Goal: Transaction & Acquisition: Subscribe to service/newsletter

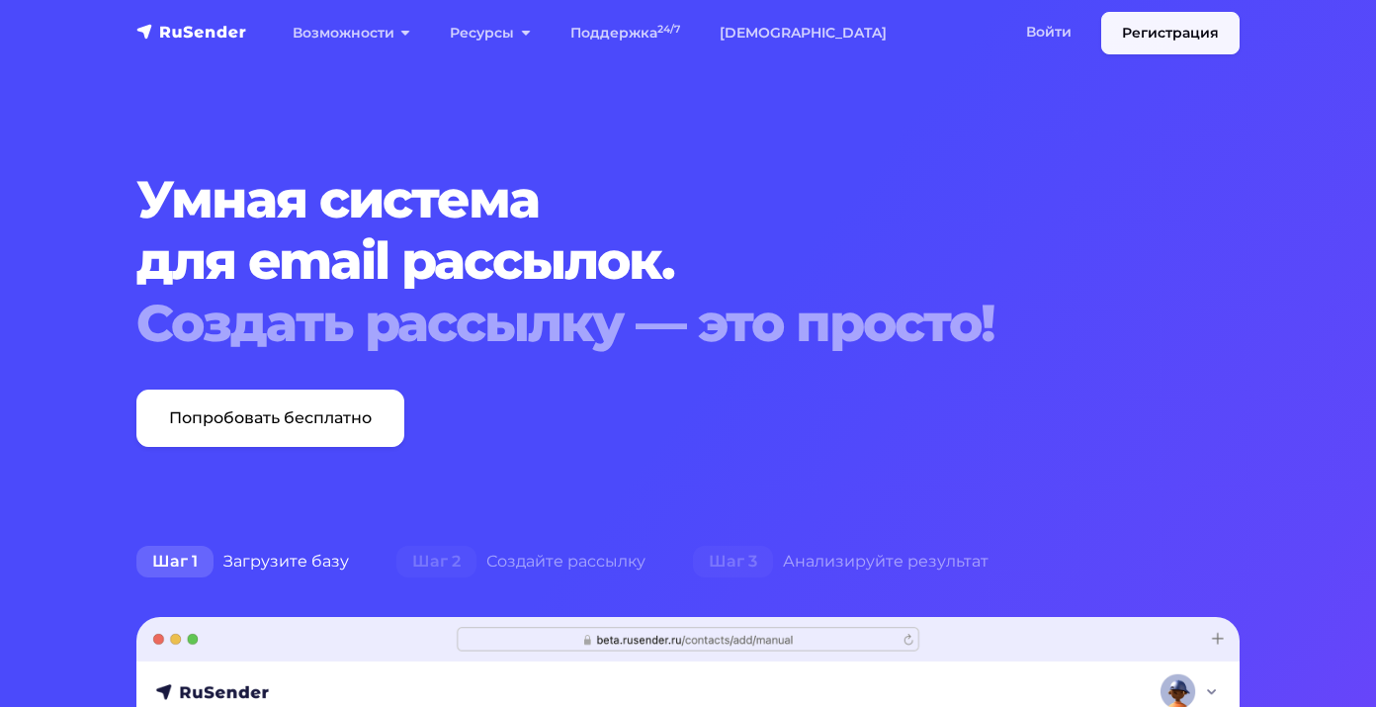
click at [1125, 39] on link "Регистрация" at bounding box center [1170, 33] width 138 height 43
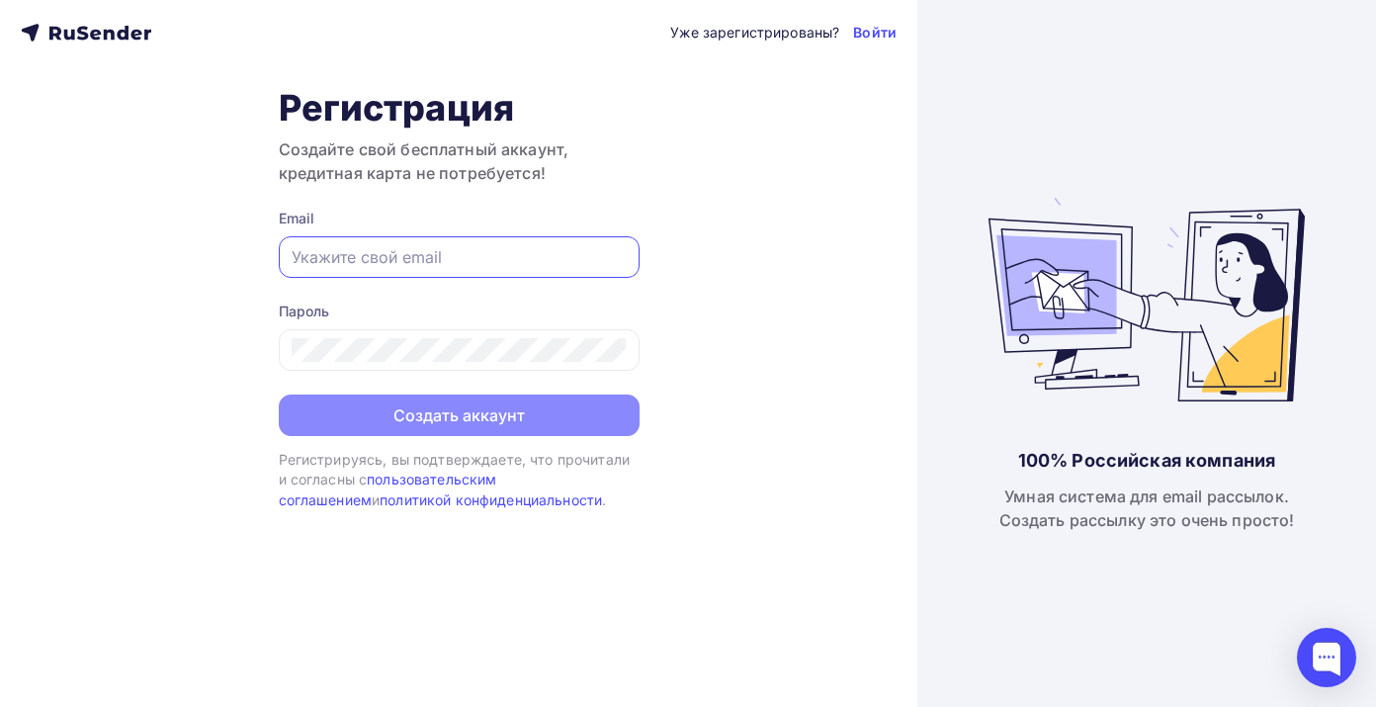
click at [521, 262] on input "text" at bounding box center [459, 257] width 335 height 24
type input "[EMAIL_ADDRESS][DOMAIN_NAME]"
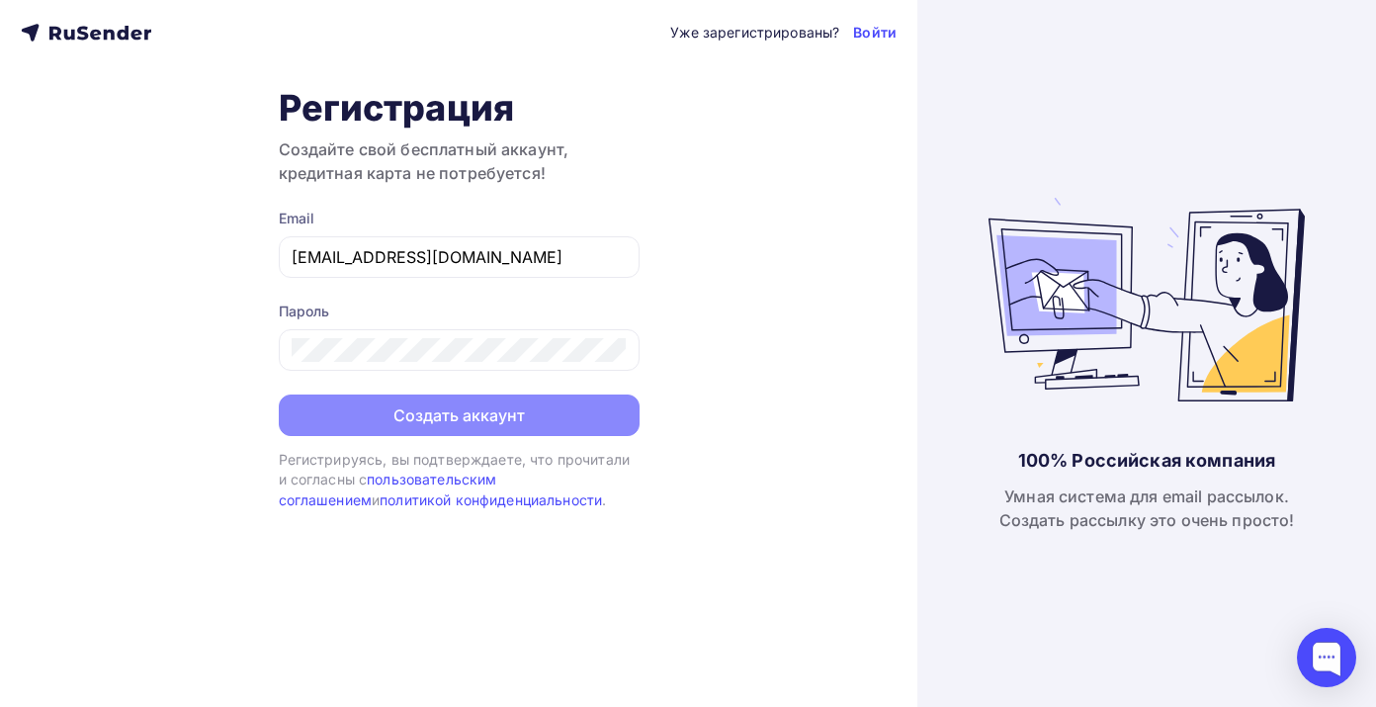
click at [678, 347] on div "Уже зарегистрированы? Войти Регистрация Создайте свой бесплатный аккаунт, креди…" at bounding box center [458, 353] width 917 height 707
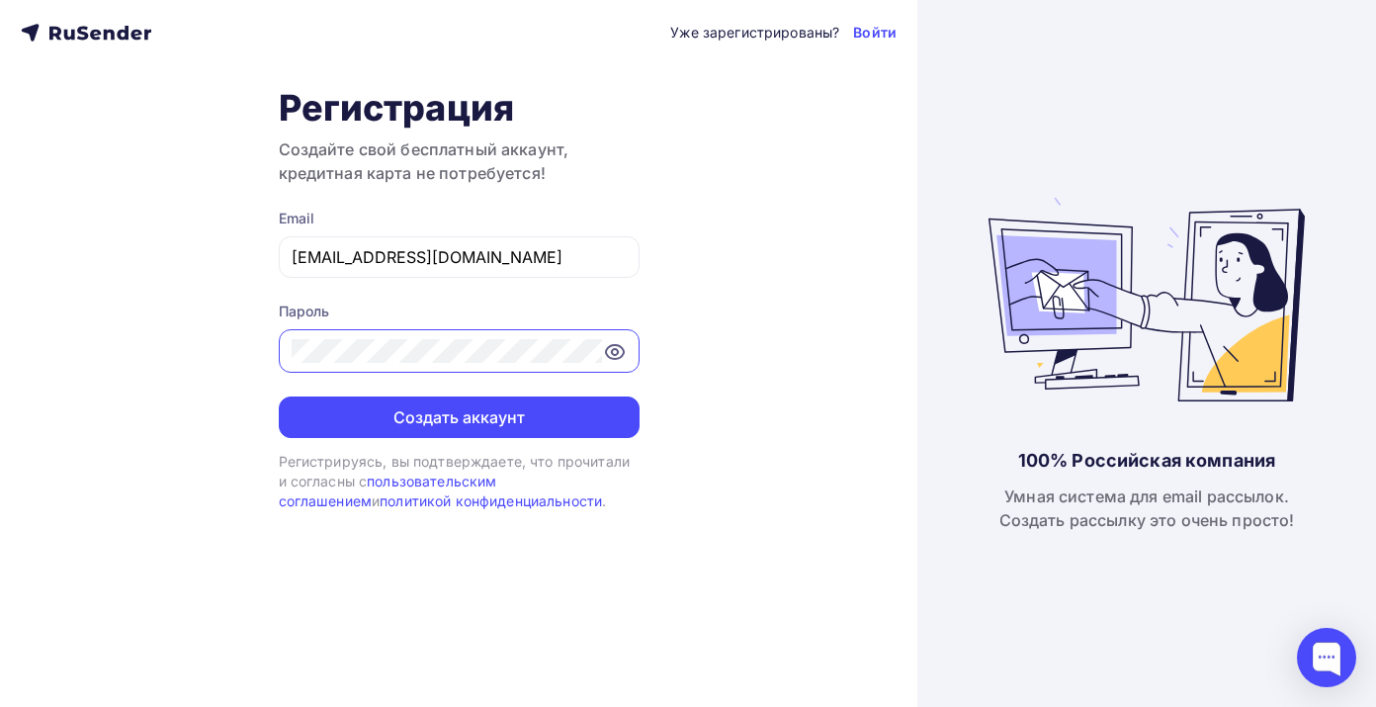
click at [615, 353] on icon at bounding box center [615, 352] width 24 height 24
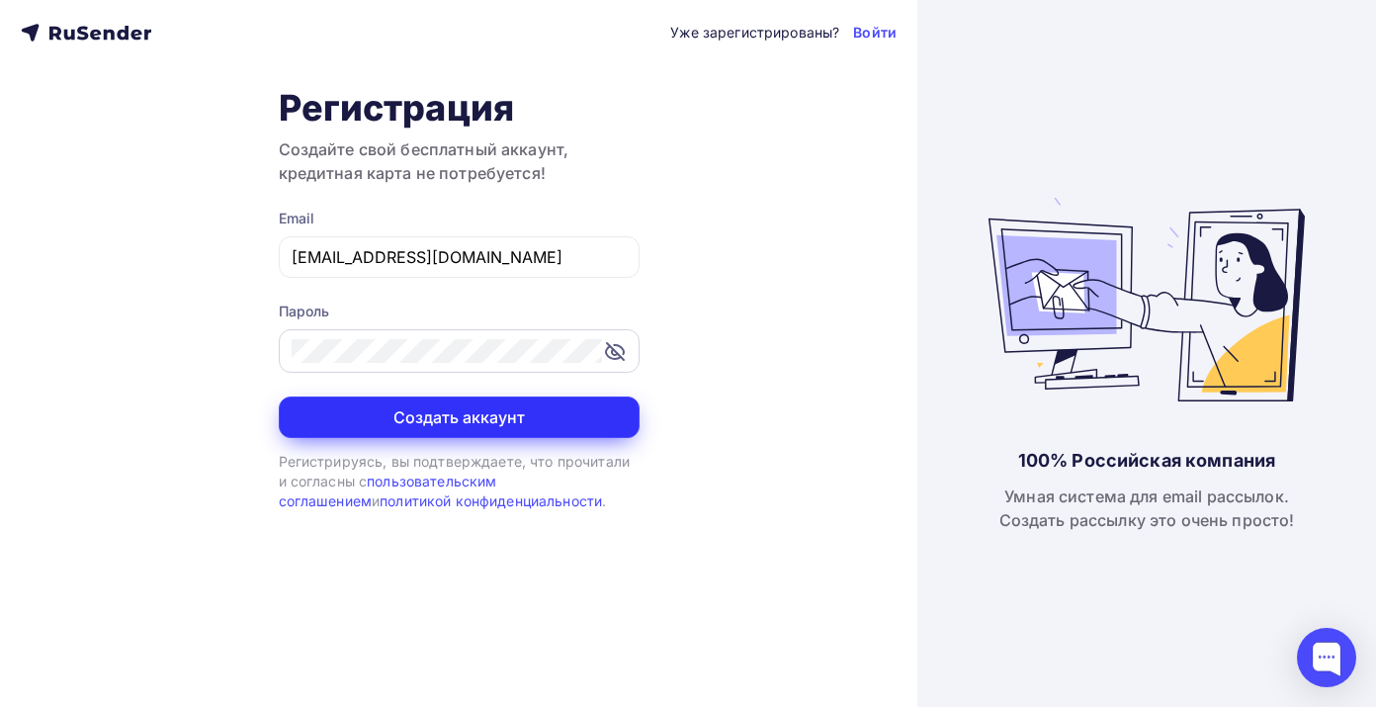
click at [441, 411] on button "Создать аккаунт" at bounding box center [459, 417] width 361 height 42
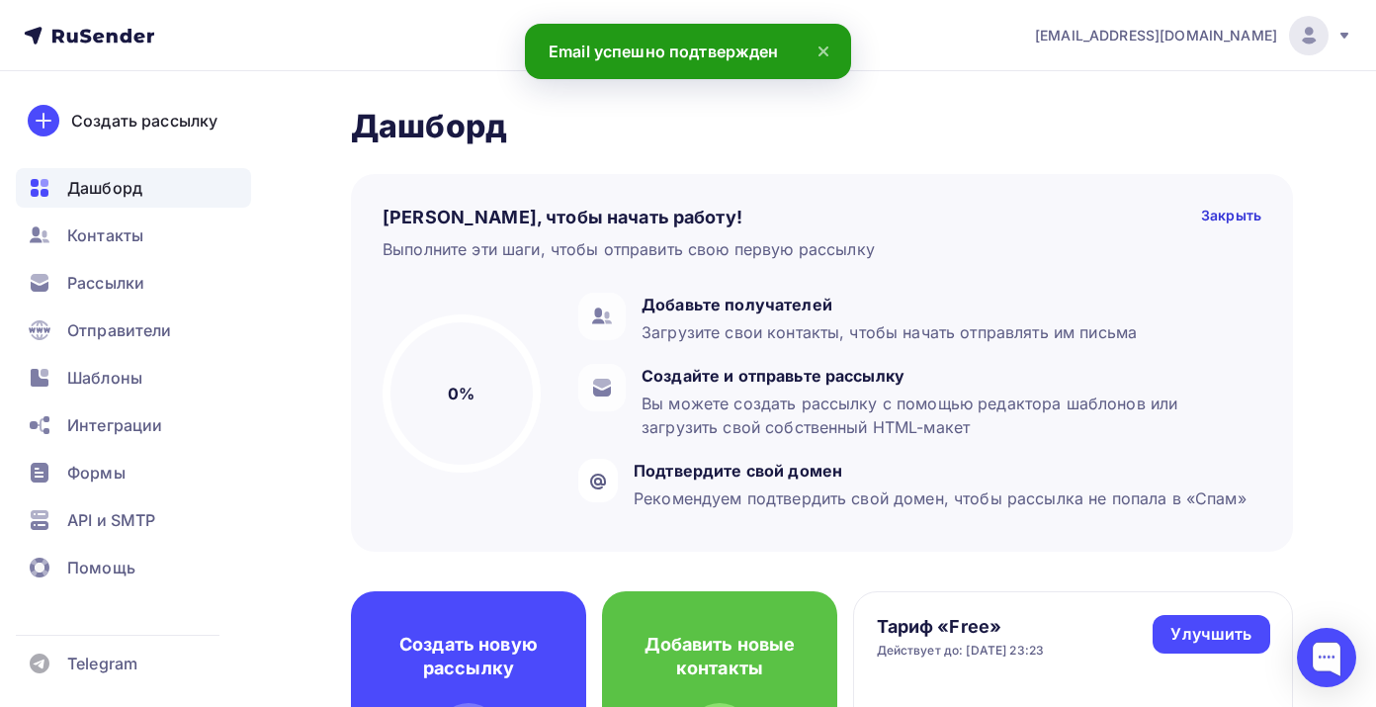
click at [824, 51] on icon at bounding box center [823, 51] width 8 height 8
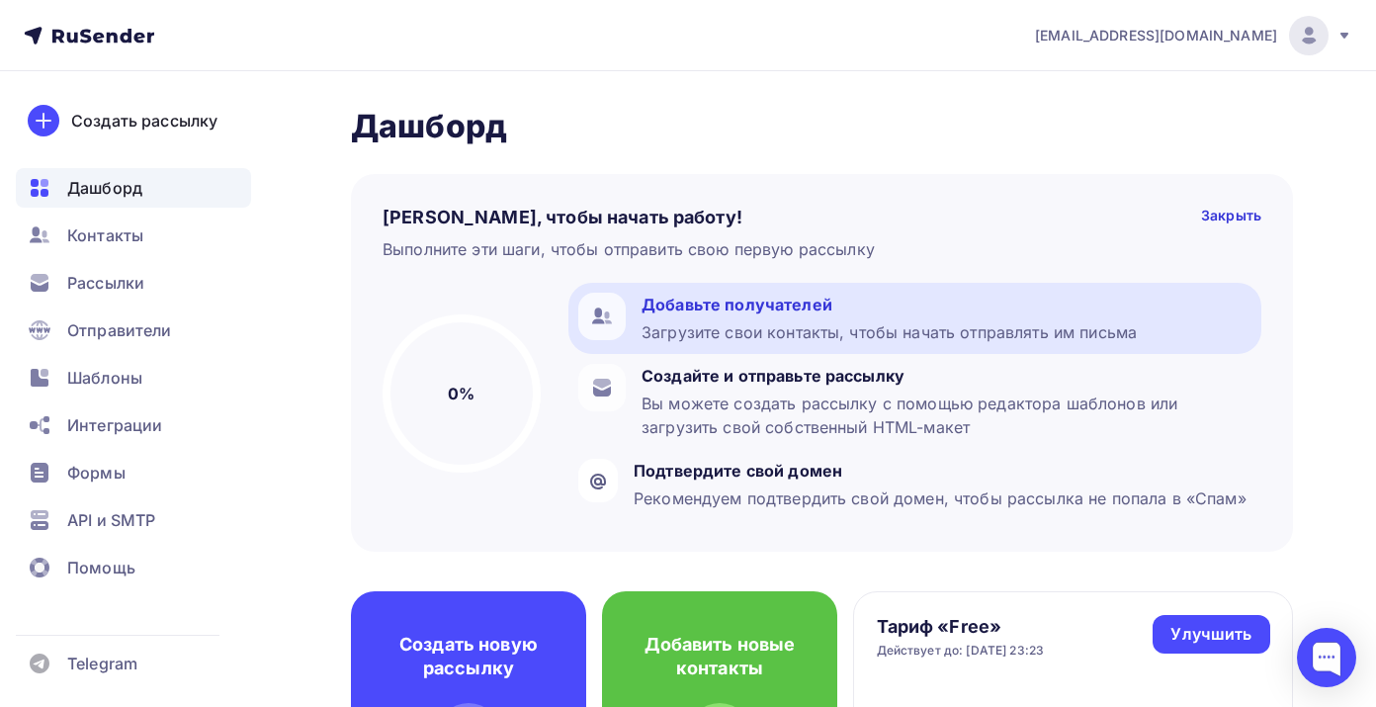
click at [728, 305] on div "Добавьте получателей" at bounding box center [888, 305] width 495 height 24
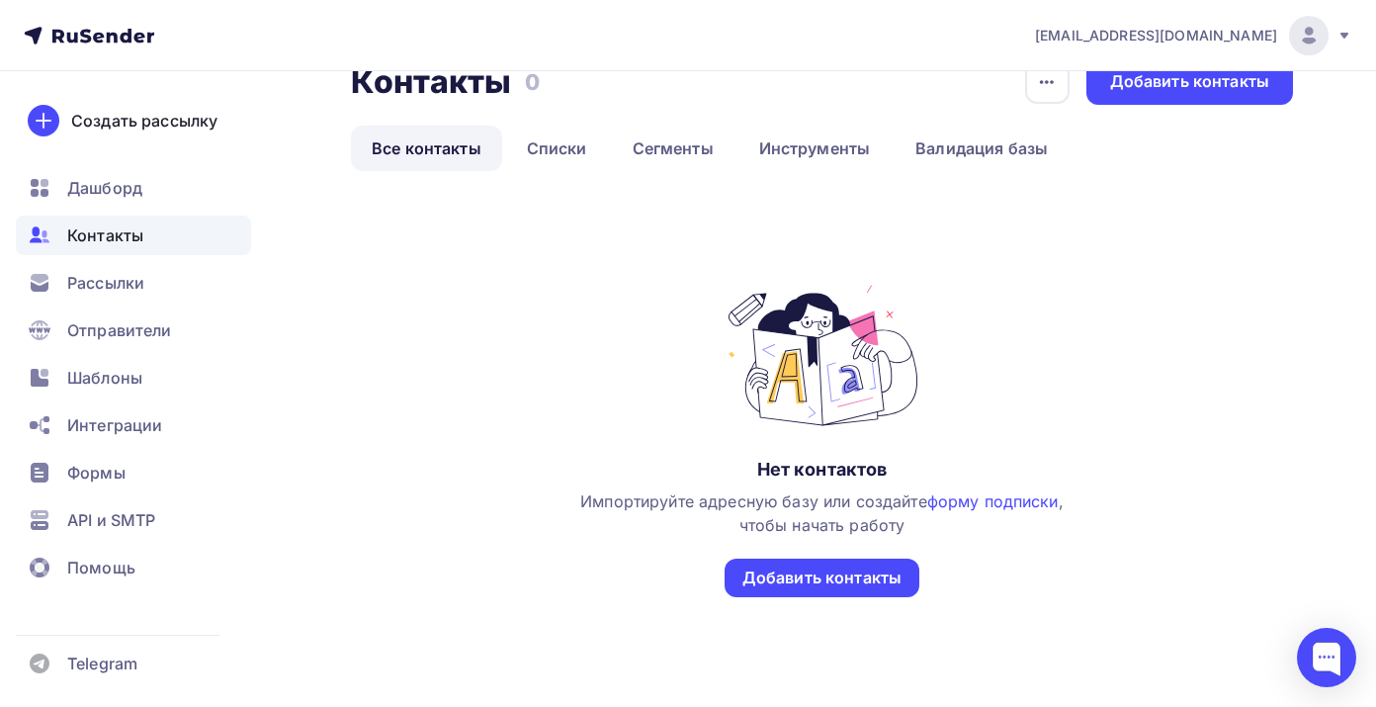
scroll to position [62, 0]
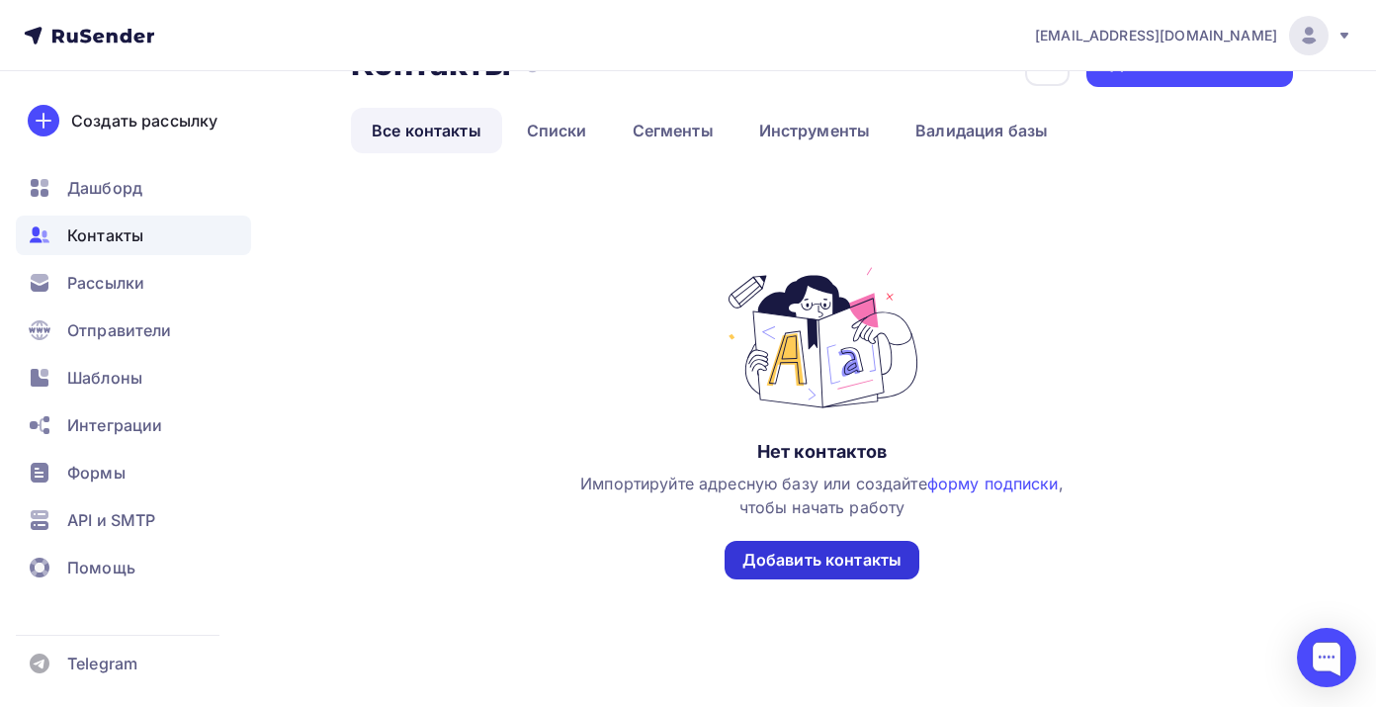
click at [784, 564] on div "Добавить контакты" at bounding box center [821, 560] width 159 height 23
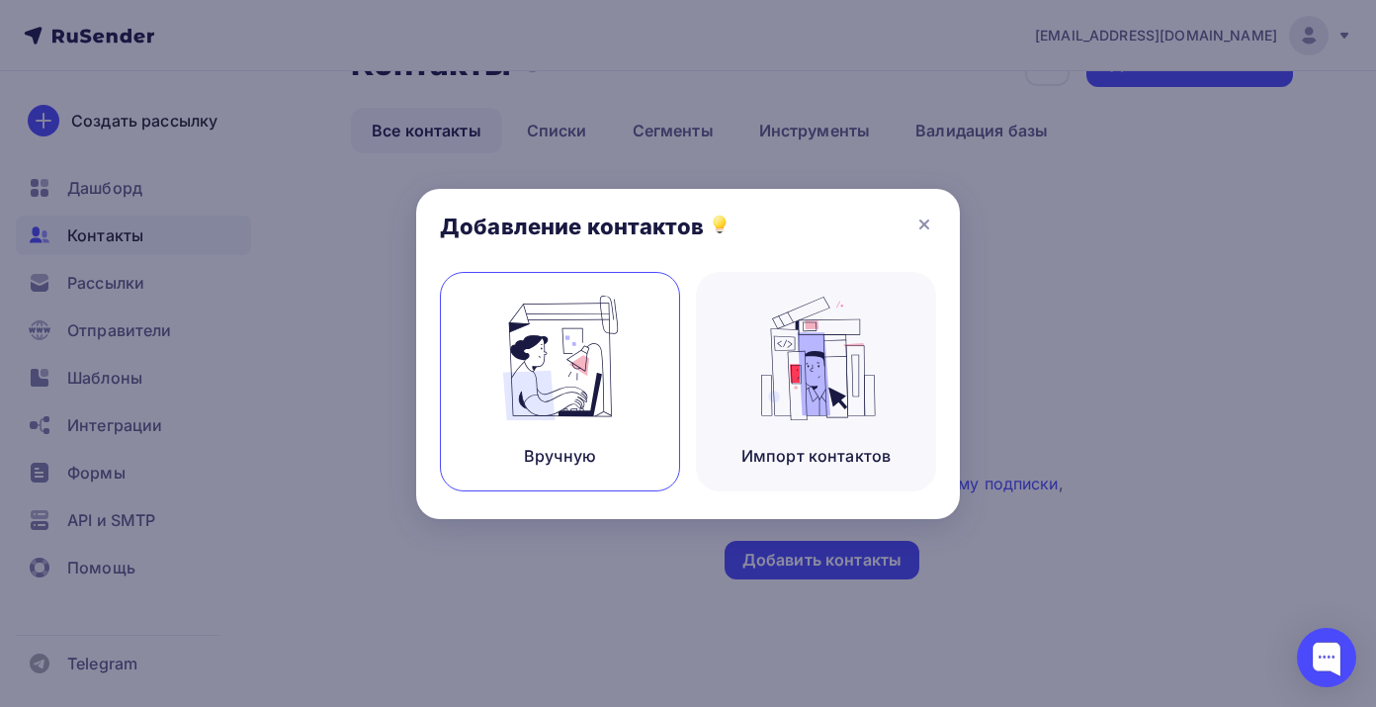
click at [566, 422] on div "Вручную" at bounding box center [560, 381] width 240 height 219
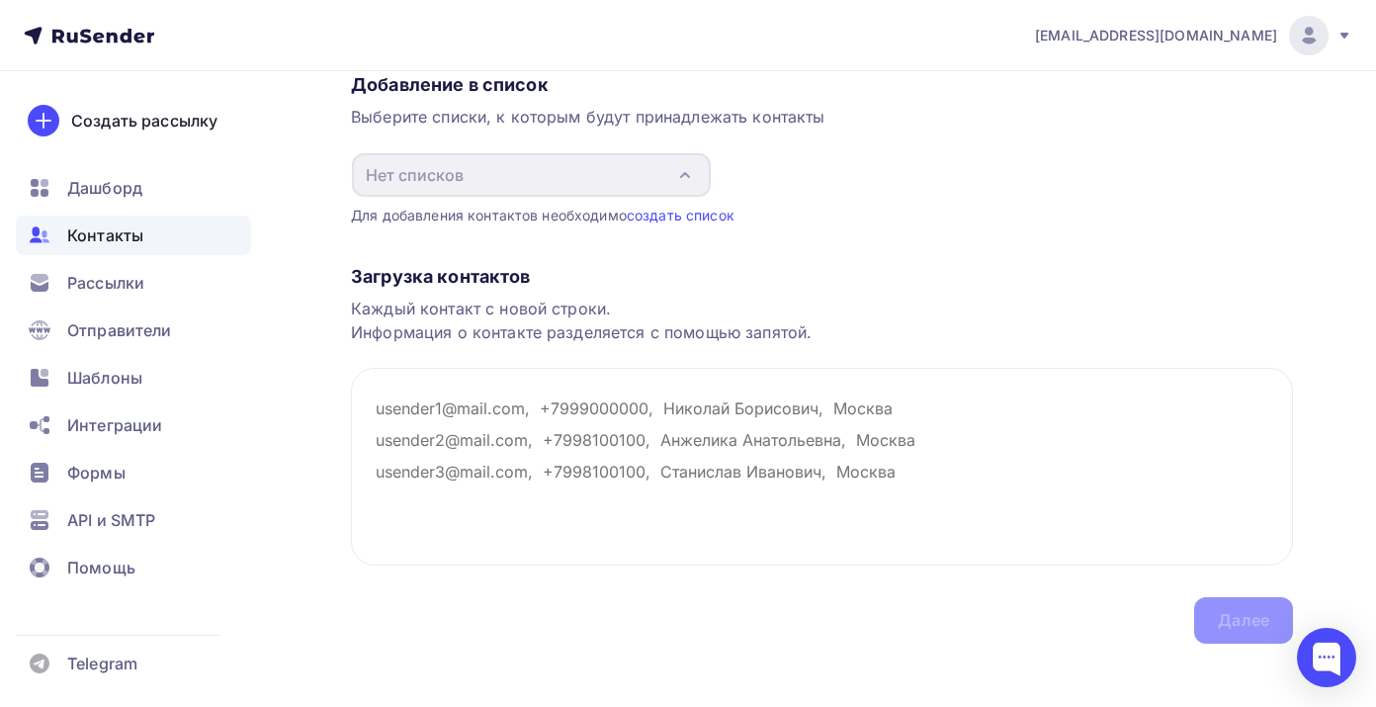
scroll to position [191, 0]
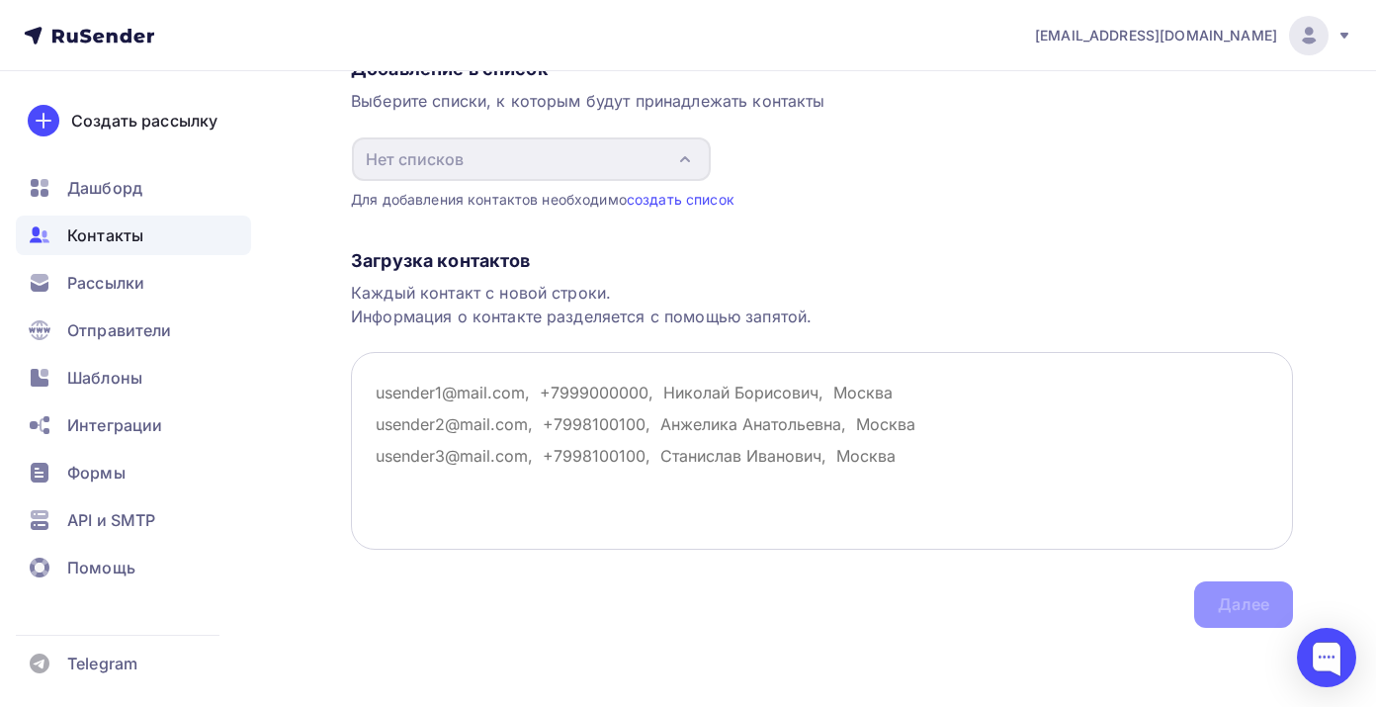
paste textarea "reklama@dtrafo.com"
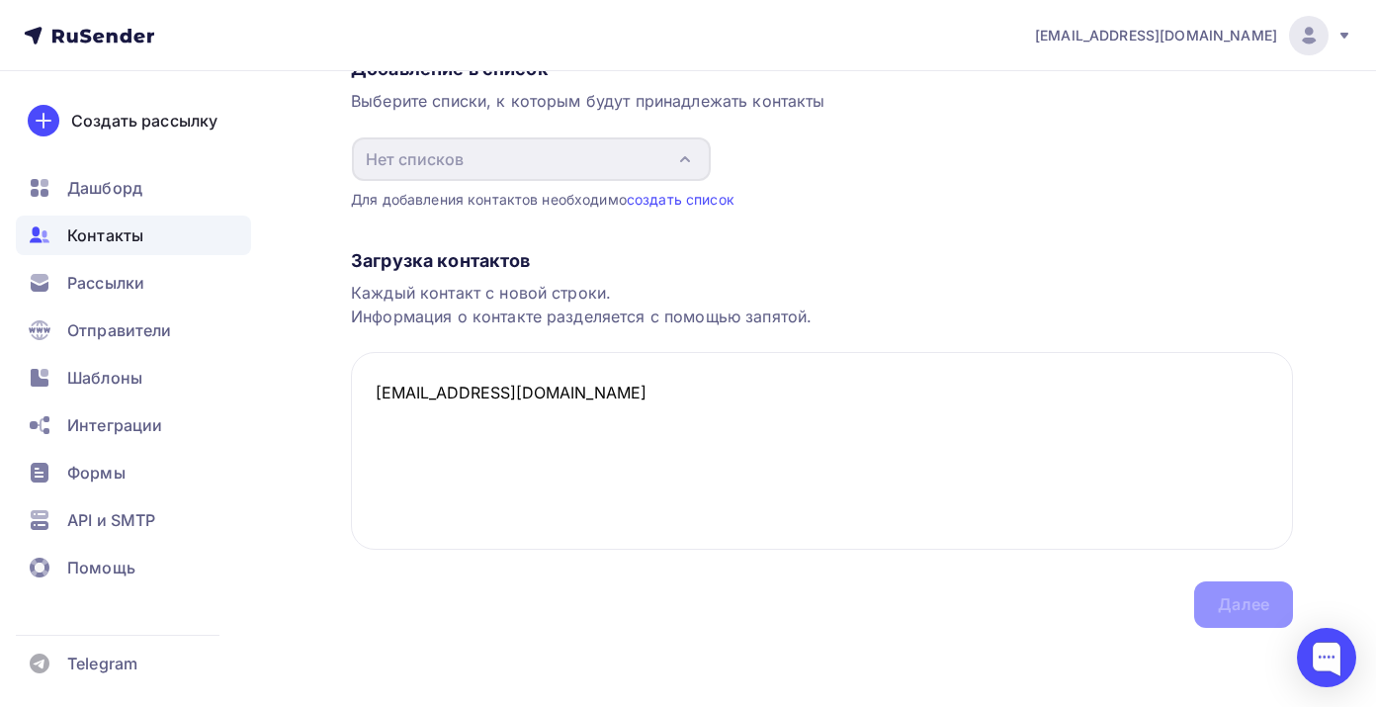
type textarea "reklama@dtrafo.com"
click at [1253, 613] on div "Загрузка контактов Каждый контакт с новой строки. Информация о контакте разделя…" at bounding box center [822, 419] width 942 height 418
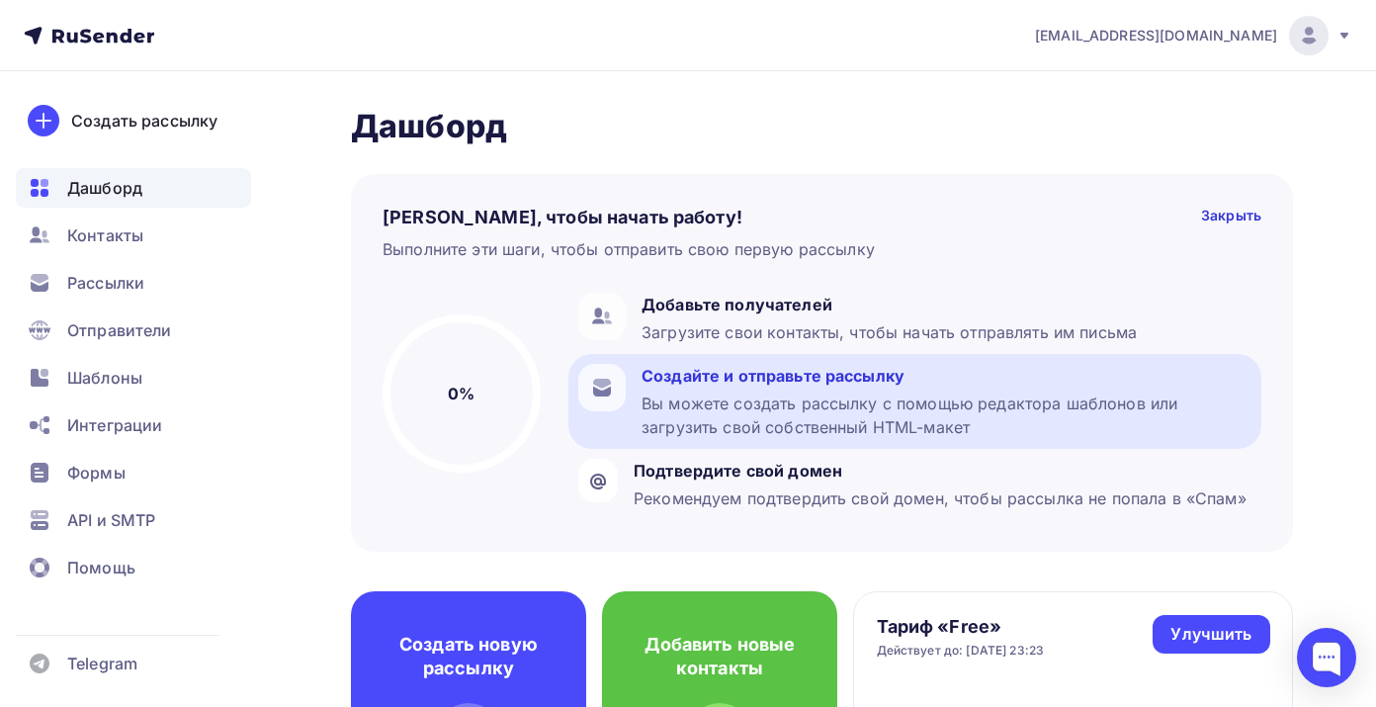
click at [743, 388] on div "Создайте и отправьте рассылку Вы можете создать рассылку с помощью редактора ша…" at bounding box center [946, 401] width 610 height 75
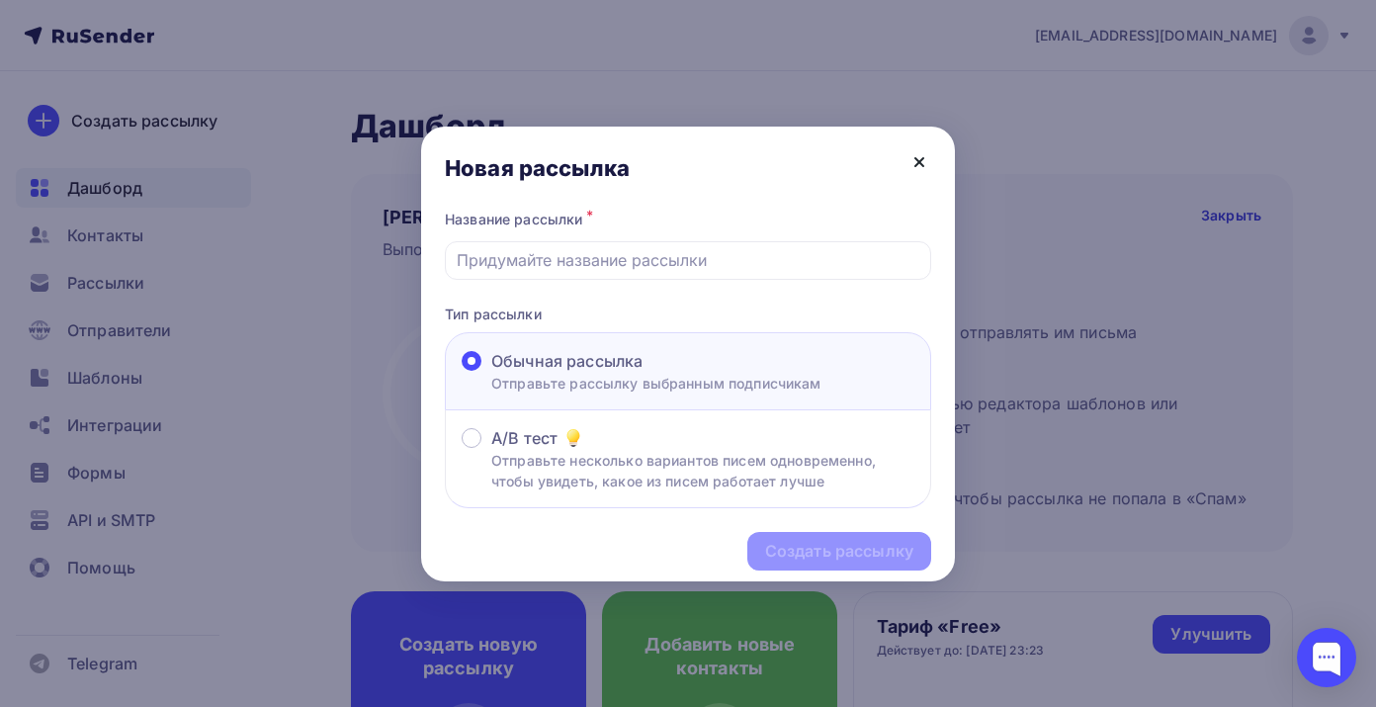
click at [922, 158] on icon at bounding box center [919, 162] width 8 height 8
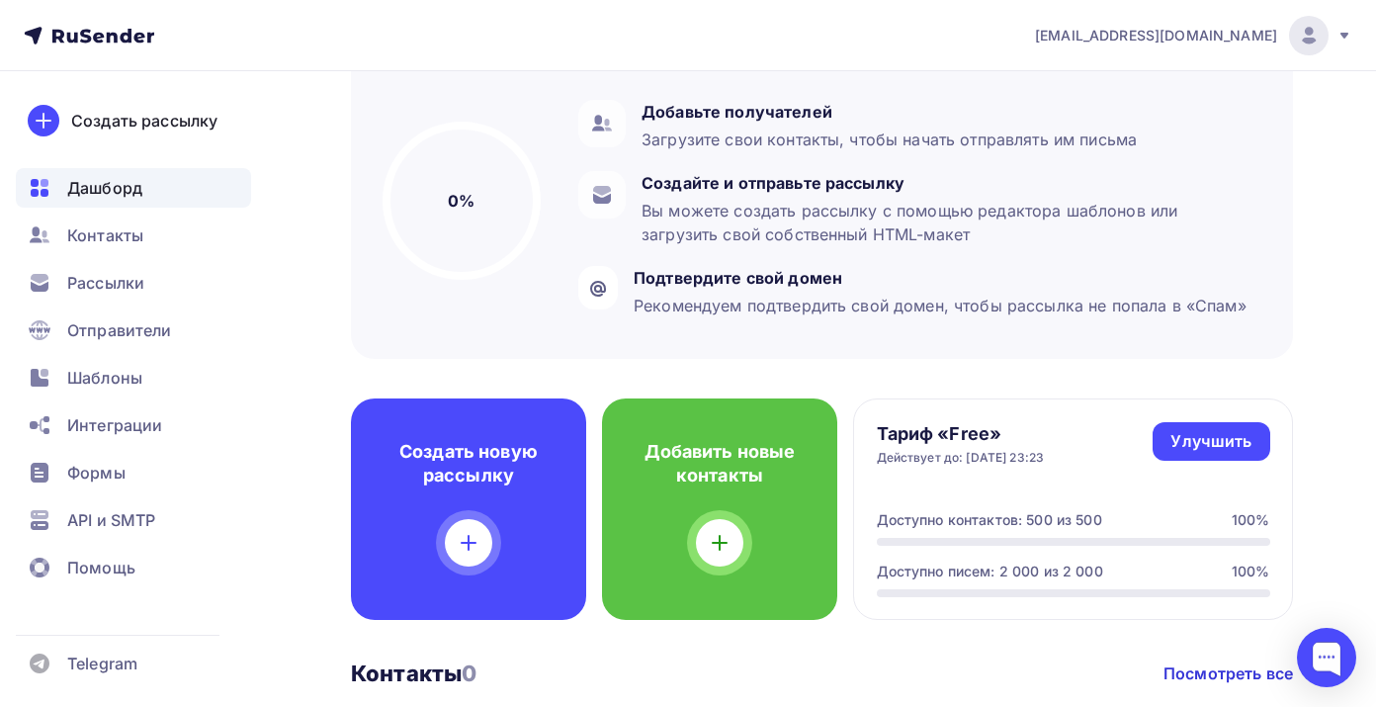
scroll to position [200, 0]
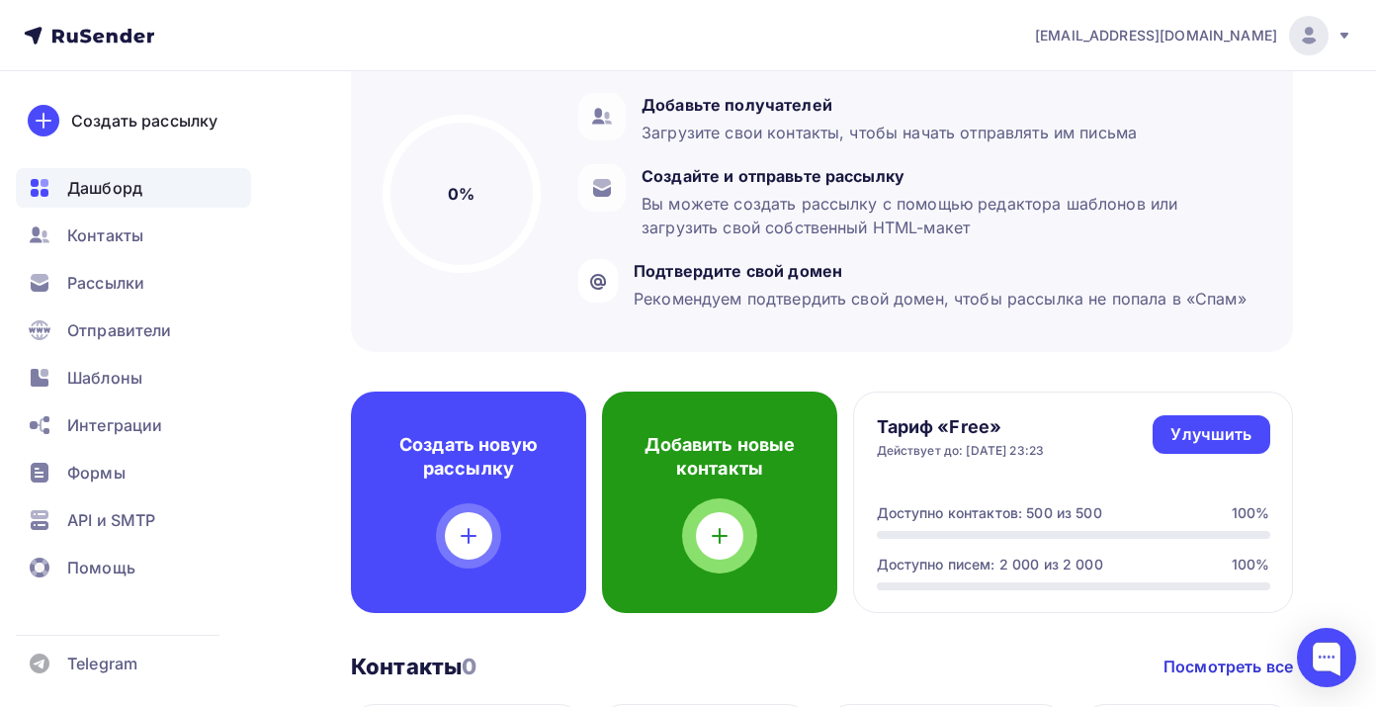
click at [700, 526] on div at bounding box center [719, 535] width 47 height 47
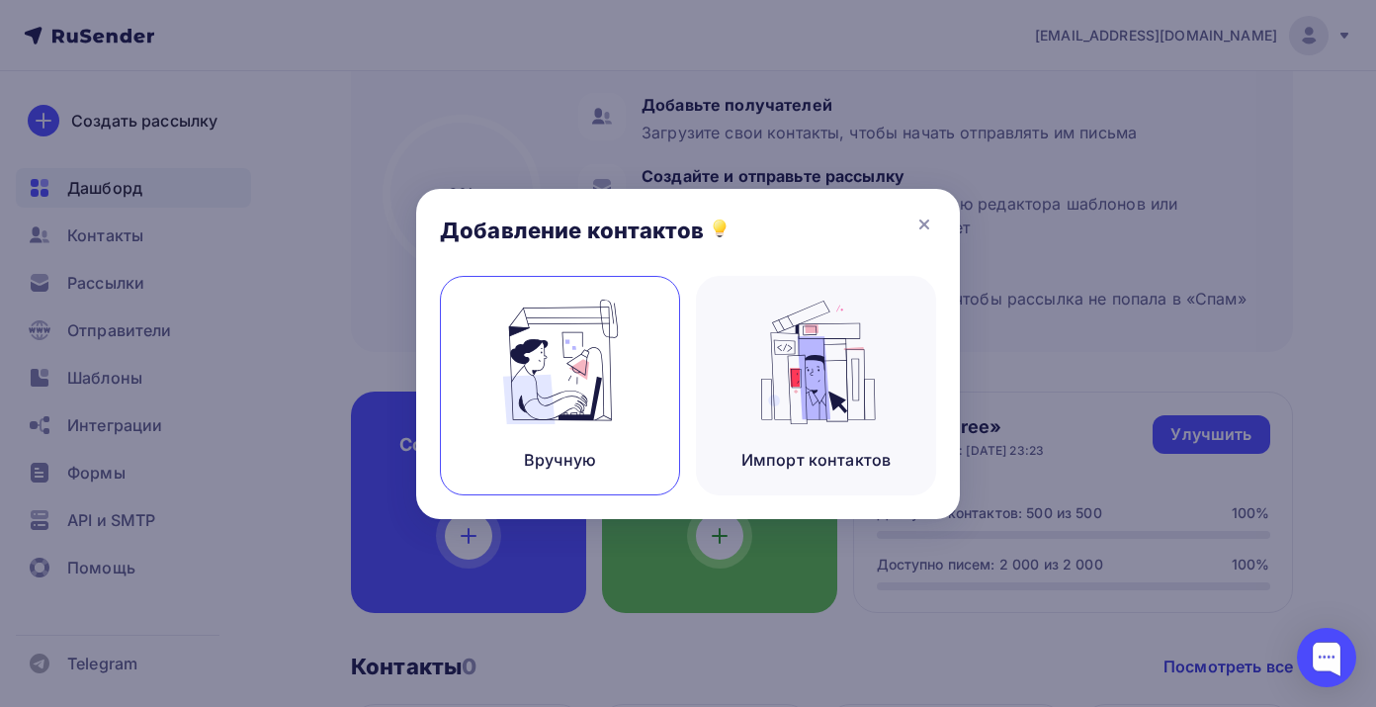
click at [567, 324] on img at bounding box center [560, 361] width 132 height 125
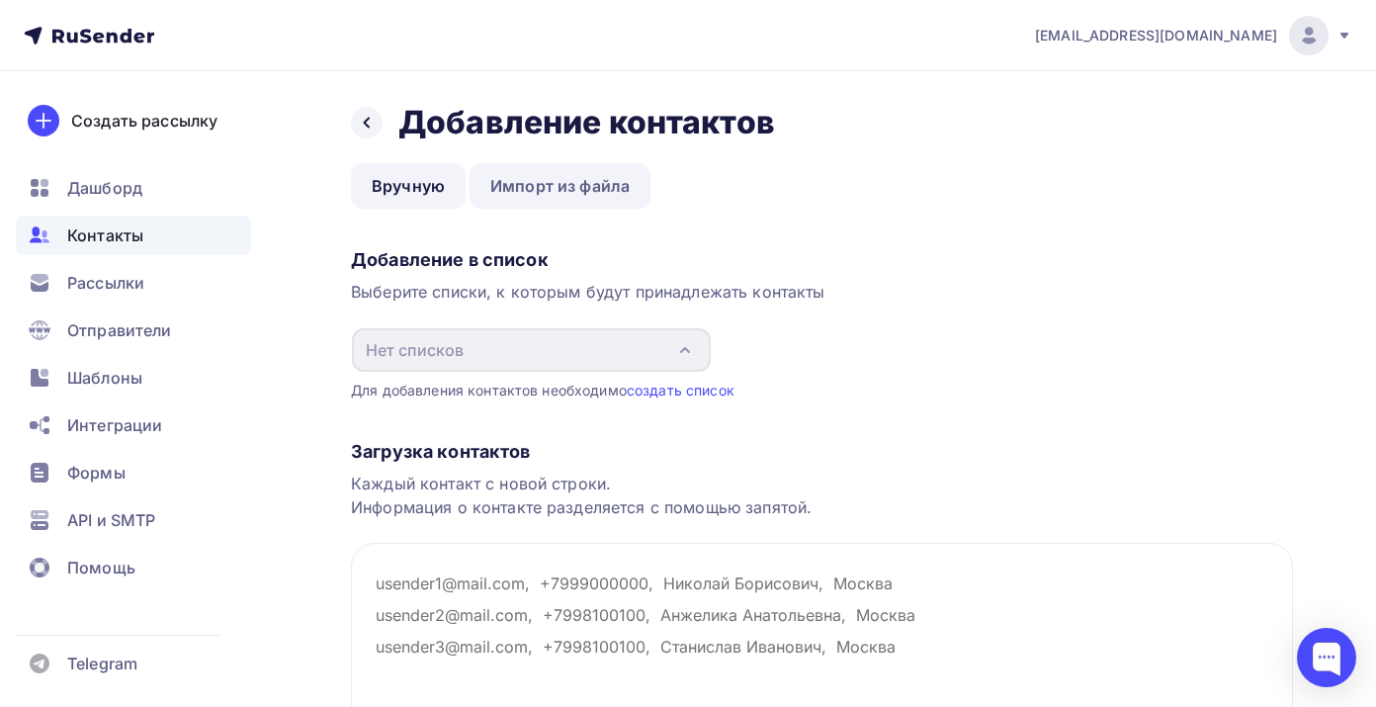
click at [570, 192] on link "Импорт из файла" at bounding box center [560, 185] width 181 height 45
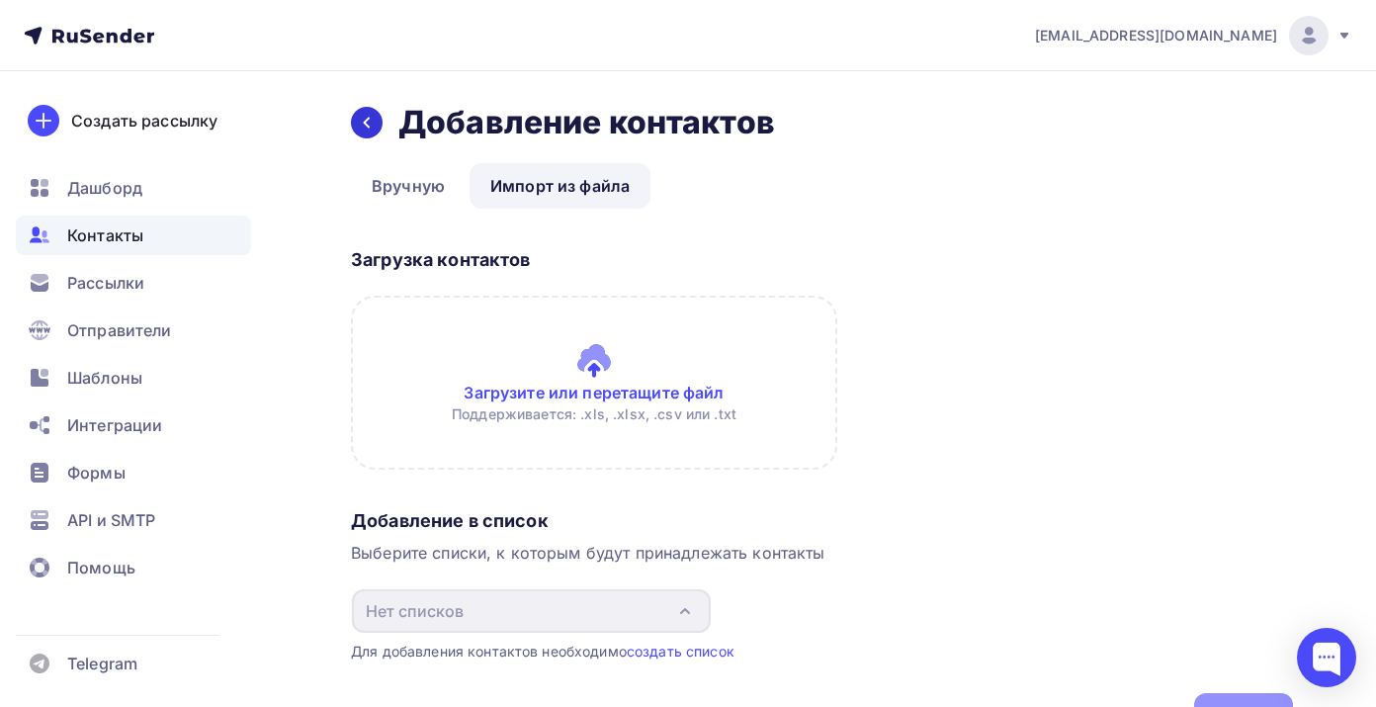
click at [366, 127] on icon at bounding box center [367, 123] width 16 height 16
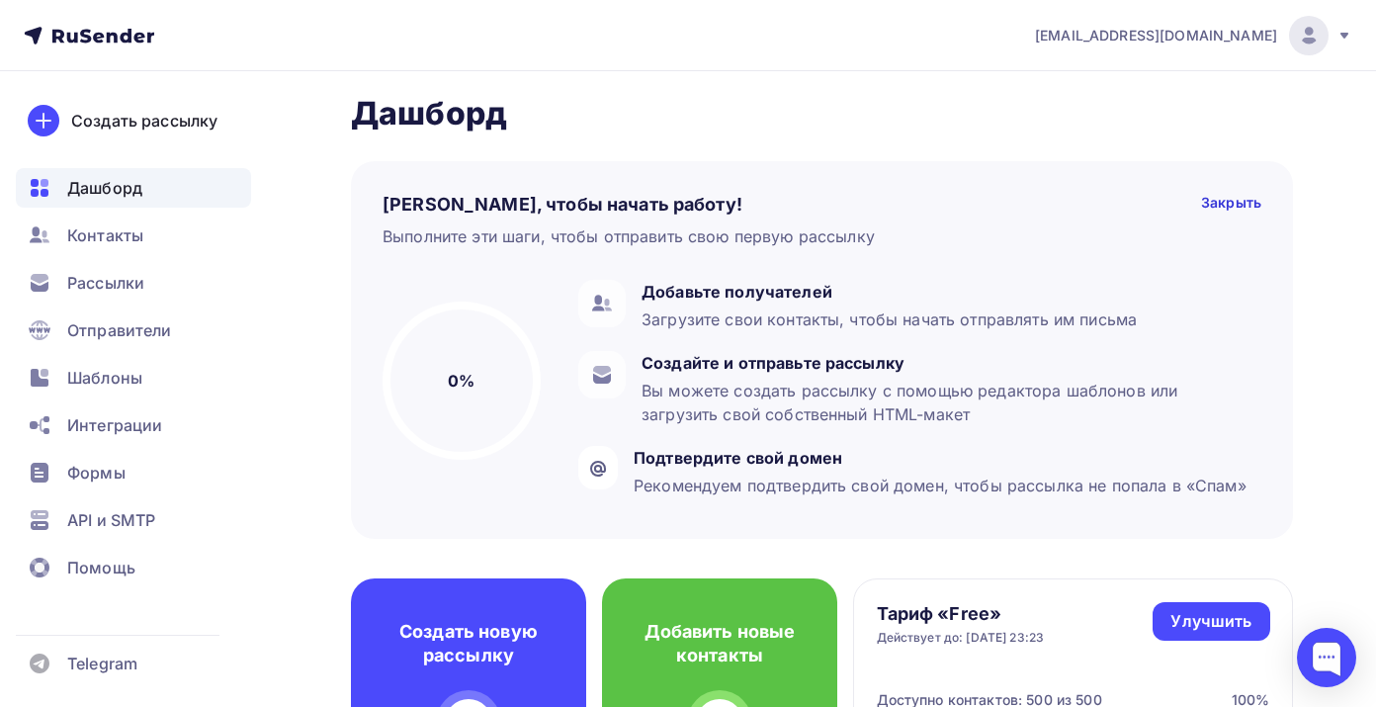
scroll to position [15, 0]
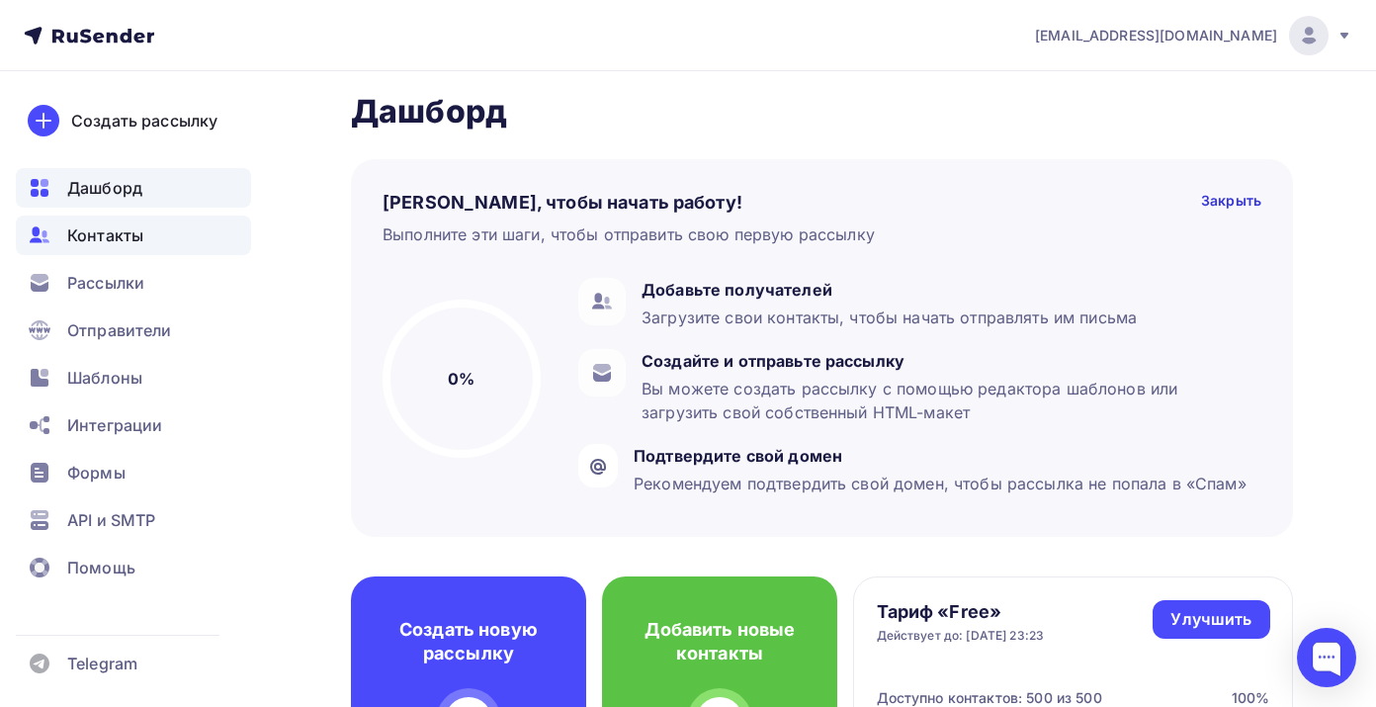
click at [141, 223] on span "Контакты" at bounding box center [105, 235] width 76 height 24
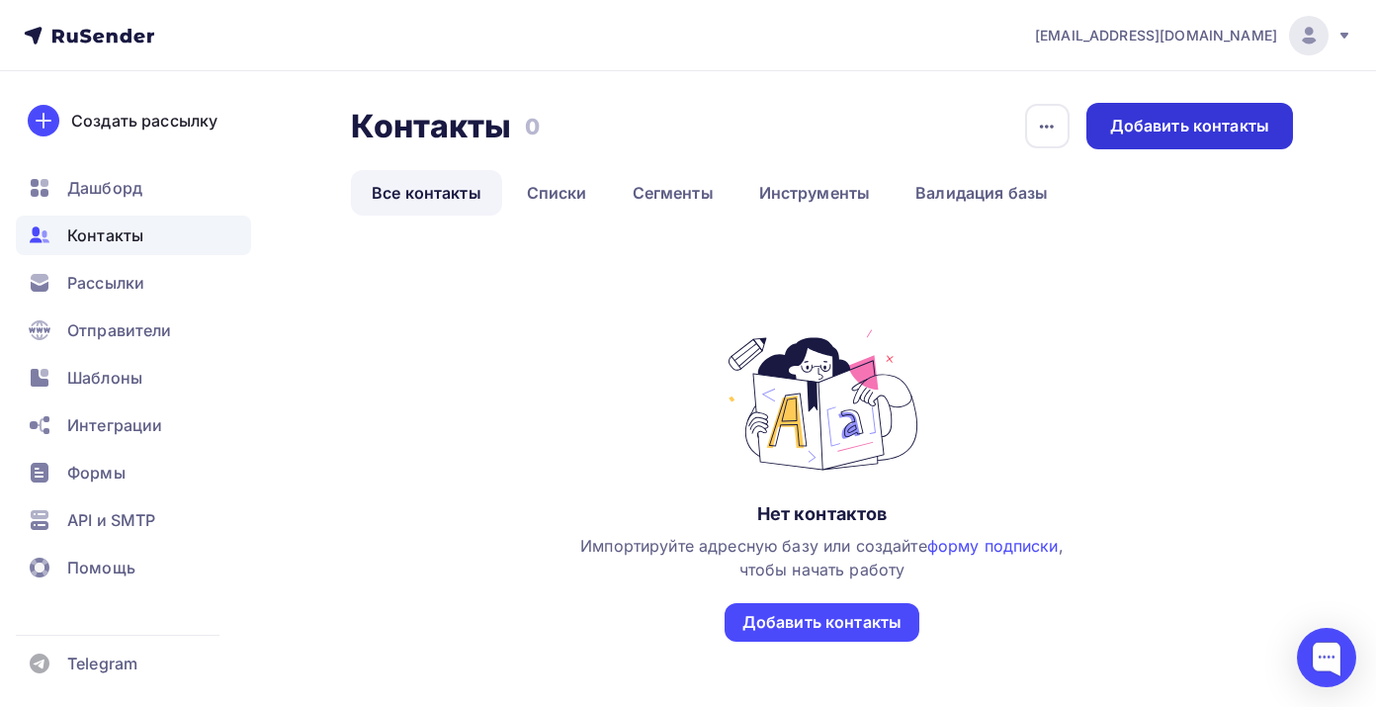
click at [1235, 123] on div "Добавить контакты" at bounding box center [1189, 126] width 159 height 23
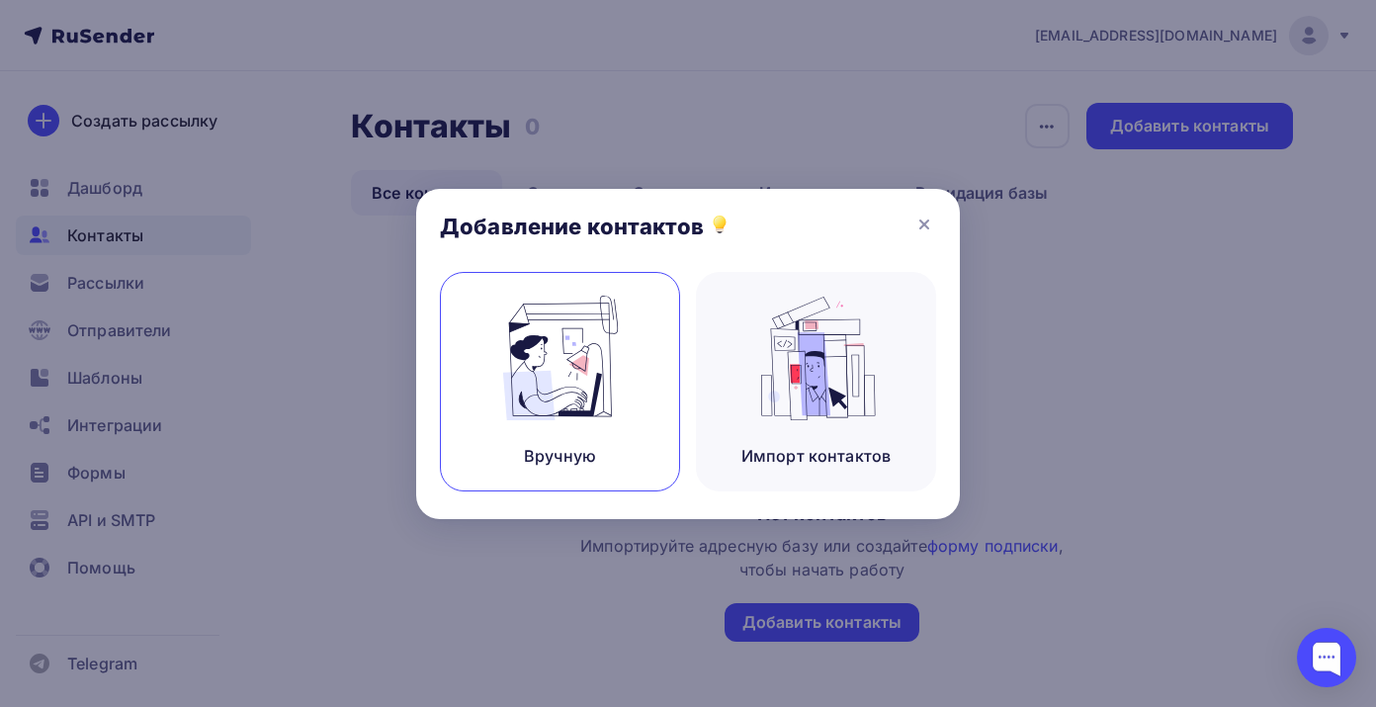
click at [613, 382] on img at bounding box center [560, 358] width 132 height 125
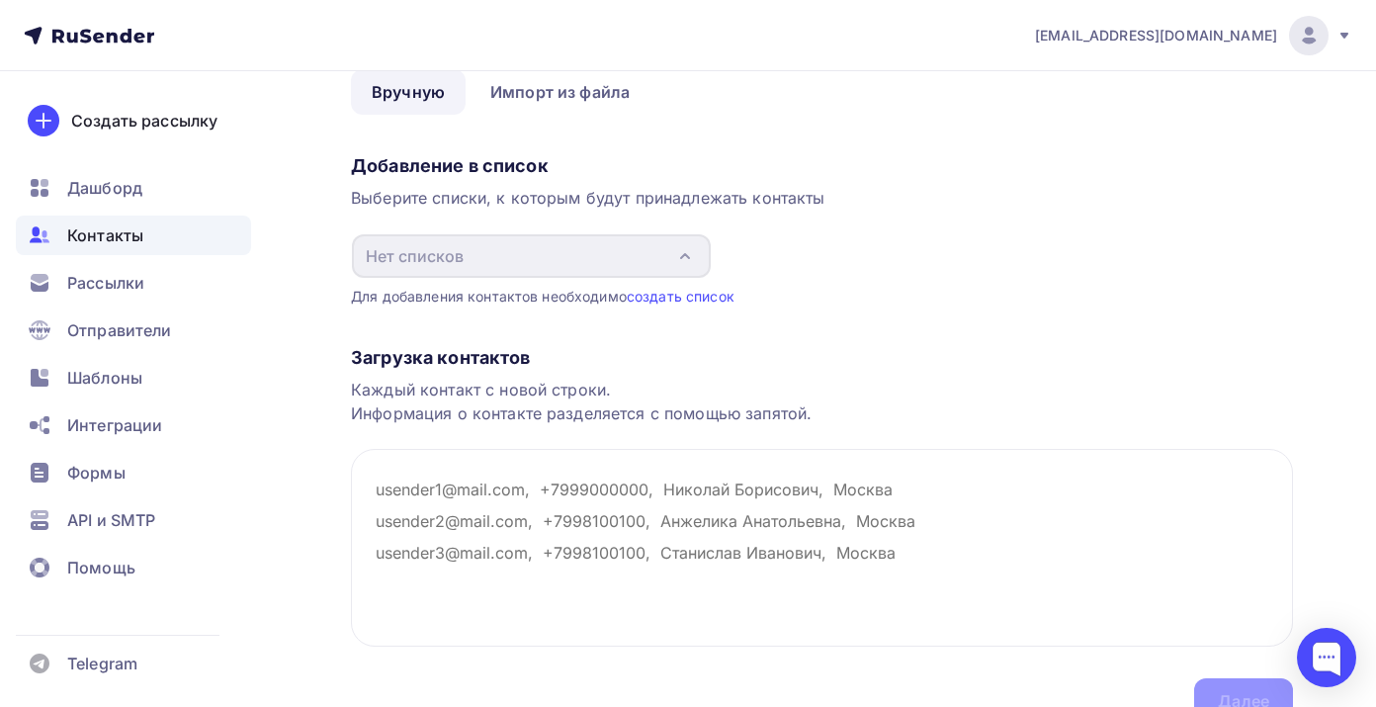
scroll to position [191, 0]
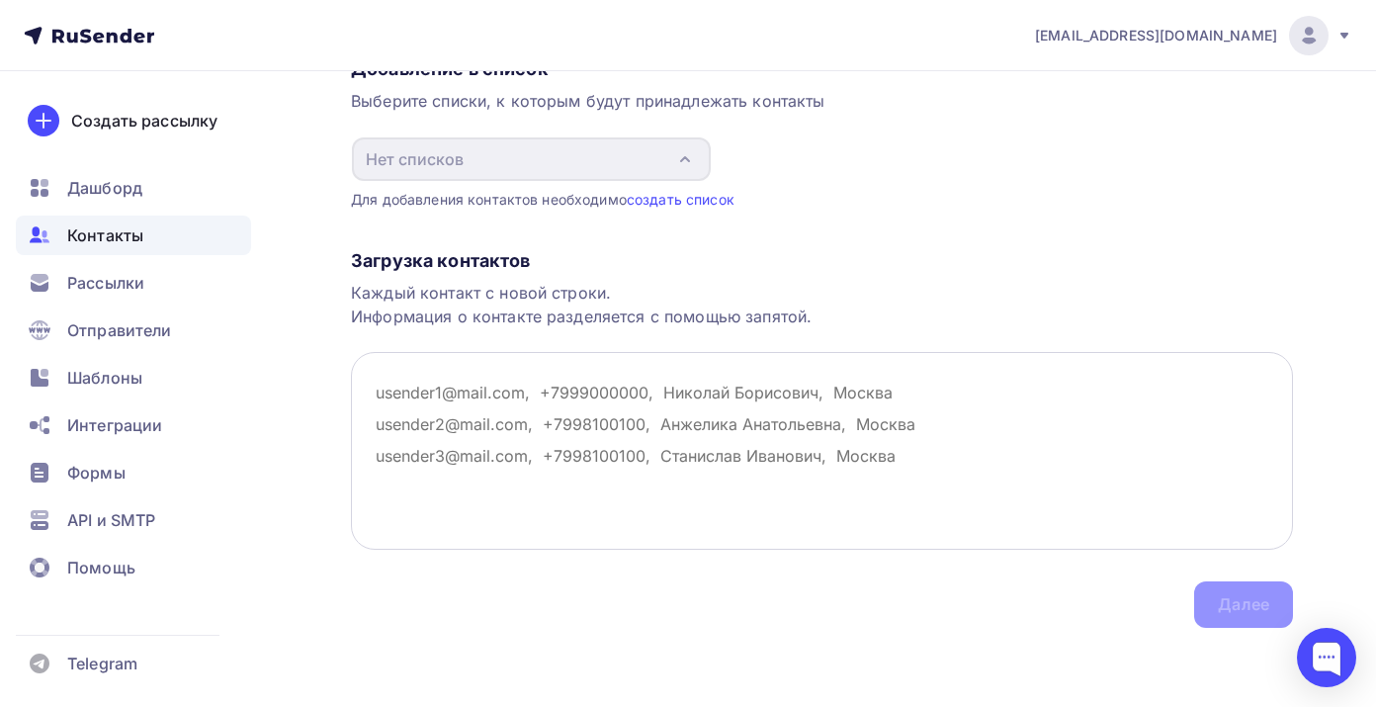
click at [568, 393] on textarea at bounding box center [822, 451] width 942 height 198
paste textarea "reklama@dtrafo.com"
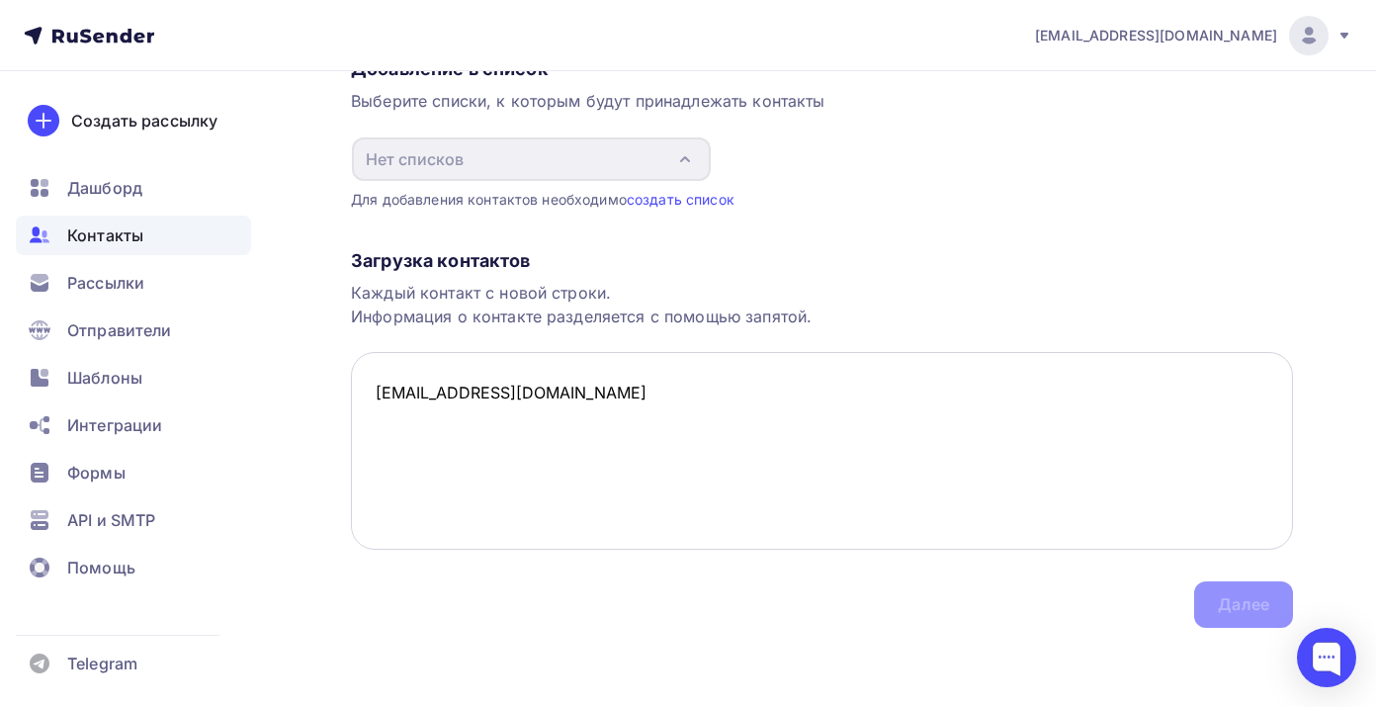
click at [594, 392] on textarea "reklama@dtrafo.com" at bounding box center [822, 451] width 942 height 198
paste textarea "reklama@dtrafo.com"
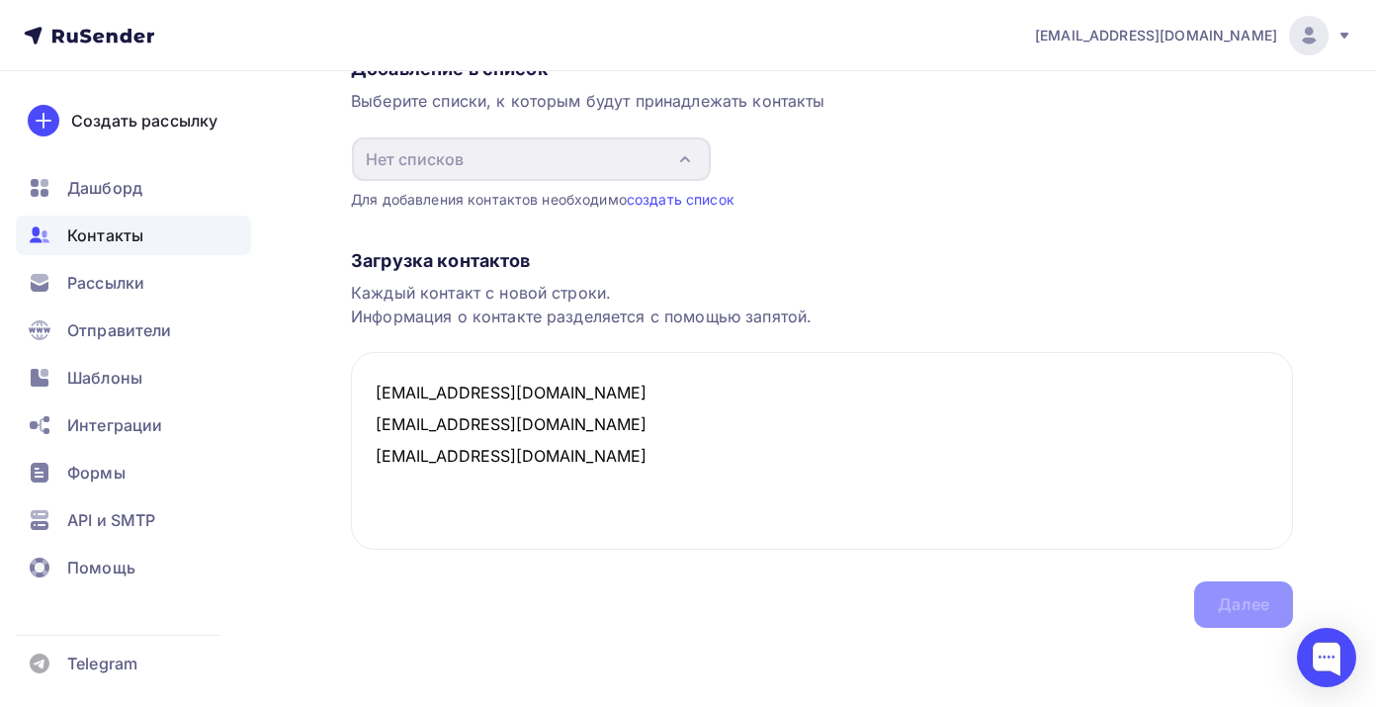
type textarea "reklama@dtrafo.com reklama@dtrafo.com reklama@dtrafo.com"
click at [848, 598] on div "Загрузка контактов Каждый контакт с новой строки. Информация о контакте разделя…" at bounding box center [822, 419] width 942 height 418
click at [1222, 601] on div "Загрузка контактов Каждый контакт с новой строки. Информация о контакте разделя…" at bounding box center [822, 419] width 942 height 418
click at [1244, 615] on div "Загрузка контактов Каждый контакт с новой строки. Информация о контакте разделя…" at bounding box center [822, 419] width 942 height 418
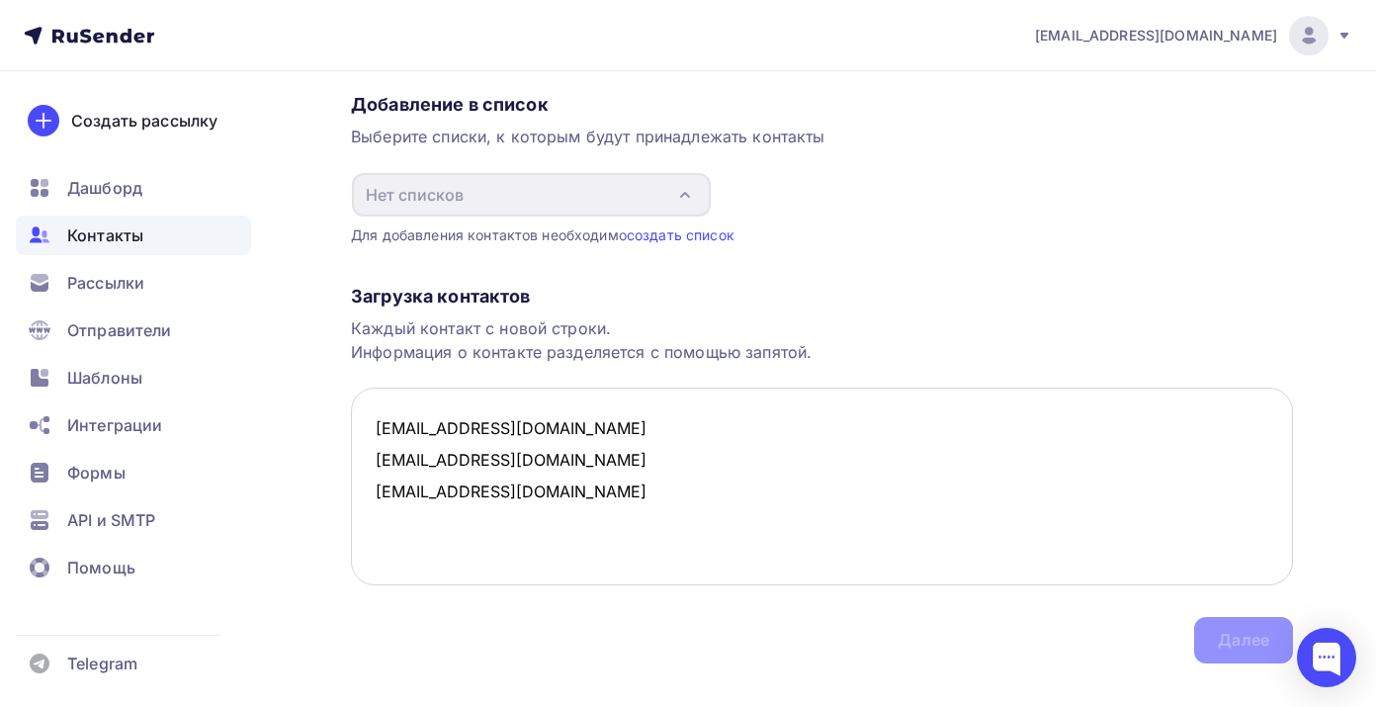
scroll to position [154, 0]
click at [115, 186] on span "Дашборд" at bounding box center [104, 188] width 75 height 24
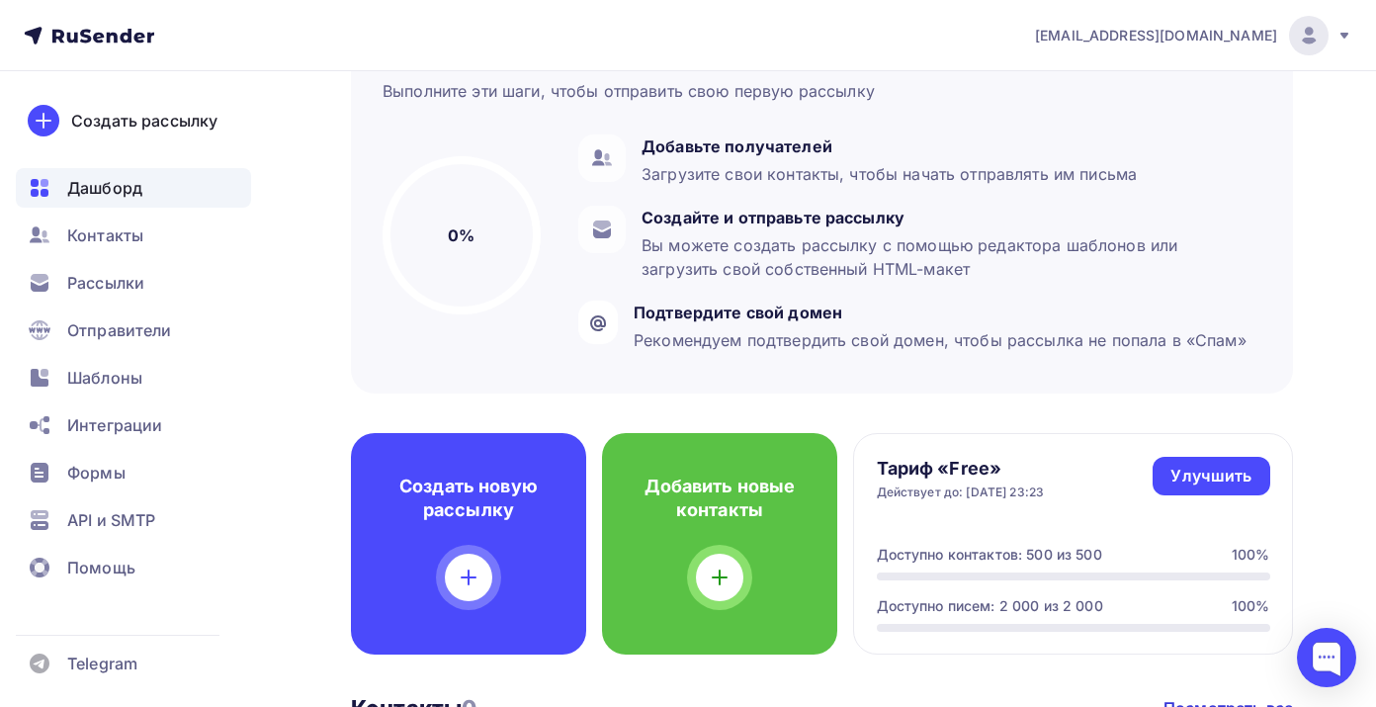
scroll to position [294, 0]
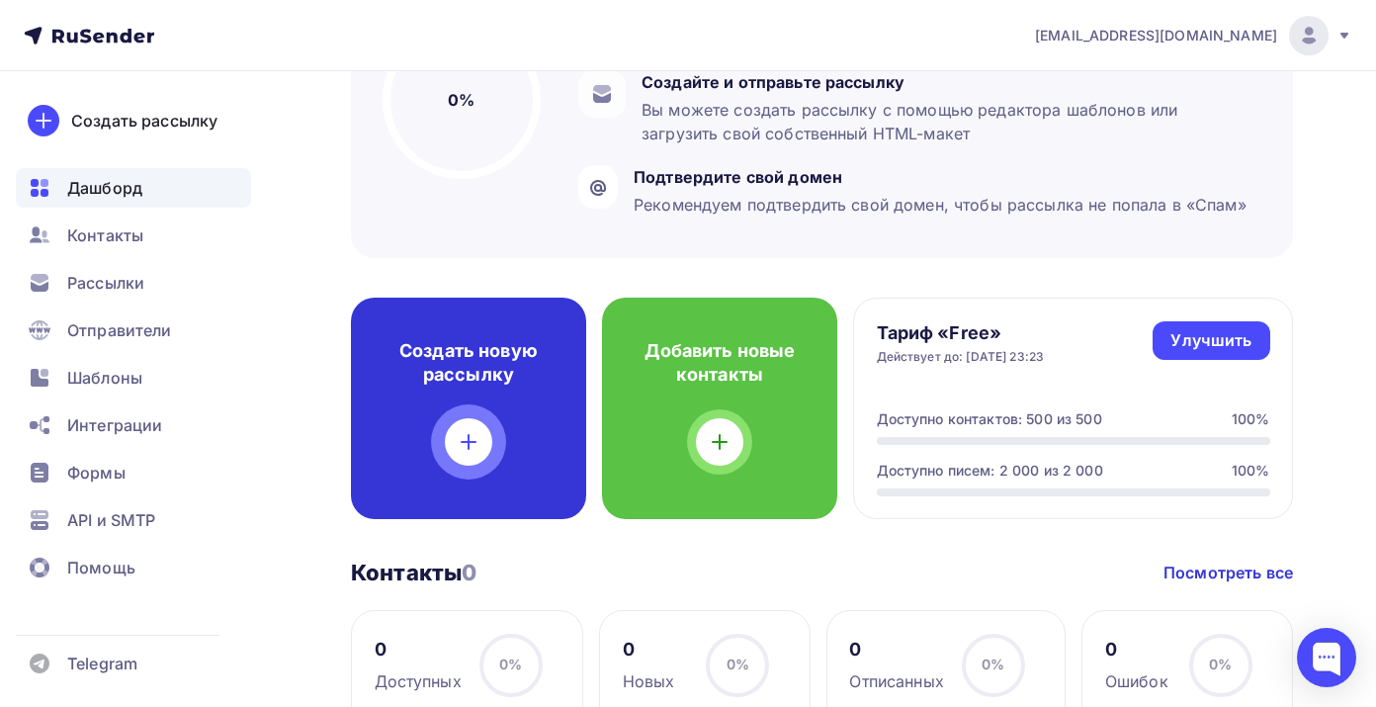
click at [465, 435] on icon at bounding box center [469, 442] width 24 height 24
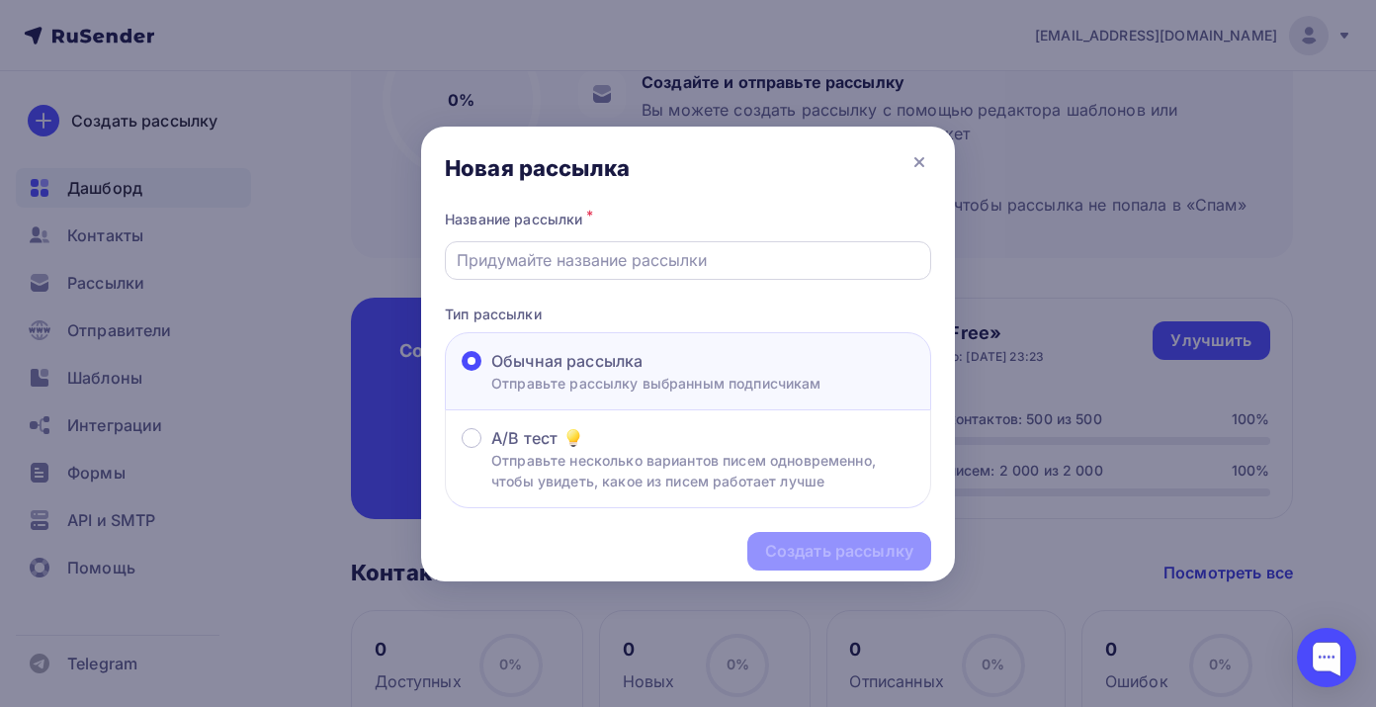
click at [623, 258] on input "text" at bounding box center [689, 260] width 464 height 24
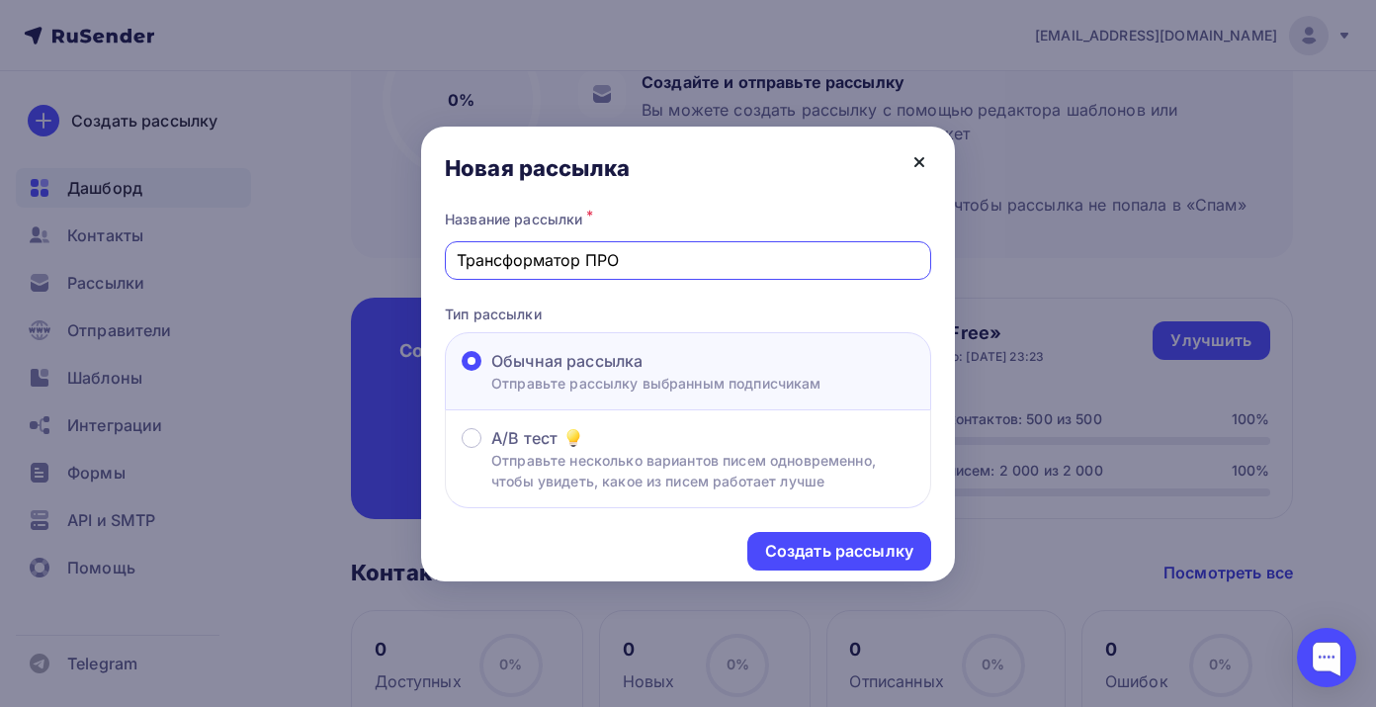
type input "Трансформатор ПРО"
click at [918, 158] on icon at bounding box center [919, 162] width 24 height 24
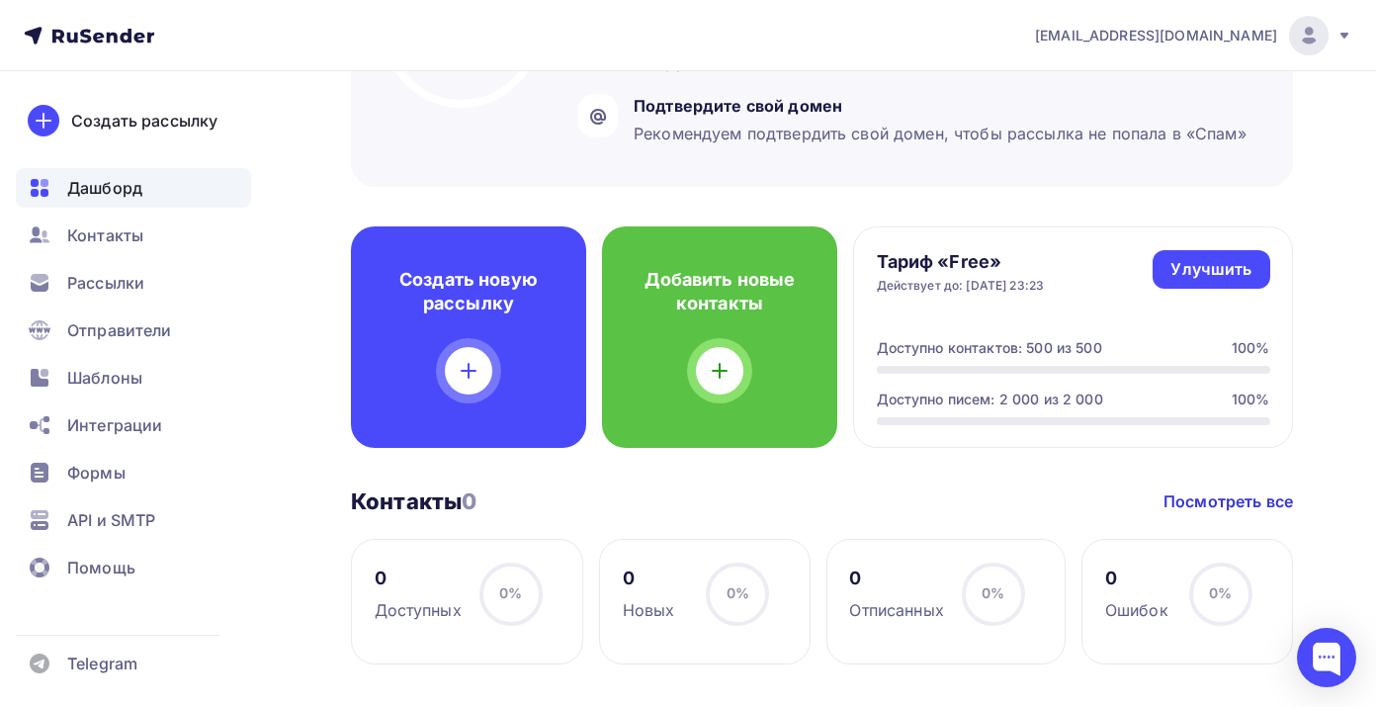
scroll to position [342, 0]
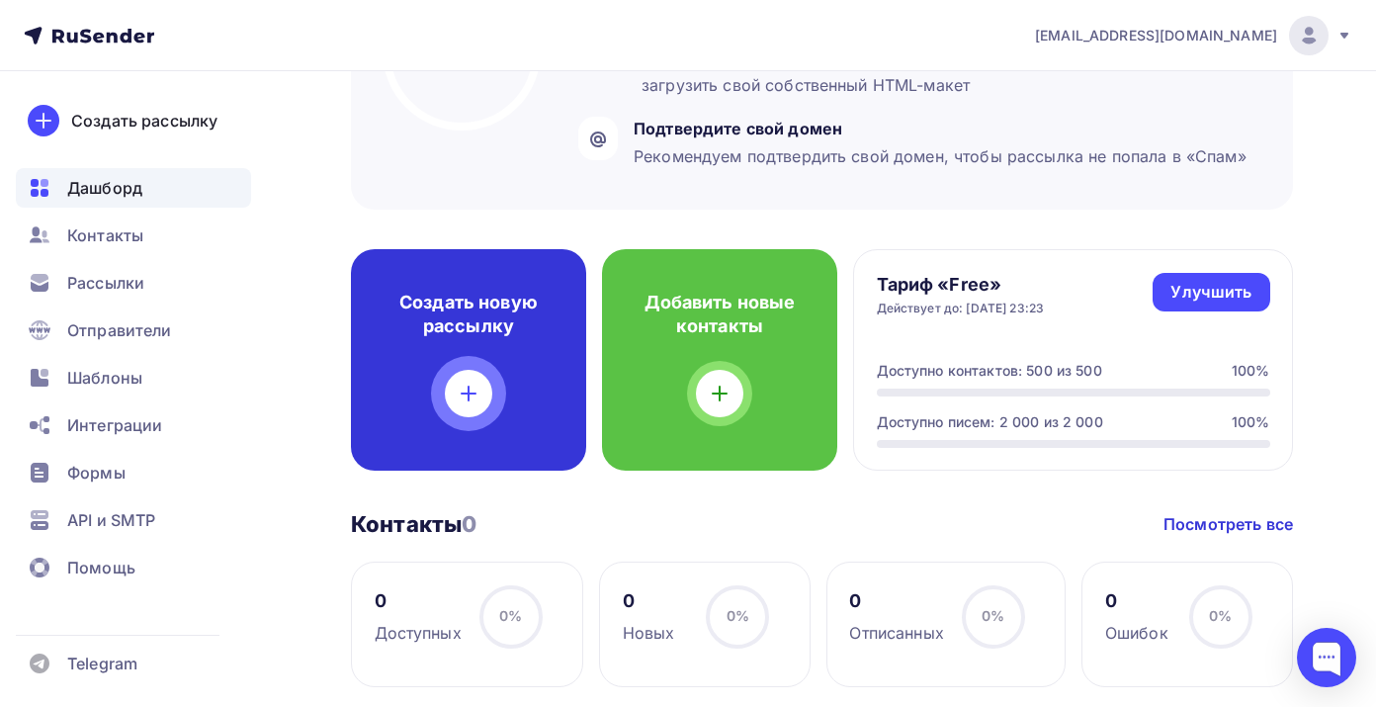
click at [480, 384] on div at bounding box center [468, 393] width 47 height 47
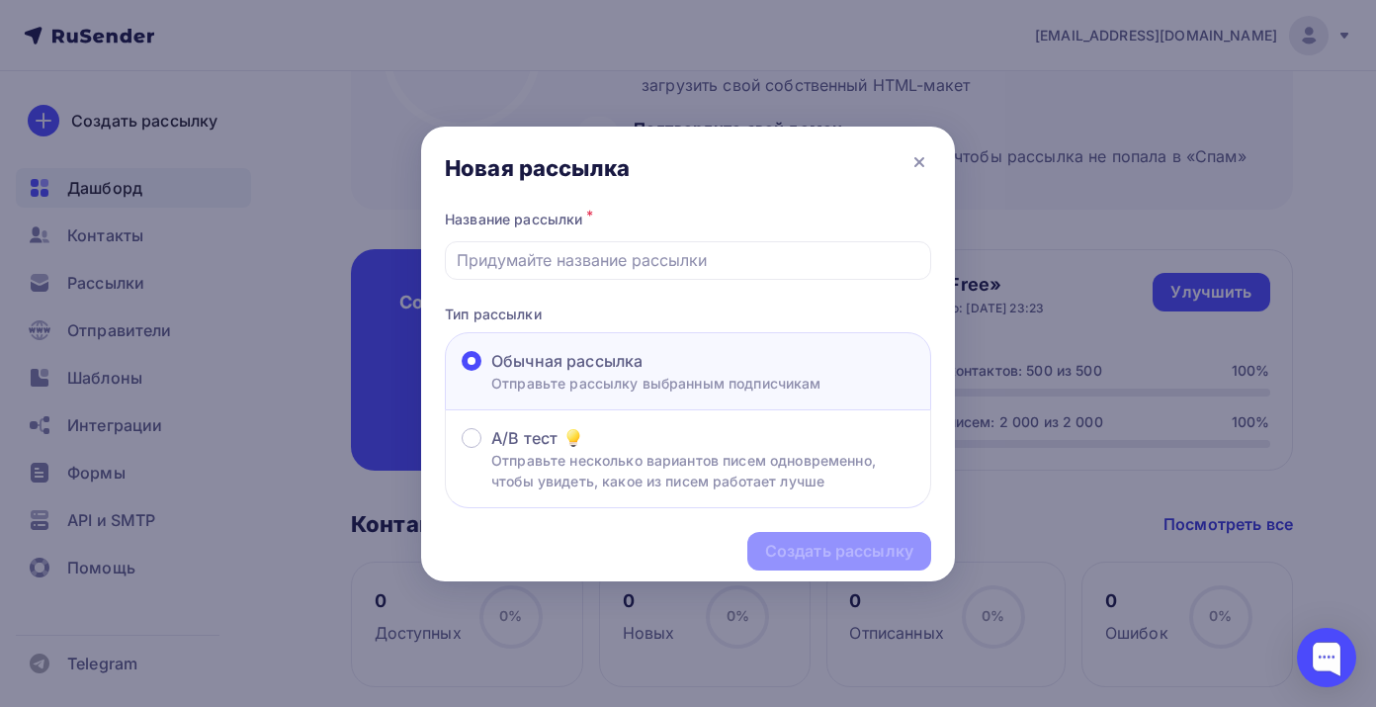
click at [588, 370] on span "Обычная рассылка" at bounding box center [566, 361] width 151 height 24
click at [491, 373] on input "Обычная рассылка Отправьте рассылку выбранным подписчикам" at bounding box center [491, 373] width 0 height 0
click at [623, 254] on input "text" at bounding box center [689, 260] width 464 height 24
type input "Трансформатор ПРО"
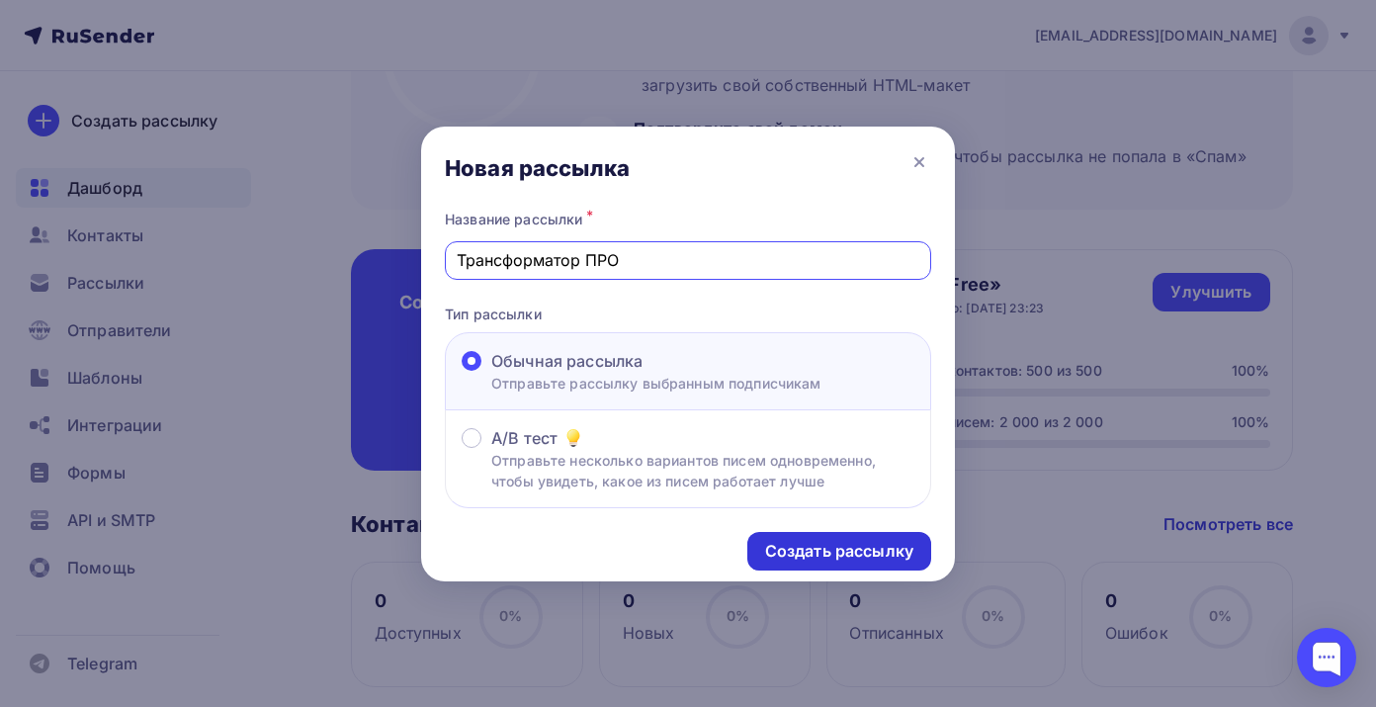
click at [840, 553] on div "Создать рассылку" at bounding box center [839, 551] width 148 height 23
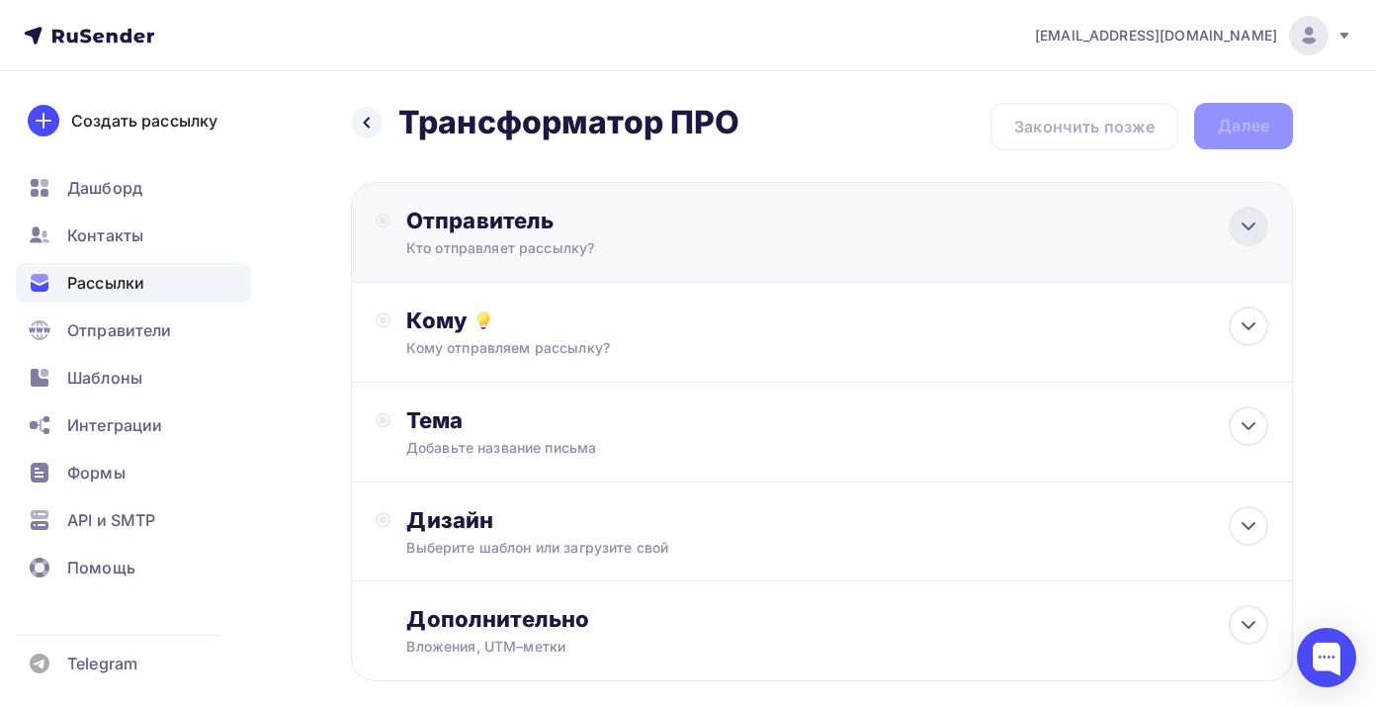
click at [1240, 230] on icon at bounding box center [1249, 226] width 24 height 24
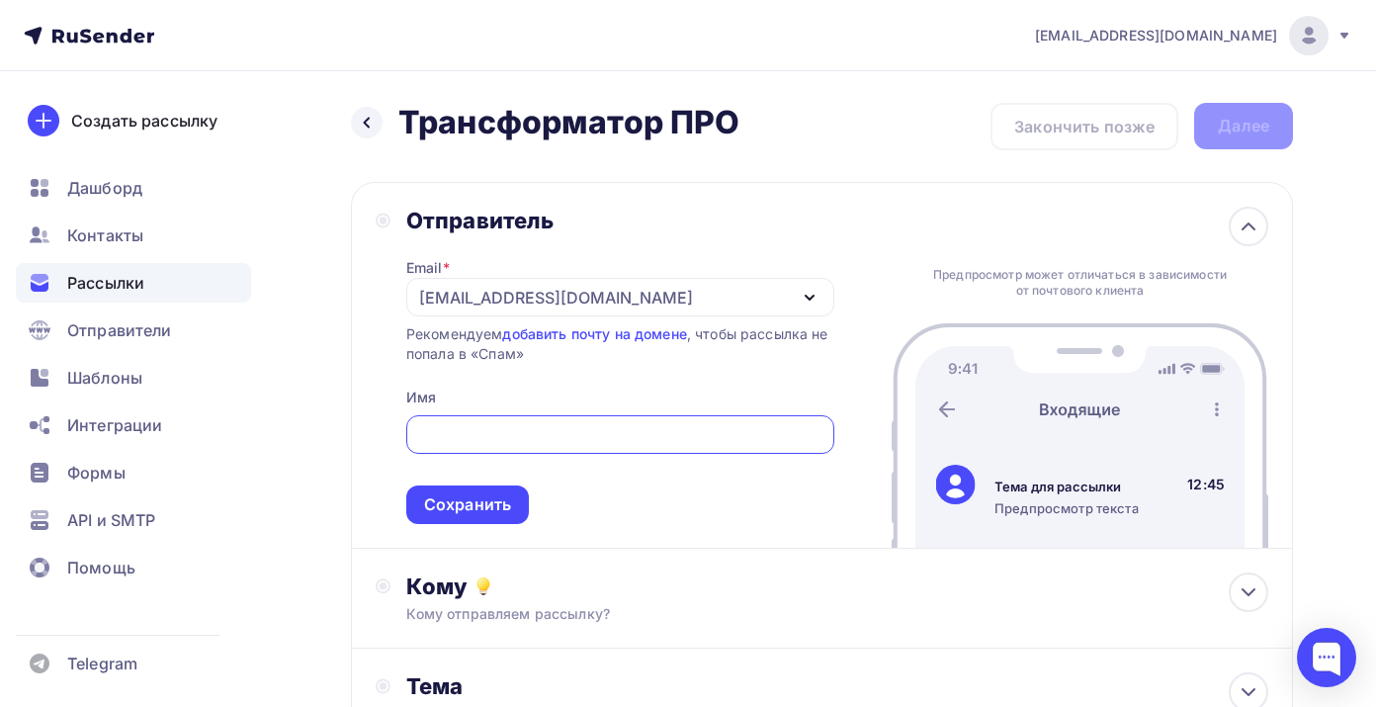
type input "[EMAIL_ADDRESS][DOMAIN_NAME]"
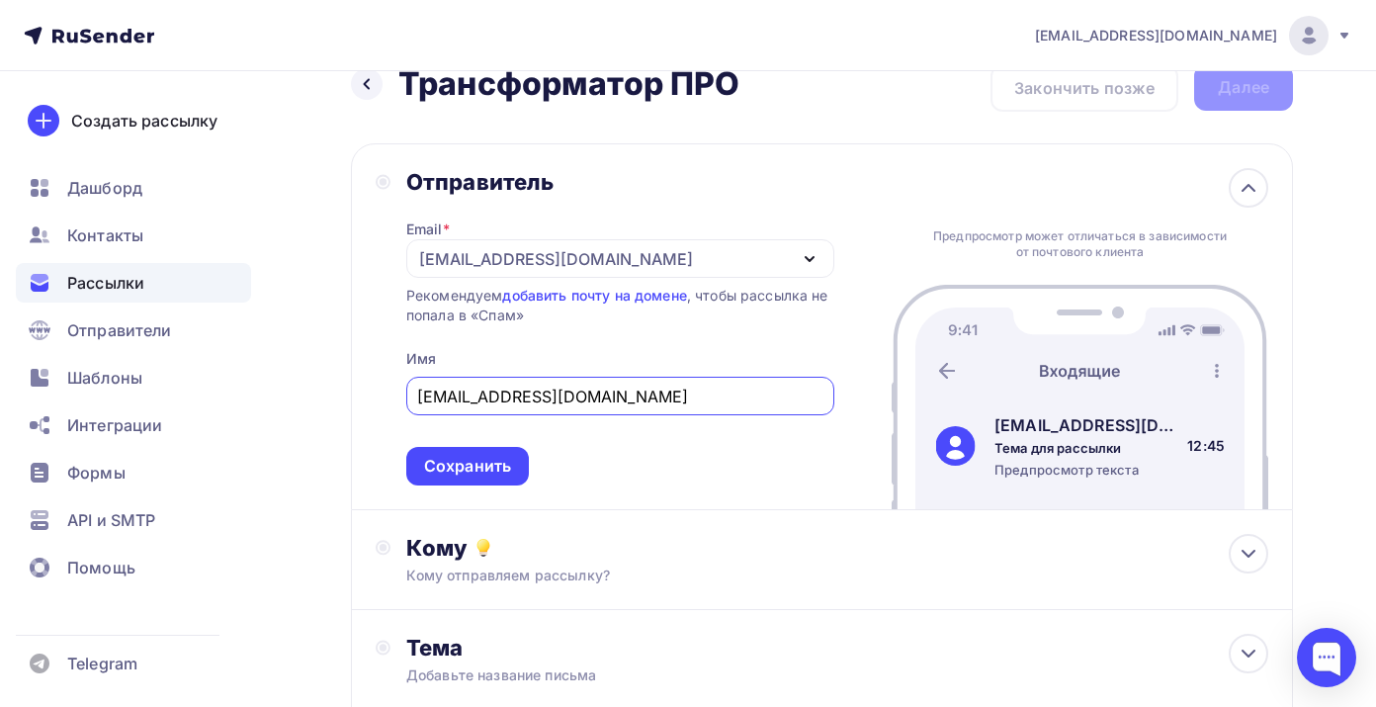
scroll to position [57, 0]
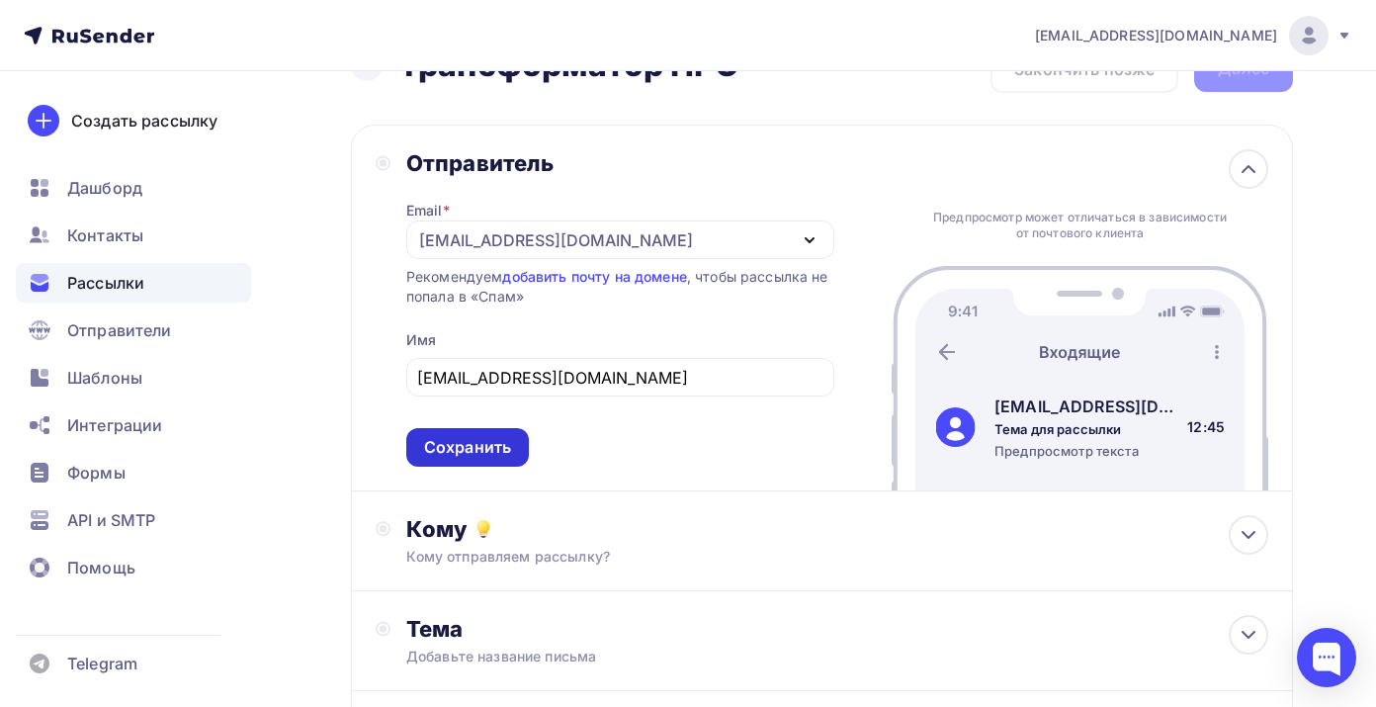
click at [472, 450] on div "Сохранить" at bounding box center [467, 447] width 87 height 23
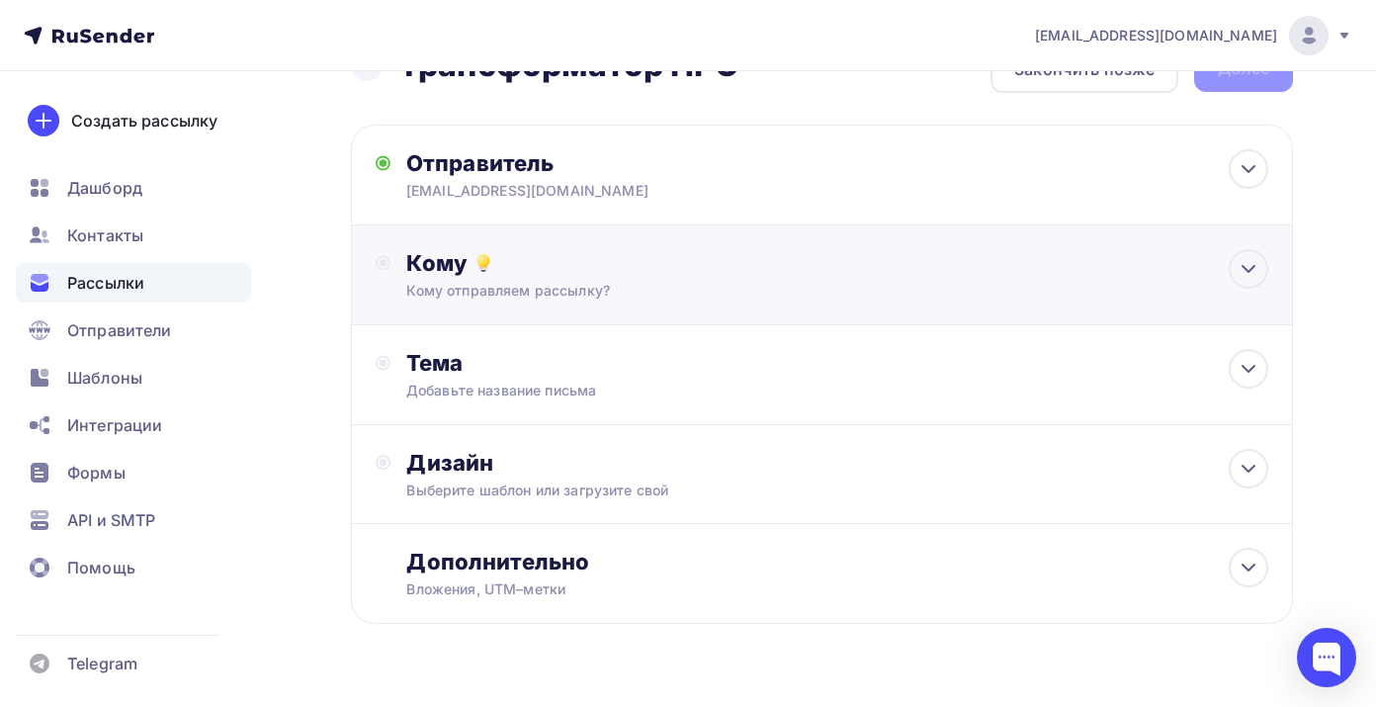
click at [704, 270] on div "Кому" at bounding box center [837, 263] width 862 height 28
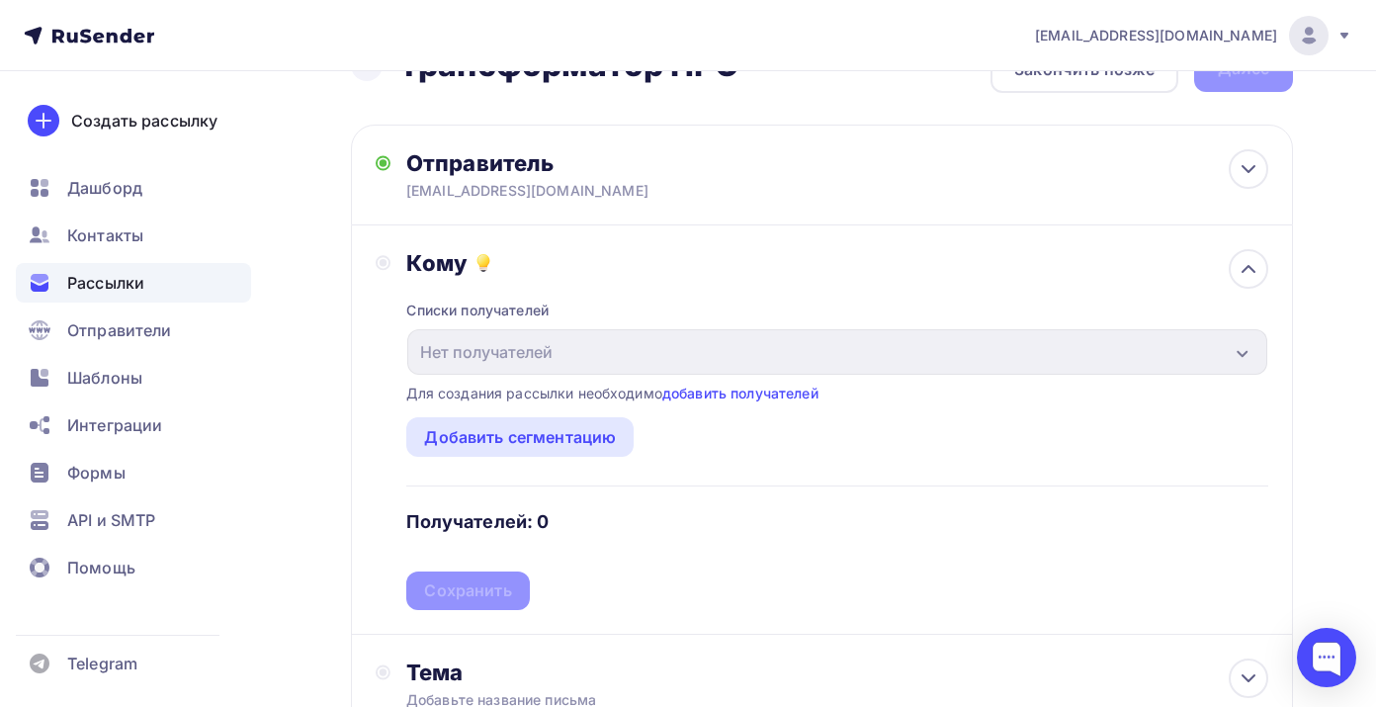
click at [518, 393] on div "Для создания рассылки необходимо добавить получателей" at bounding box center [611, 394] width 411 height 20
click at [715, 399] on link "добавить получателей" at bounding box center [740, 393] width 156 height 17
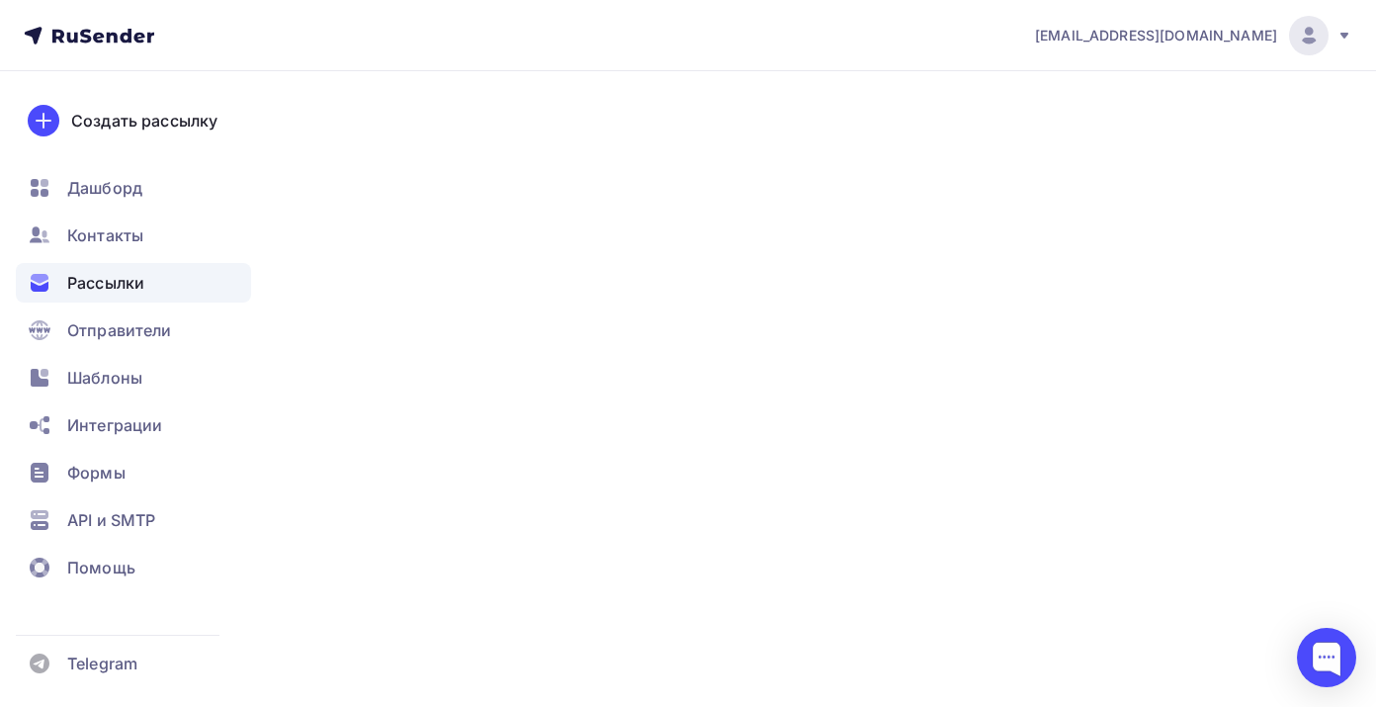
scroll to position [57, 0]
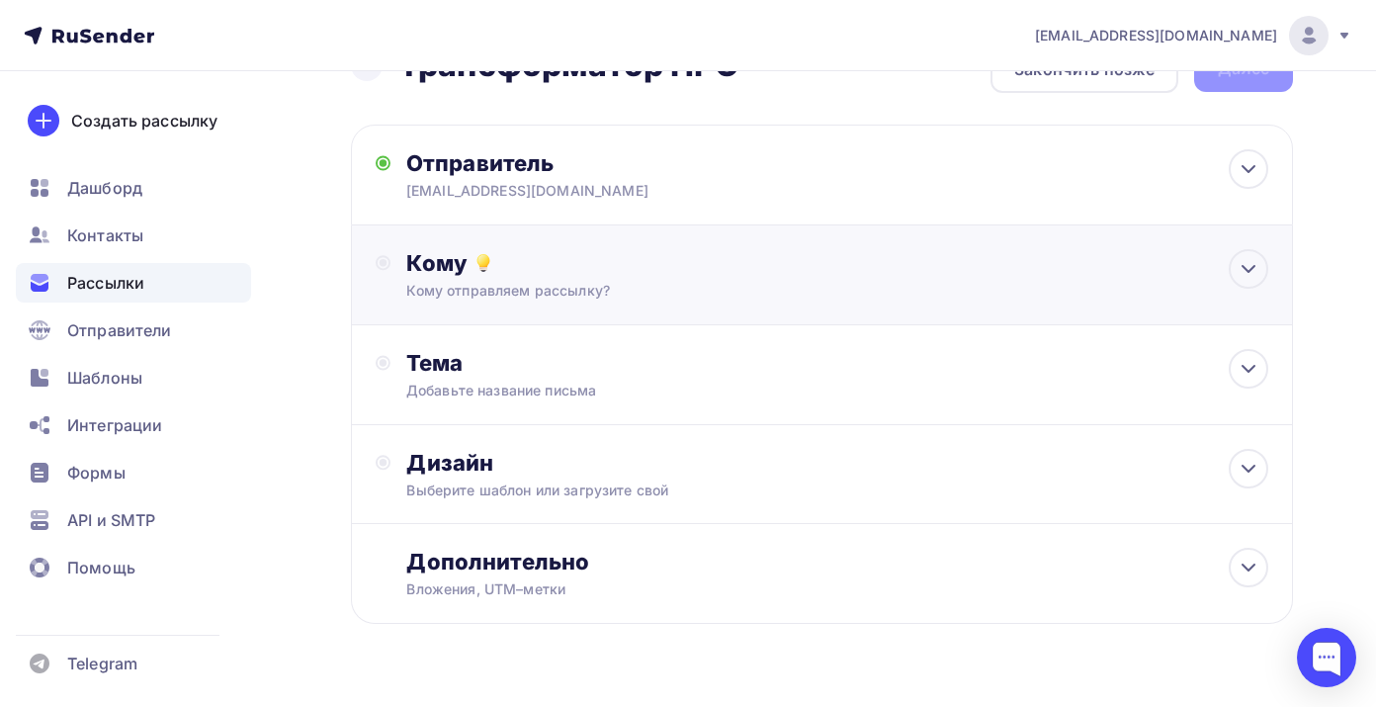
click at [511, 294] on div "Кому отправляем рассылку?" at bounding box center [793, 291] width 775 height 20
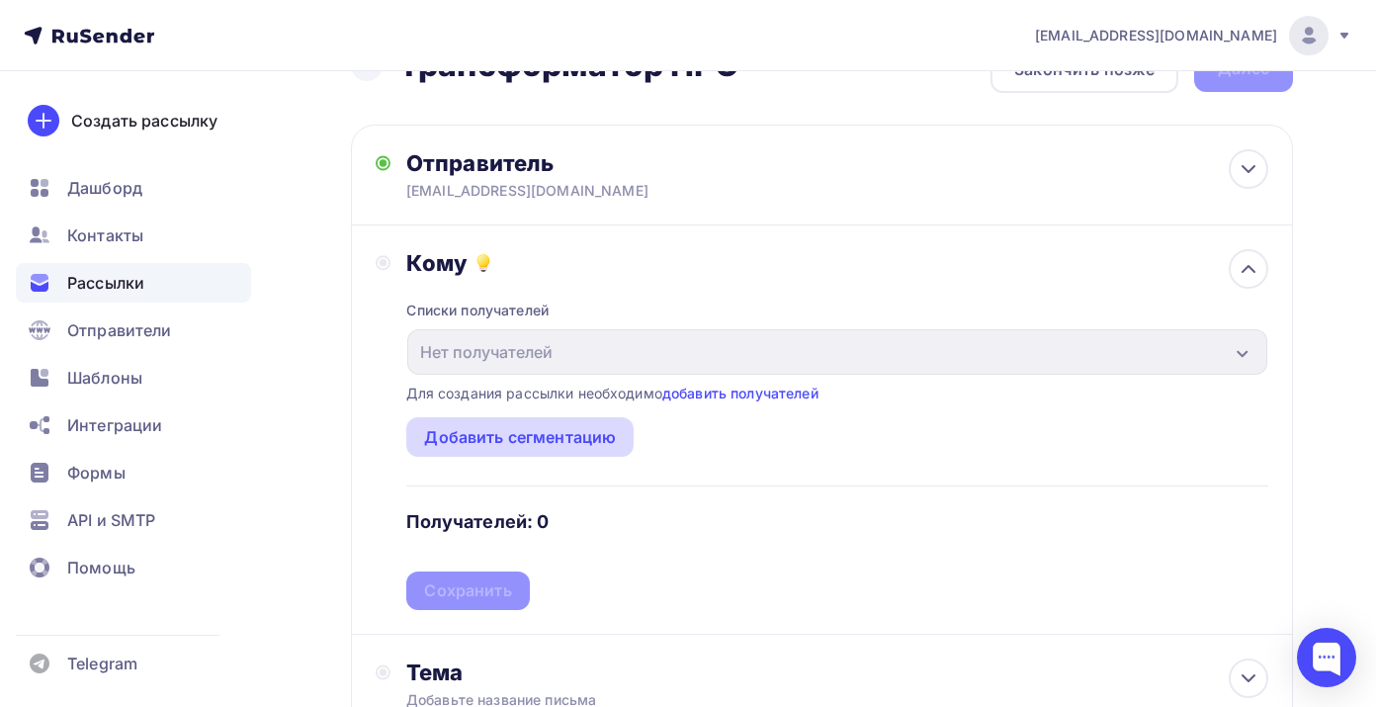
click at [476, 440] on div "Добавить сегментацию" at bounding box center [520, 437] width 192 height 24
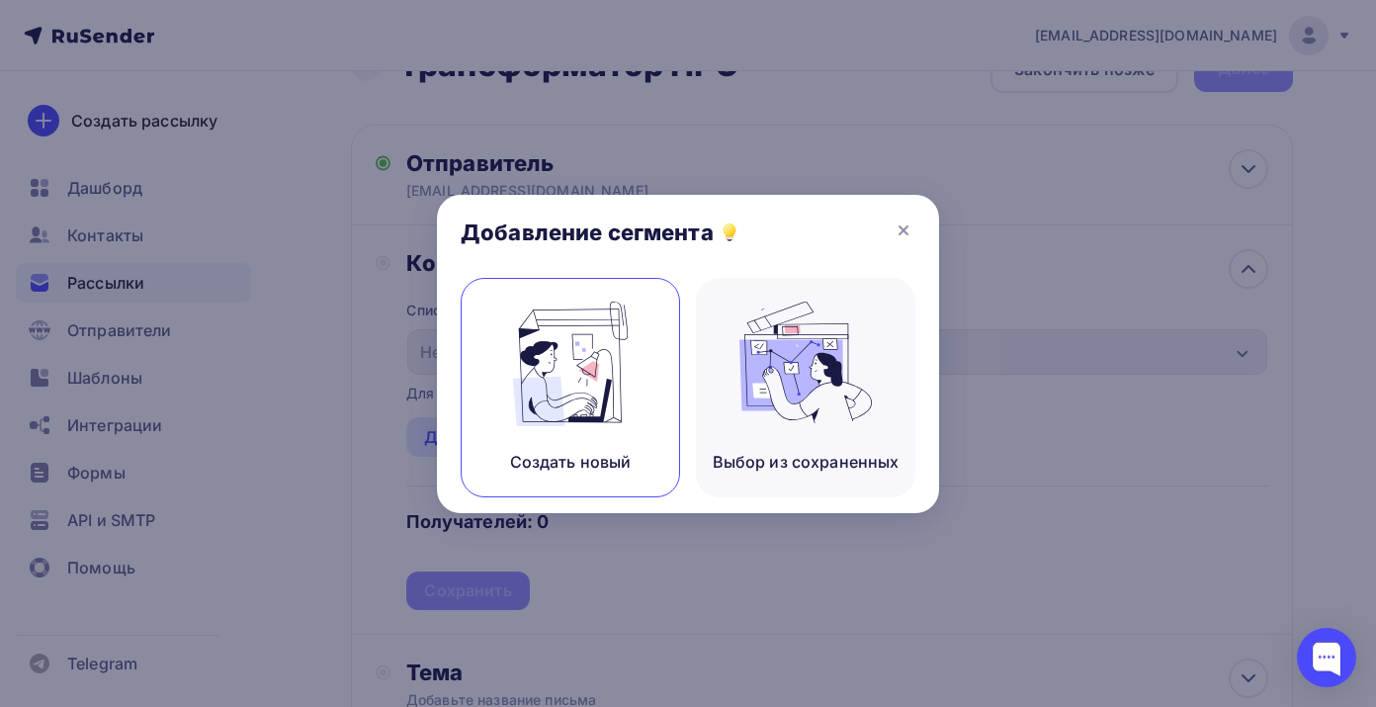
click at [633, 365] on img at bounding box center [570, 363] width 132 height 125
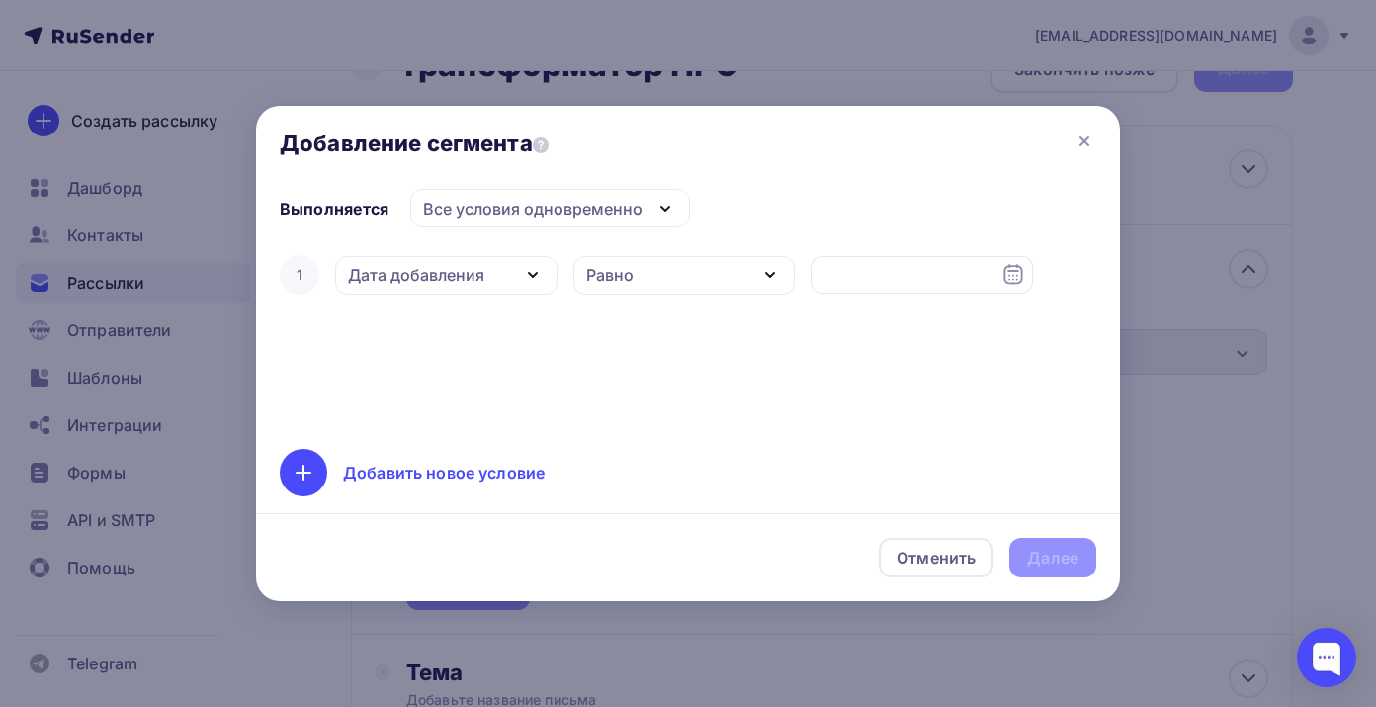
click at [499, 277] on div "Дата добавления" at bounding box center [446, 275] width 222 height 39
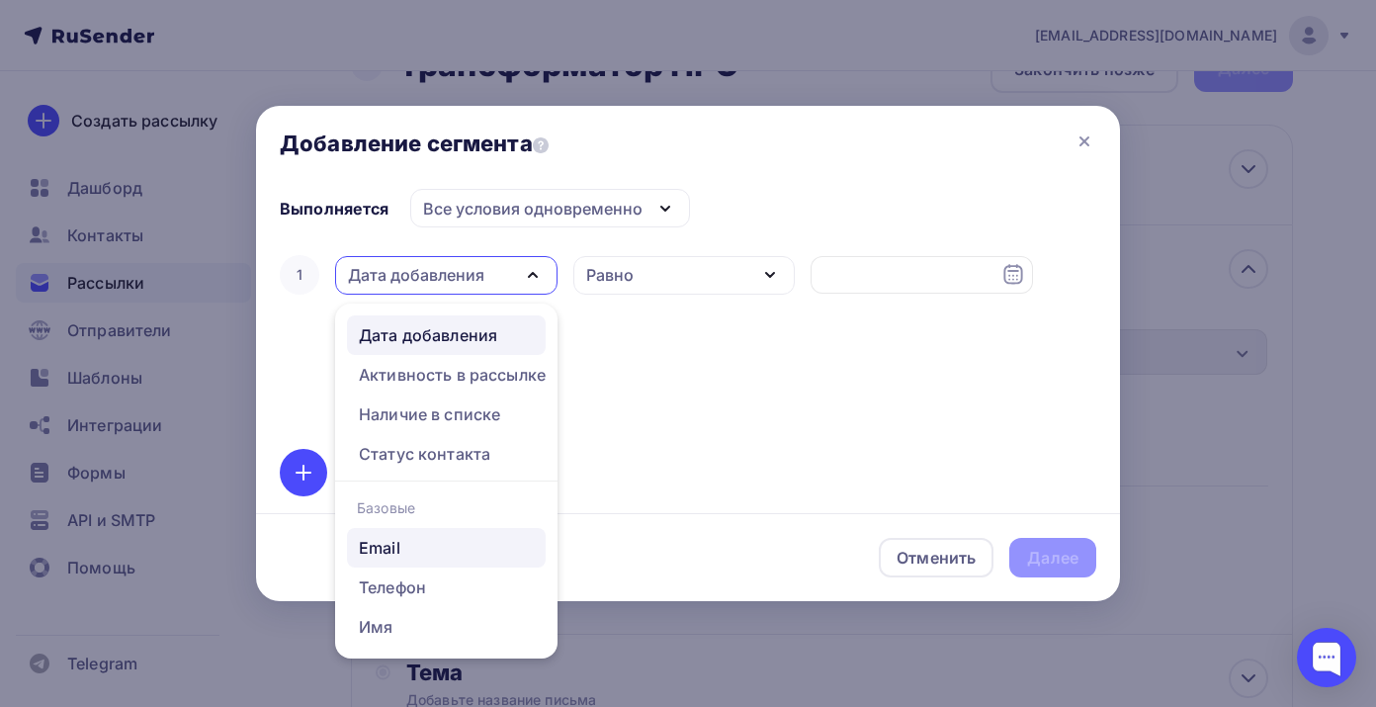
click at [443, 555] on div "Email" at bounding box center [446, 548] width 175 height 24
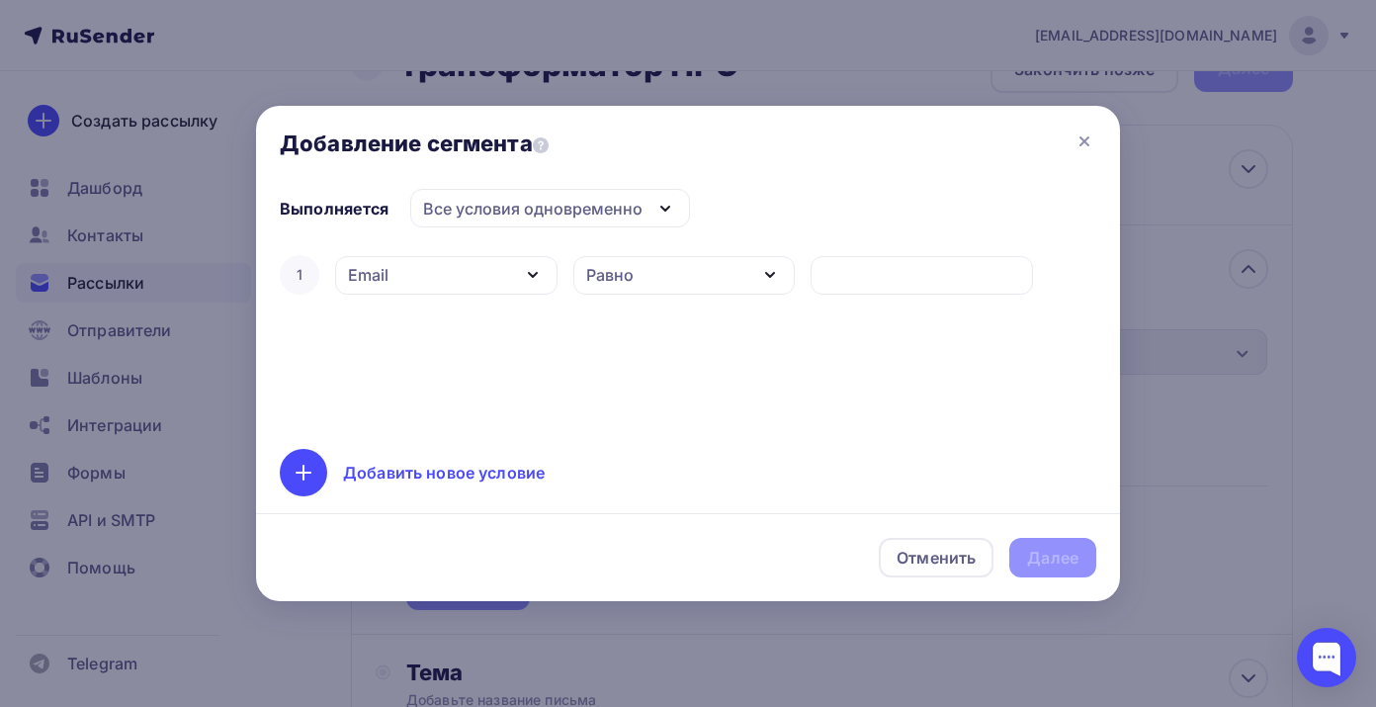
click at [642, 288] on div "Равно" at bounding box center [684, 275] width 222 height 39
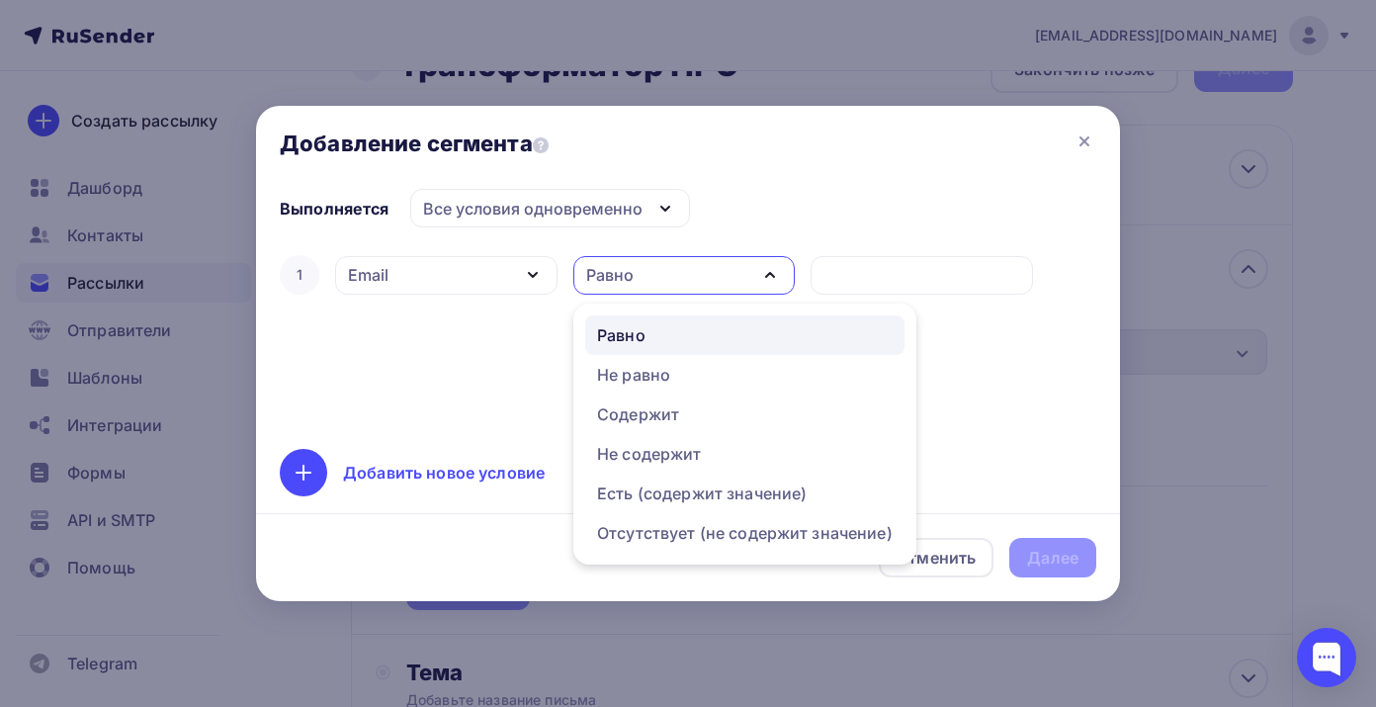
click at [642, 288] on div "Равно" at bounding box center [684, 275] width 222 height 39
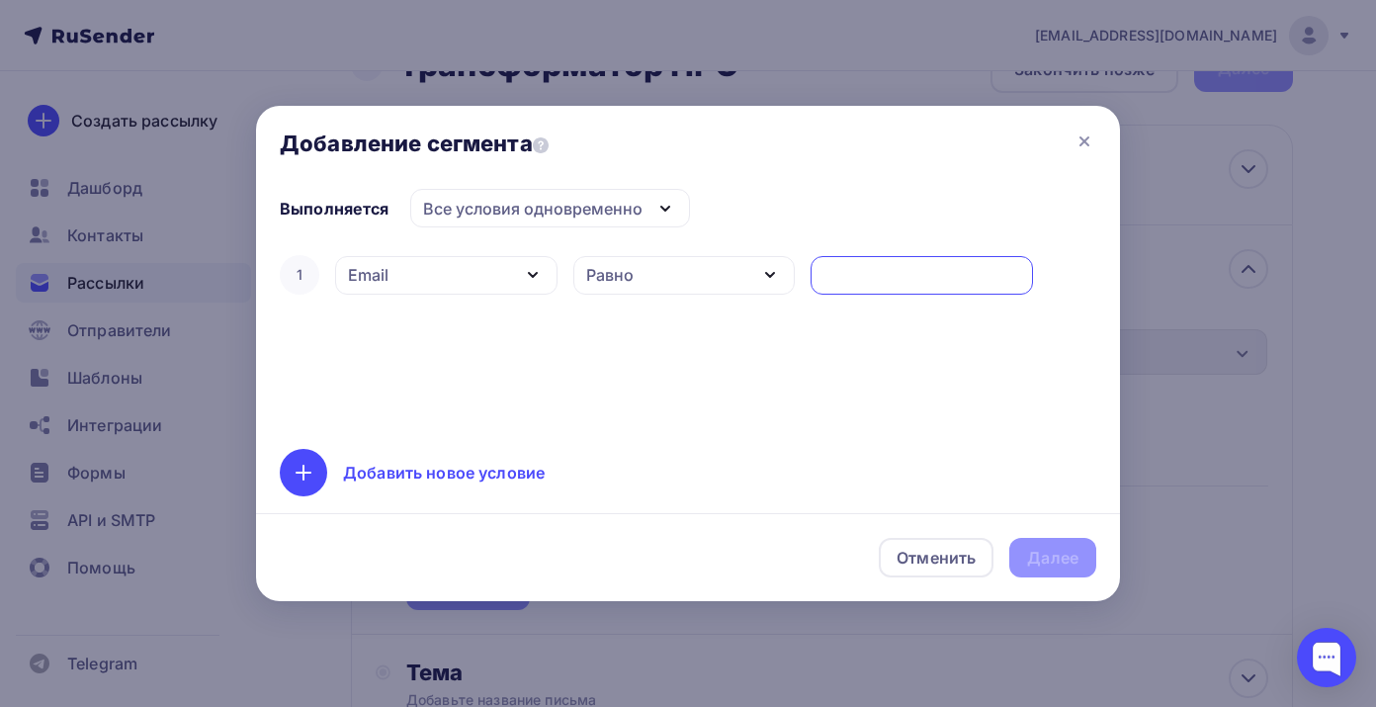
click at [858, 274] on input "text" at bounding box center [922, 275] width 200 height 24
click at [662, 364] on div "1 Email Дата добавления Активность в рассылке Наличие в списке Статус контакта …" at bounding box center [688, 338] width 816 height 174
click at [642, 271] on div "Равно" at bounding box center [684, 275] width 222 height 39
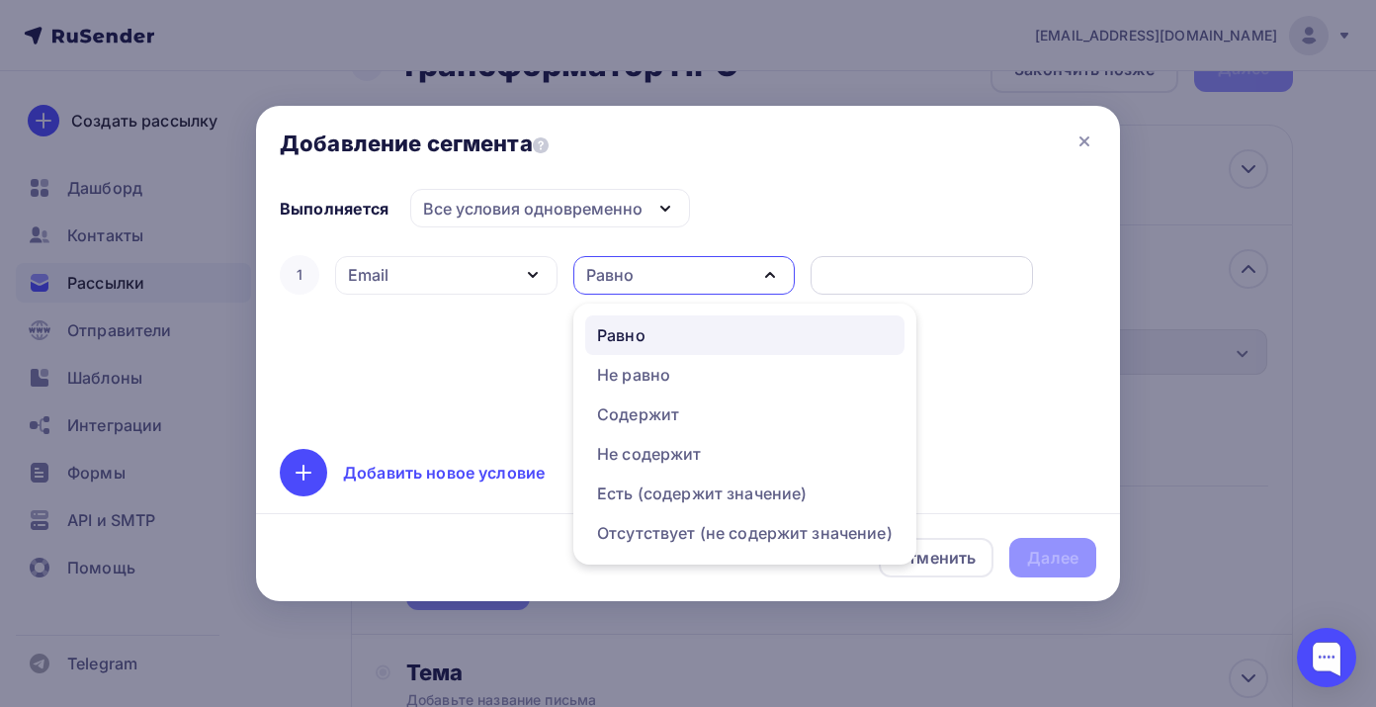
click at [858, 272] on input "text" at bounding box center [922, 275] width 200 height 24
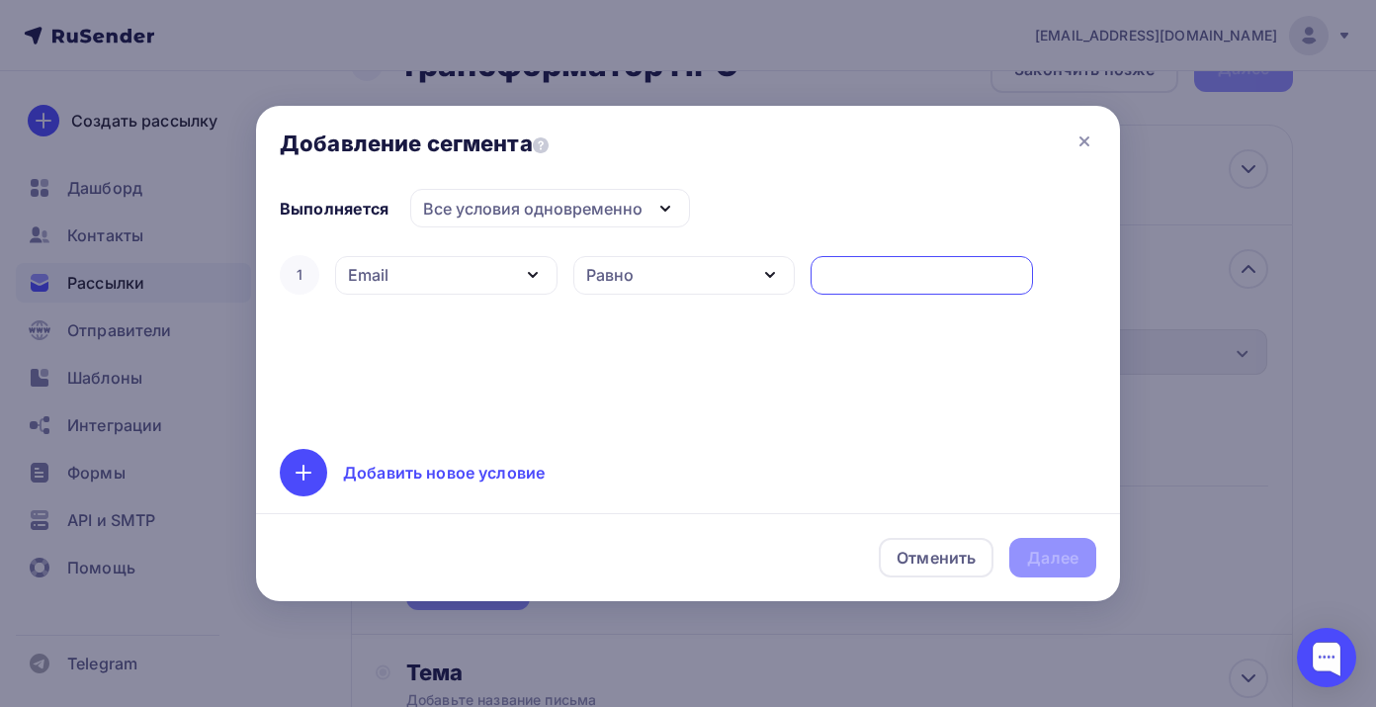
paste input "reklama@dtrafo.com"
click at [777, 380] on div "1 Email Дата добавления Активность в рассылке Наличие в списке Статус контакта …" at bounding box center [688, 338] width 816 height 174
click at [601, 204] on div "Все условия одновременно" at bounding box center [532, 209] width 219 height 24
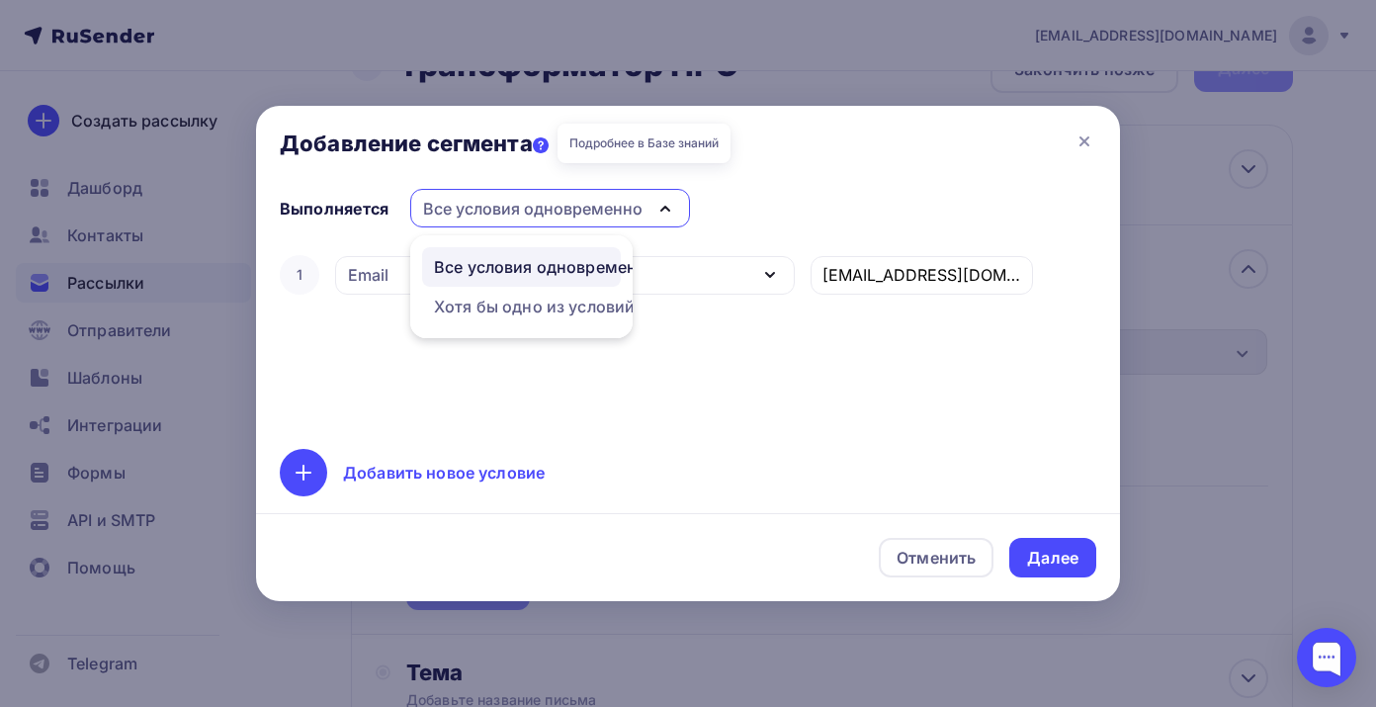
click at [543, 148] on icon at bounding box center [541, 145] width 16 height 16
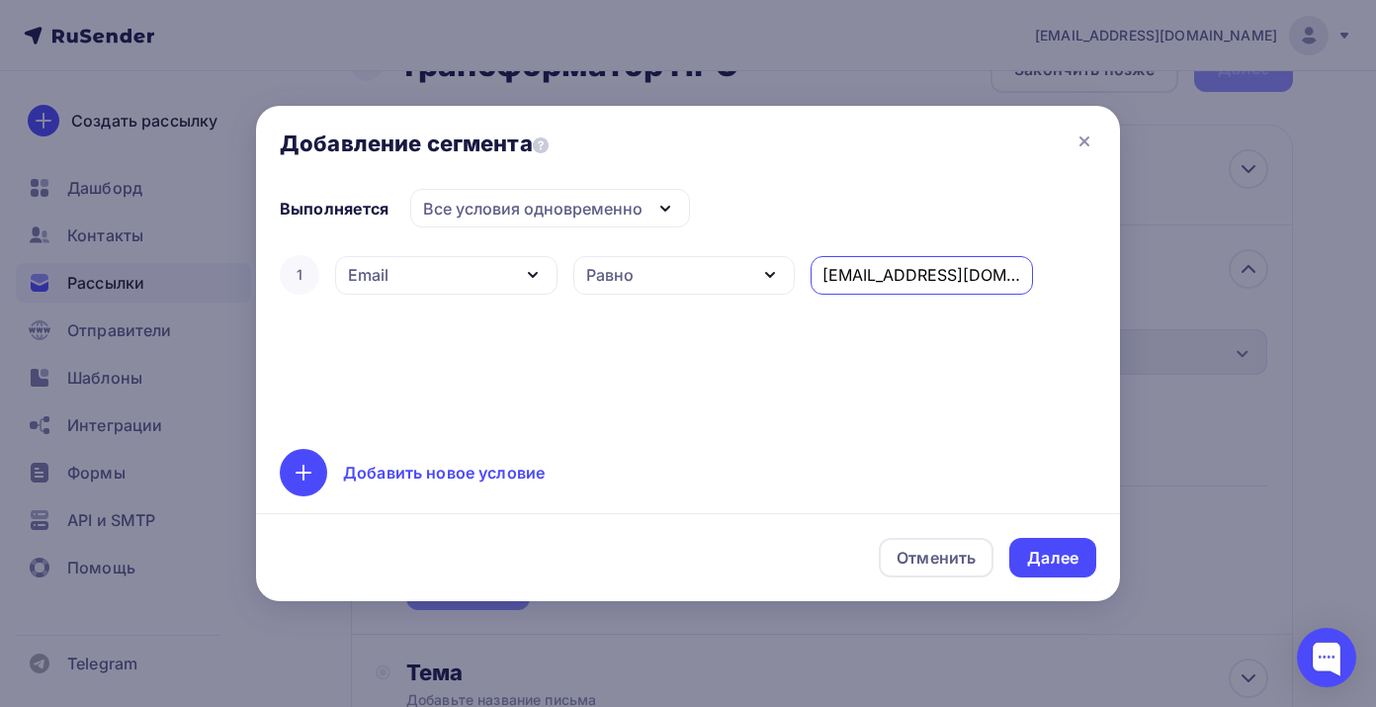
drag, startPoint x: 991, startPoint y: 280, endPoint x: 803, endPoint y: 280, distance: 188.8
click at [803, 280] on div "1 Email Дата добавления Активность в рассылке Наличие в списке Статус контакта …" at bounding box center [688, 274] width 816 height 47
click at [679, 278] on div "Равно" at bounding box center [684, 275] width 222 height 39
type input "Трансформатор ПРО"
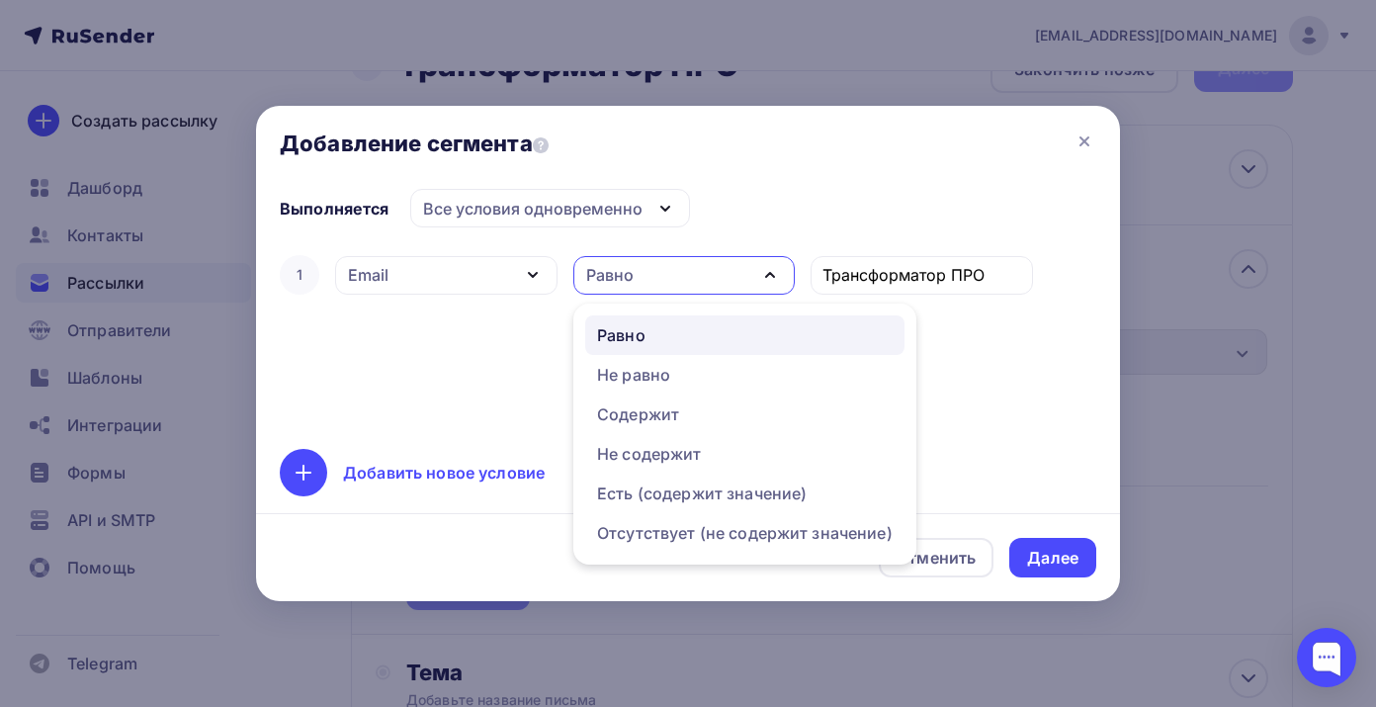
click at [679, 278] on div "Равно" at bounding box center [684, 275] width 222 height 39
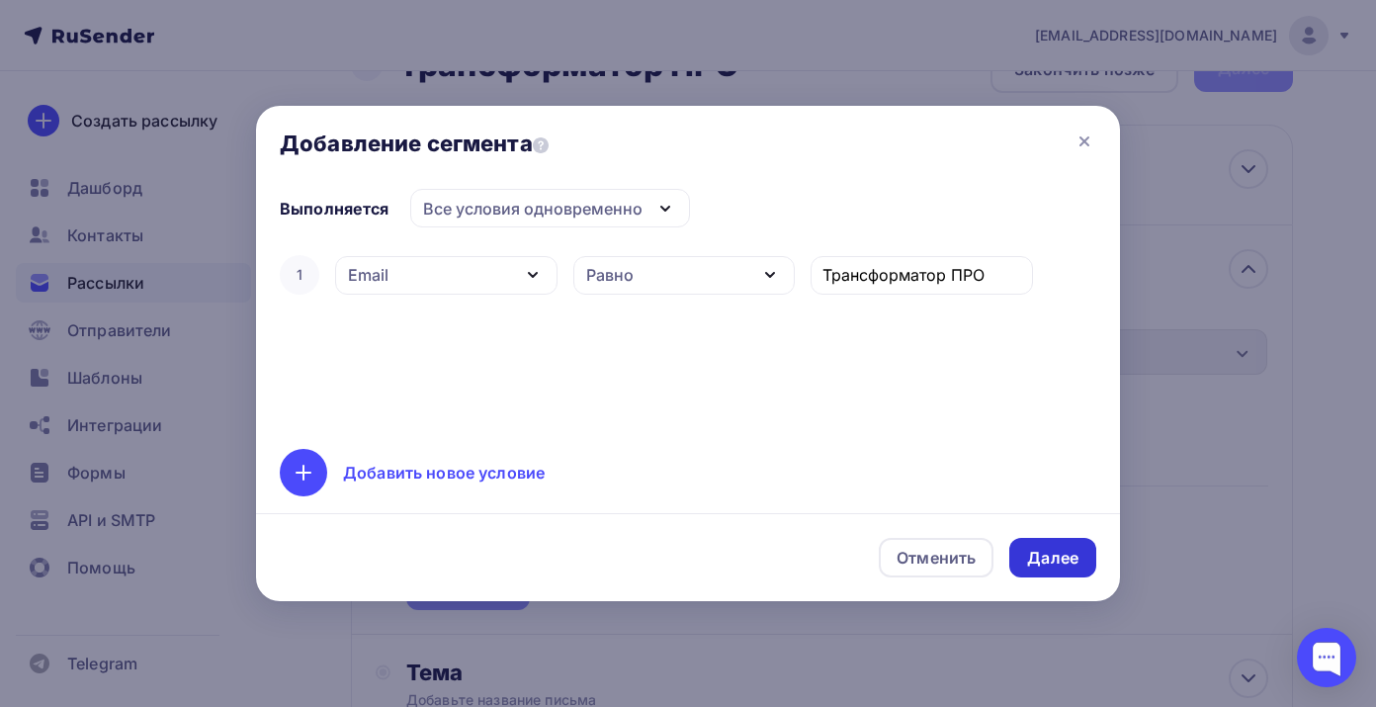
click at [1056, 563] on div "Далее" at bounding box center [1052, 558] width 51 height 23
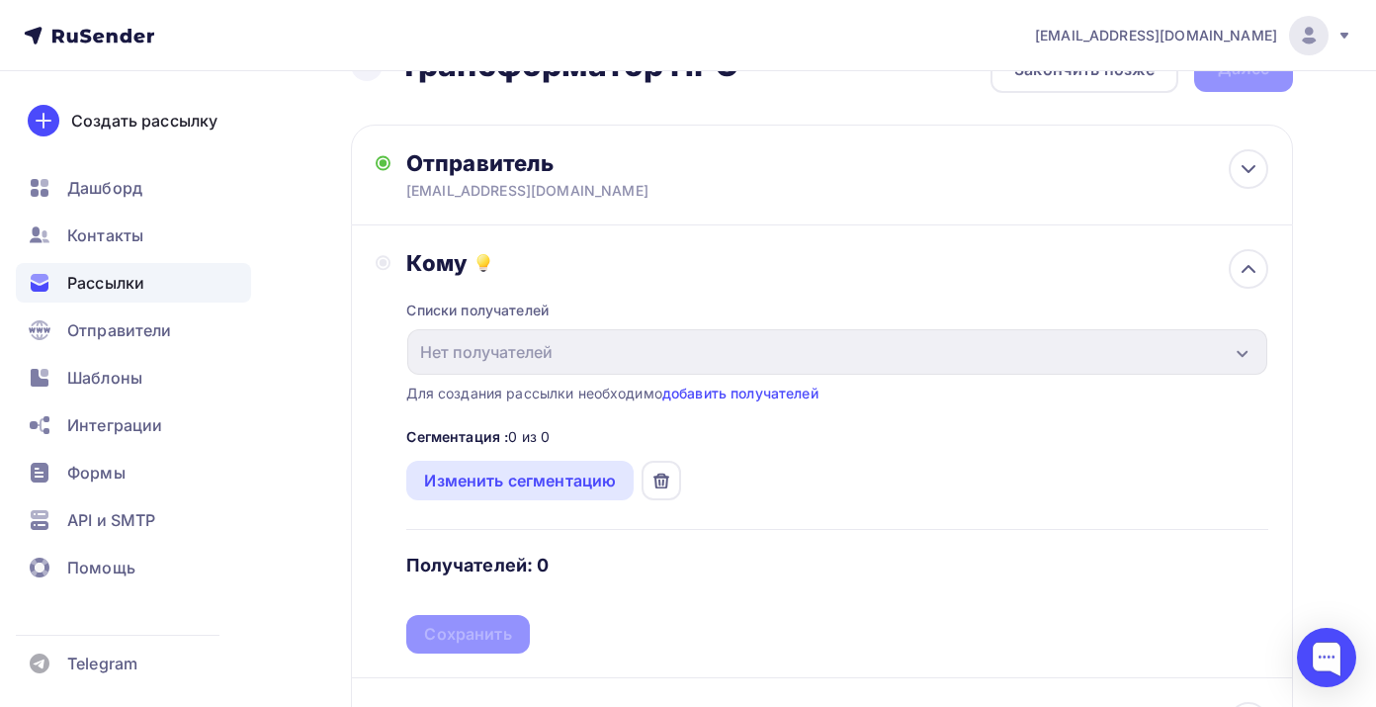
click at [537, 438] on div "Сегментация : 0 из 0" at bounding box center [477, 437] width 143 height 20
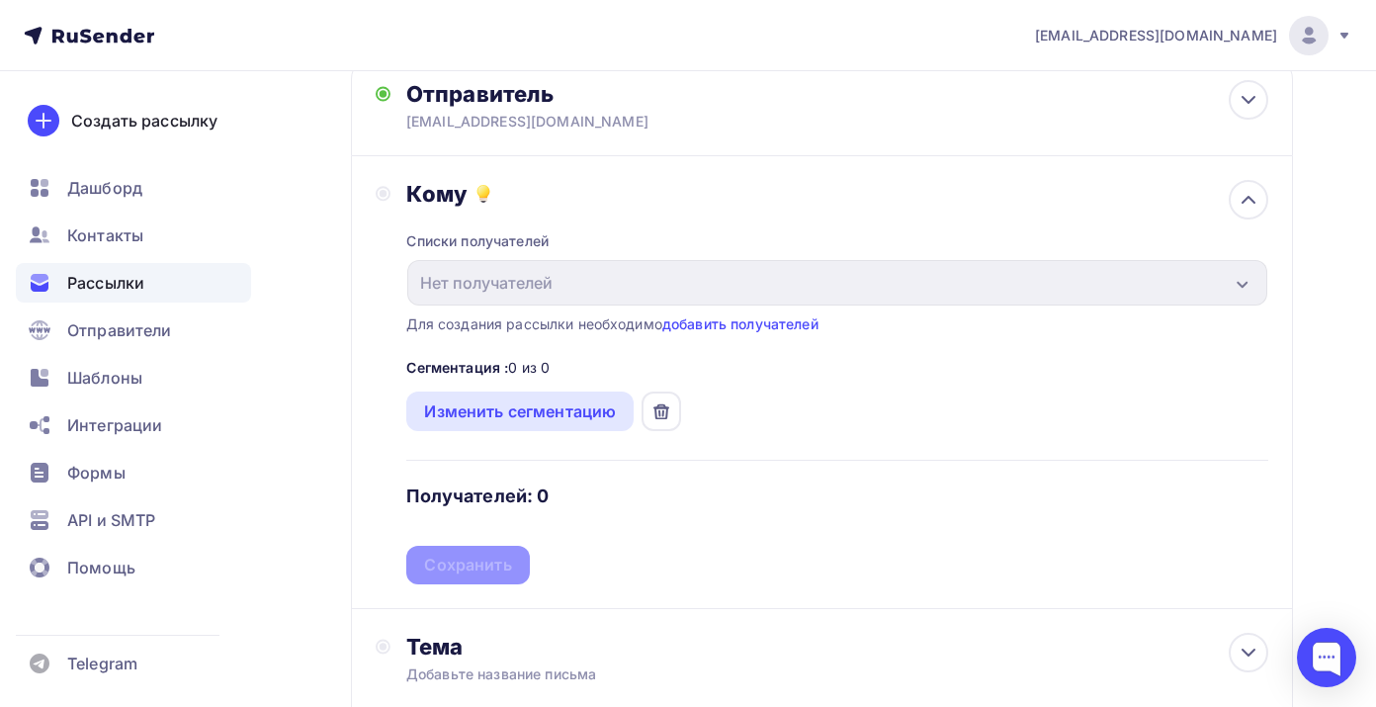
scroll to position [197, 0]
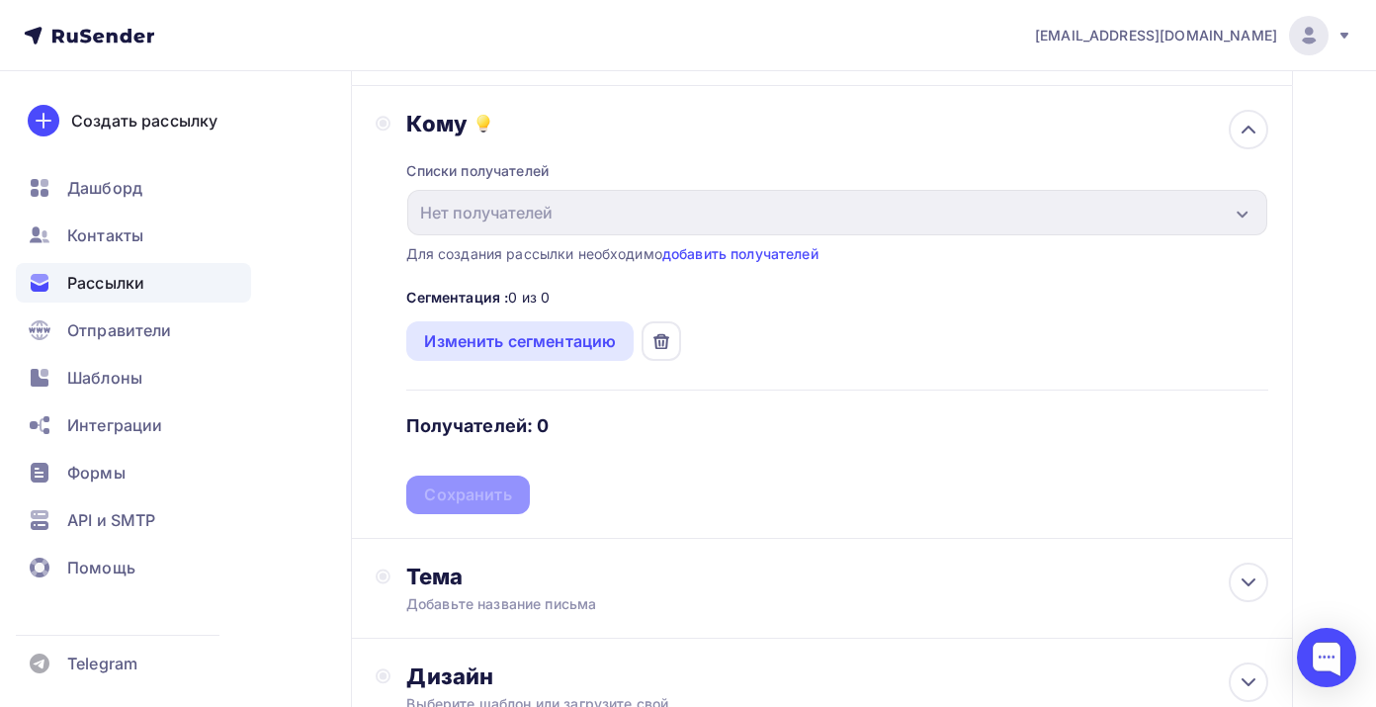
click at [545, 115] on div "Кому" at bounding box center [837, 124] width 862 height 28
click at [1252, 130] on icon at bounding box center [1249, 130] width 24 height 24
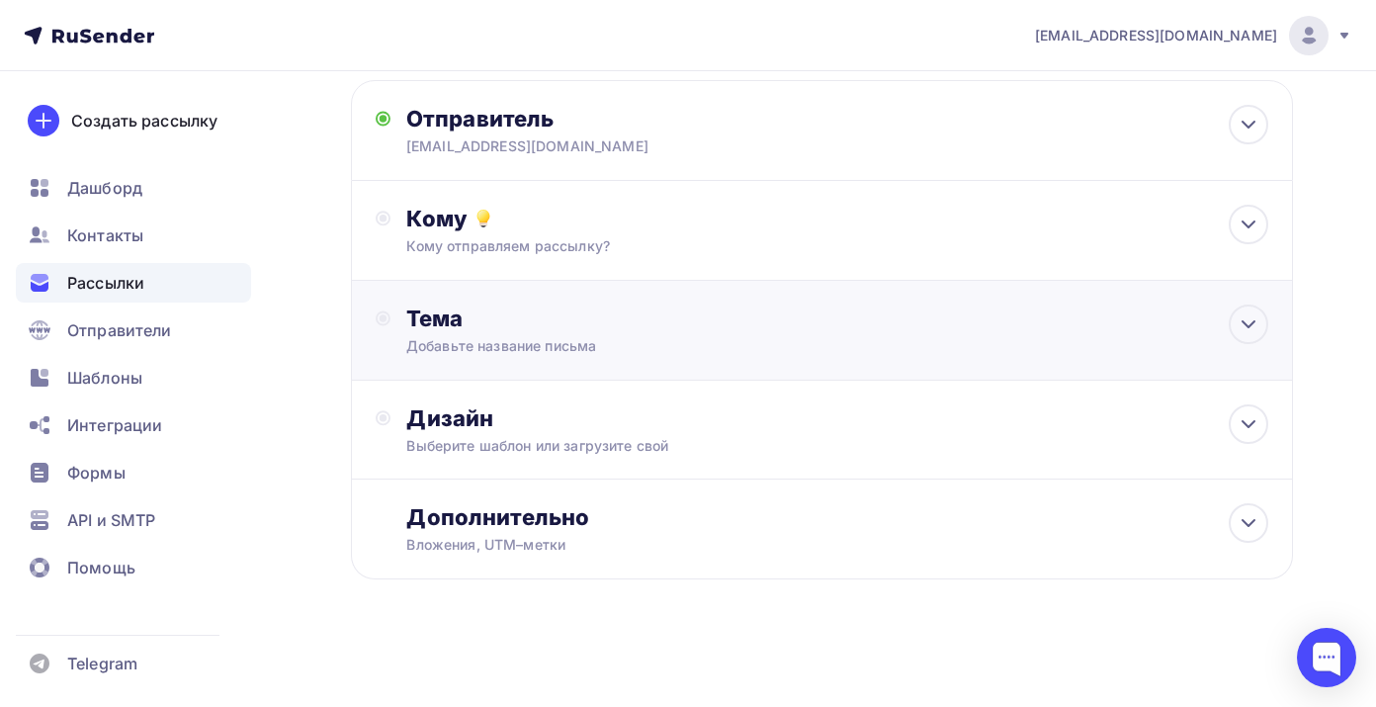
click at [715, 338] on div "Добавьте название письма" at bounding box center [582, 346] width 352 height 20
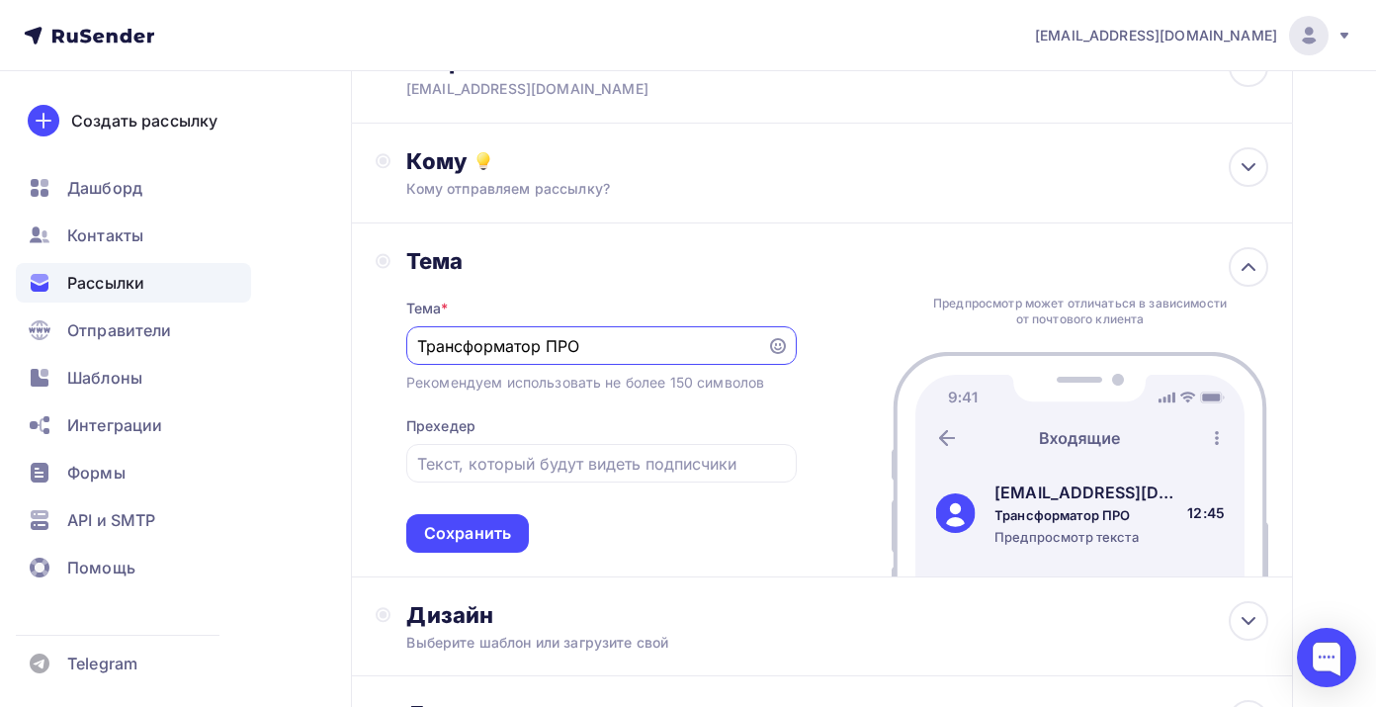
scroll to position [161, 0]
type input "Трансформатор ПРО"
click at [561, 460] on input "text" at bounding box center [601, 462] width 368 height 24
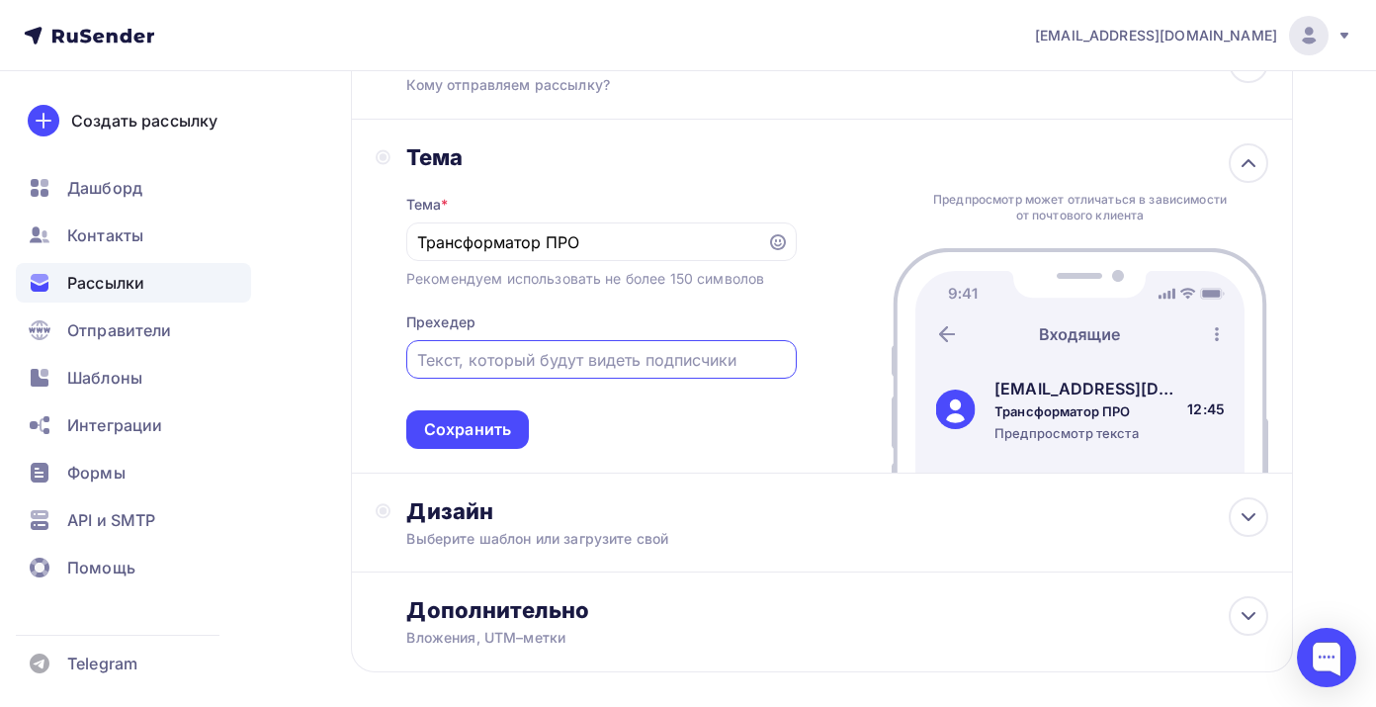
scroll to position [267, 0]
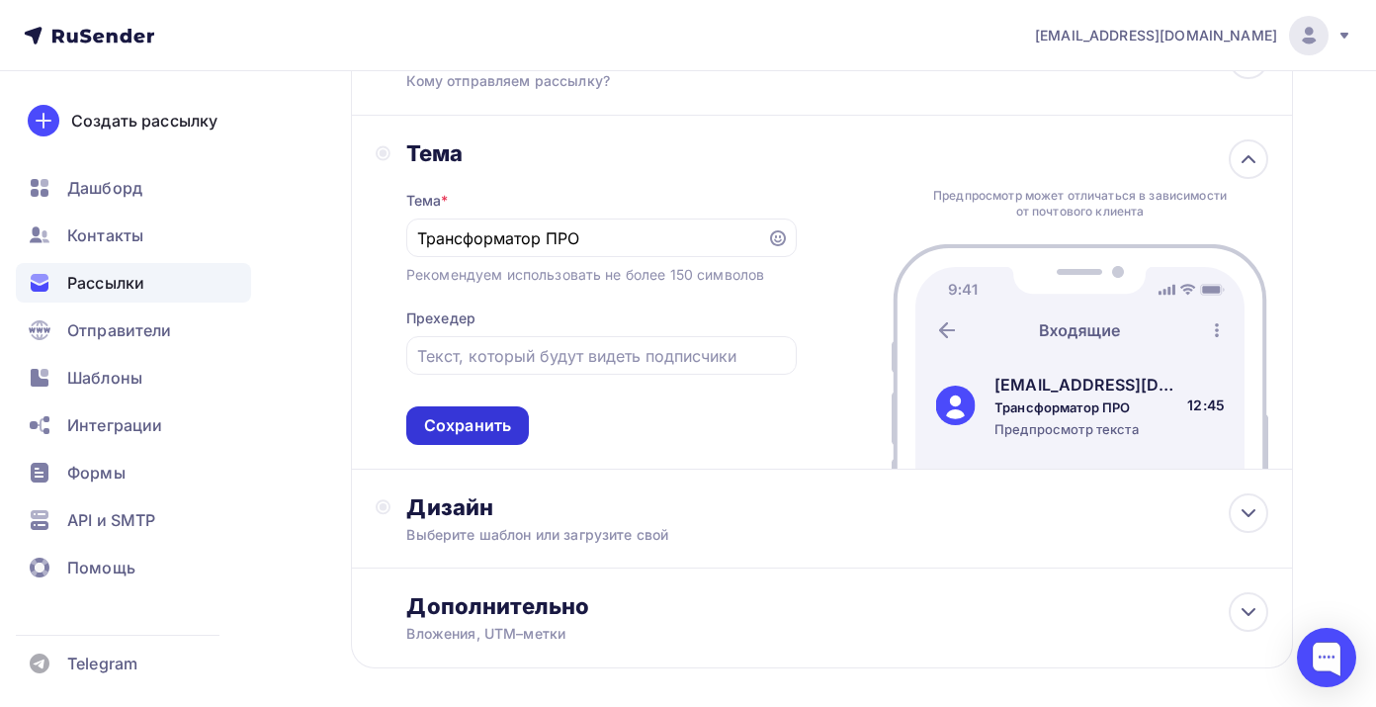
click at [499, 427] on div "Сохранить" at bounding box center [467, 425] width 87 height 23
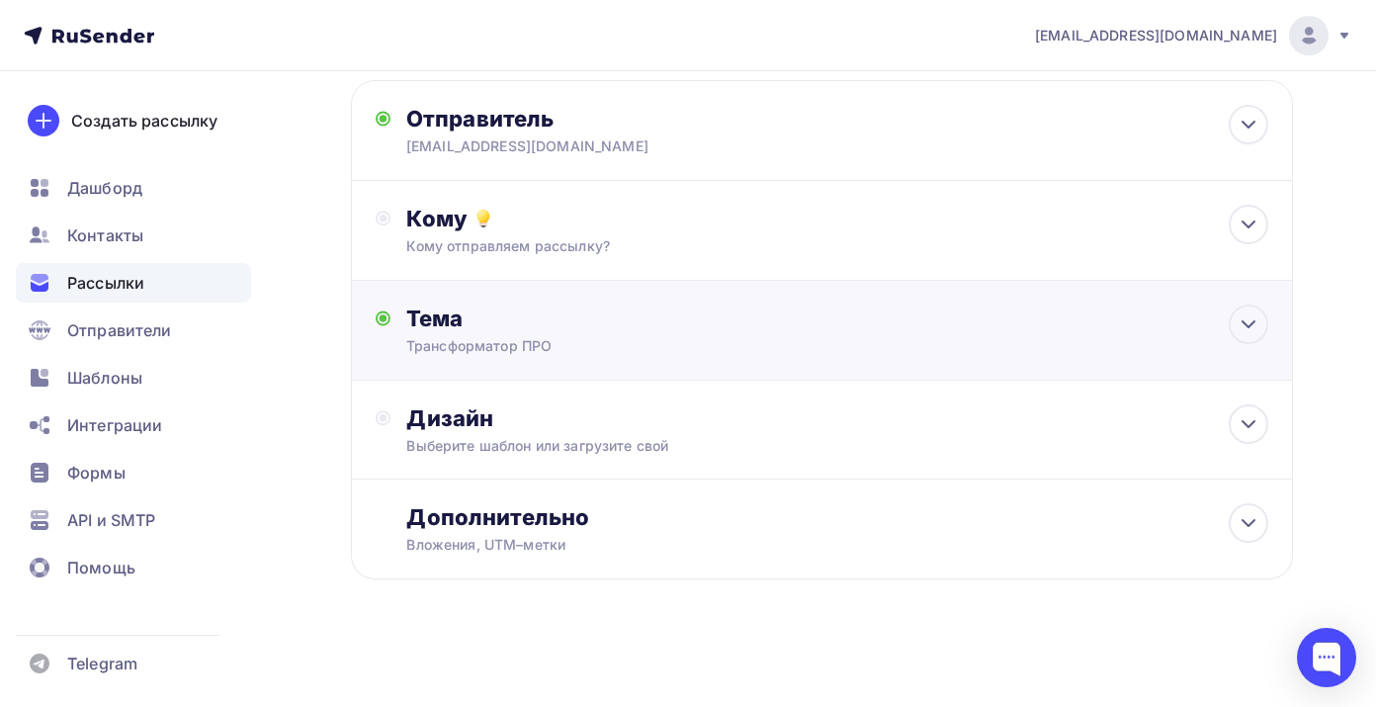
scroll to position [104, 0]
click at [556, 425] on div "Дизайн" at bounding box center [837, 418] width 862 height 28
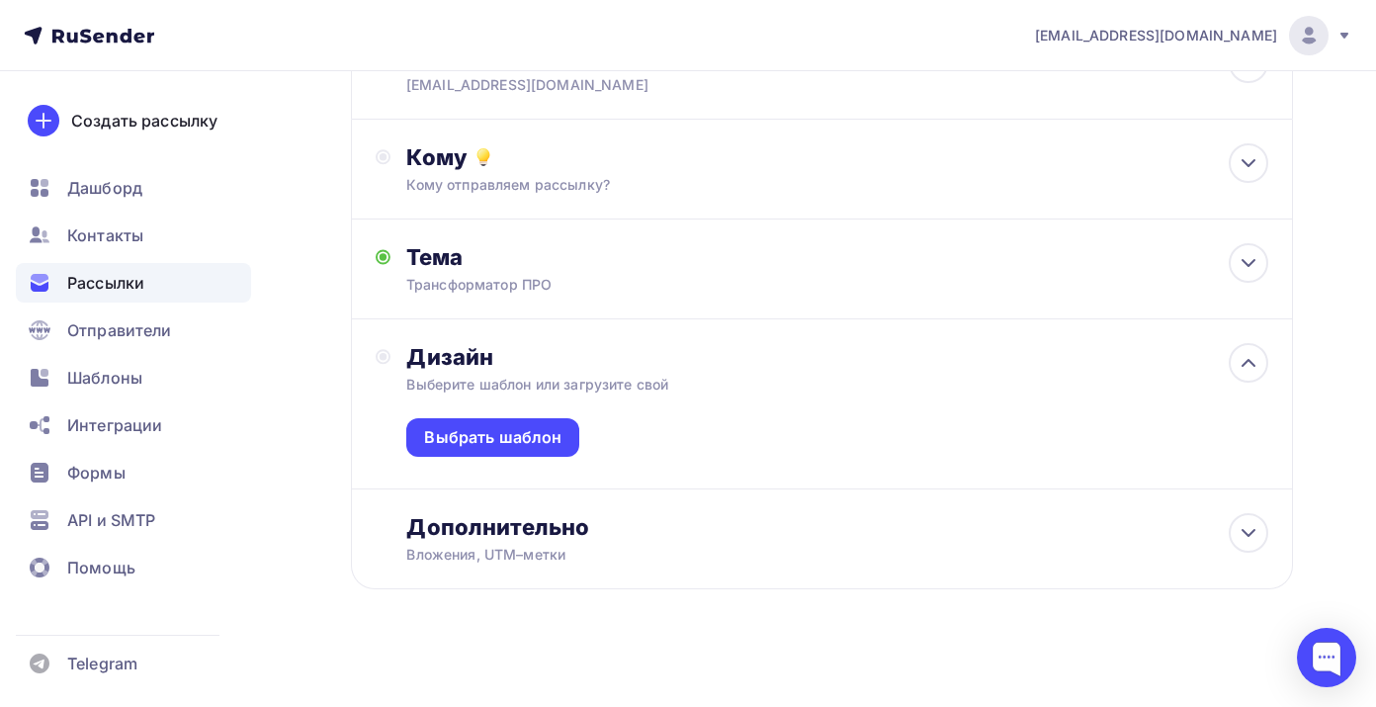
scroll to position [176, 0]
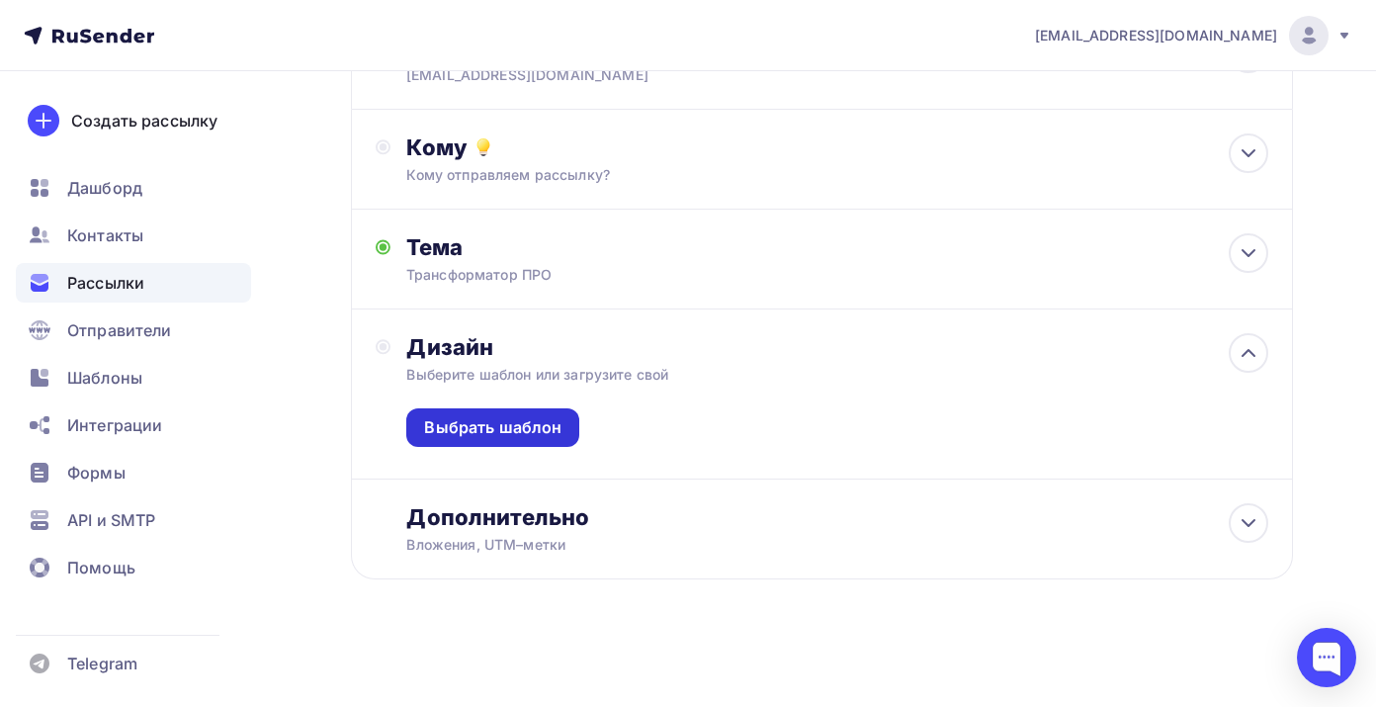
click at [486, 428] on div "Выбрать шаблон" at bounding box center [492, 427] width 137 height 23
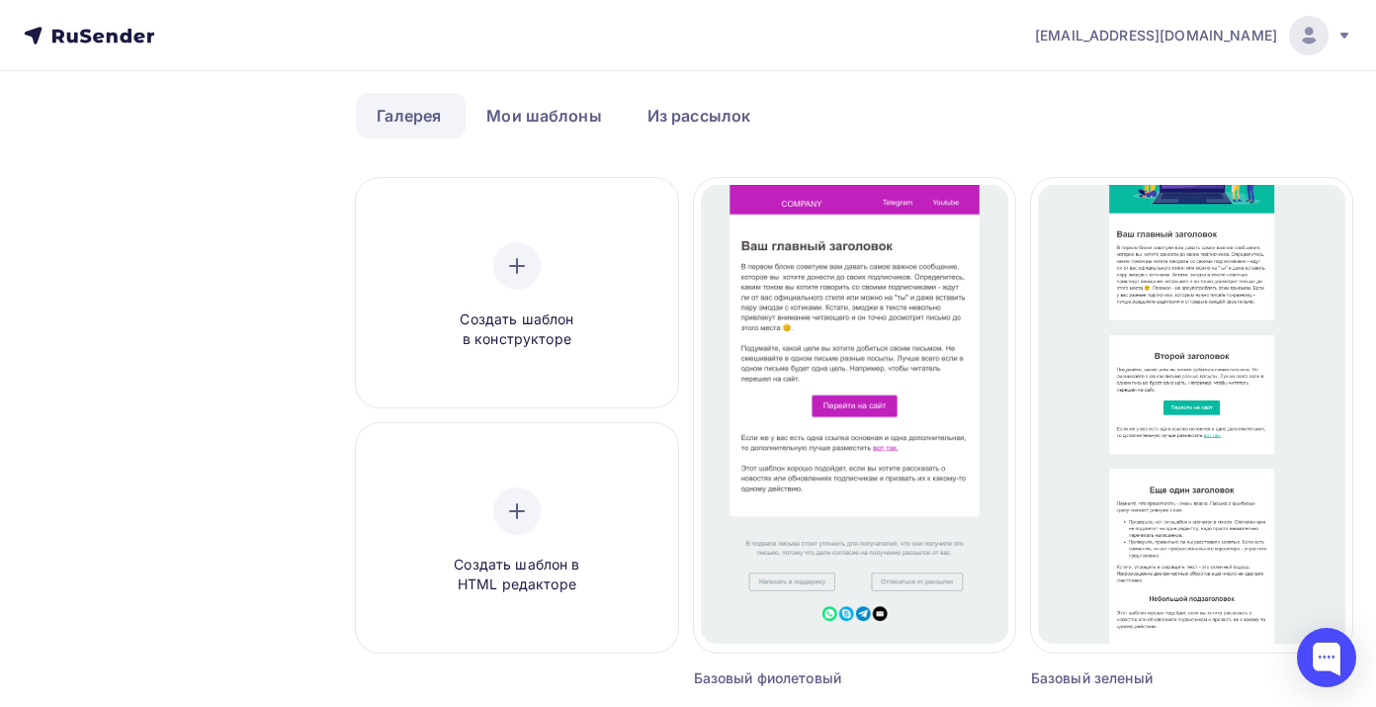
scroll to position [79, 0]
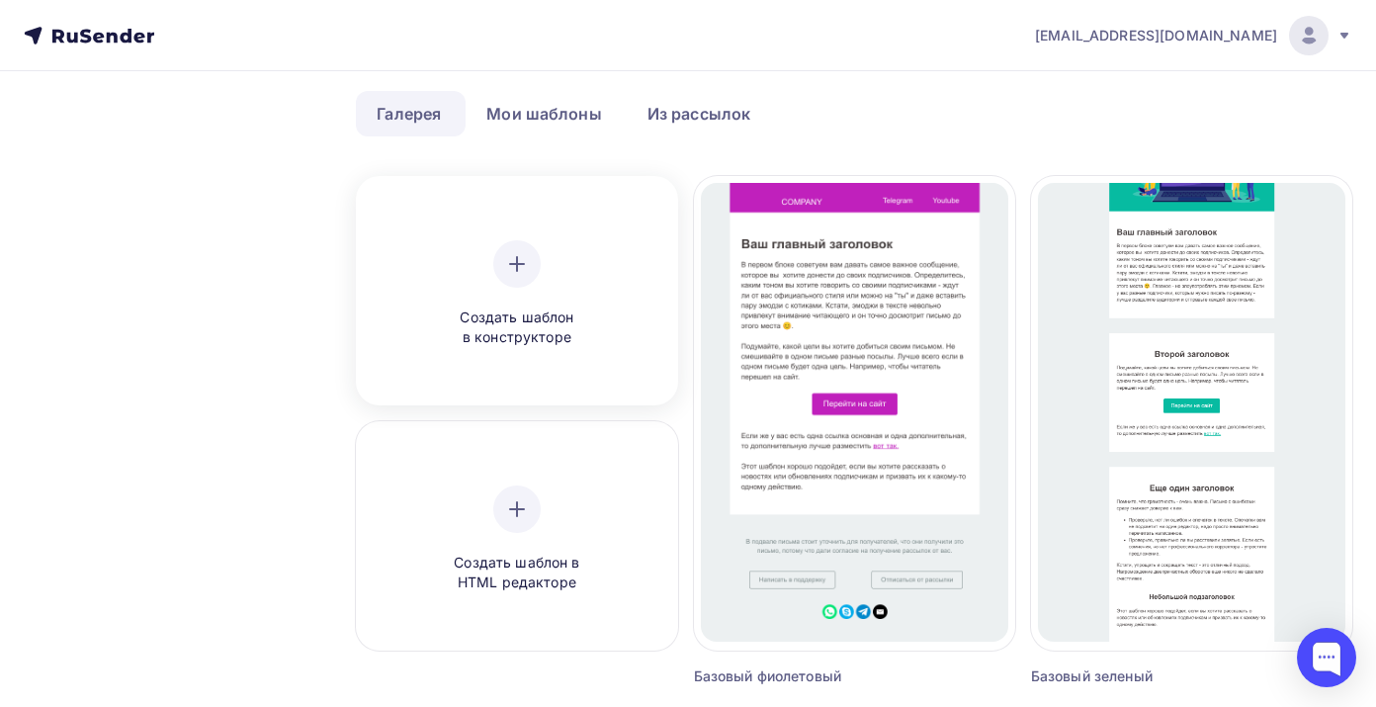
click at [524, 259] on icon at bounding box center [517, 264] width 24 height 24
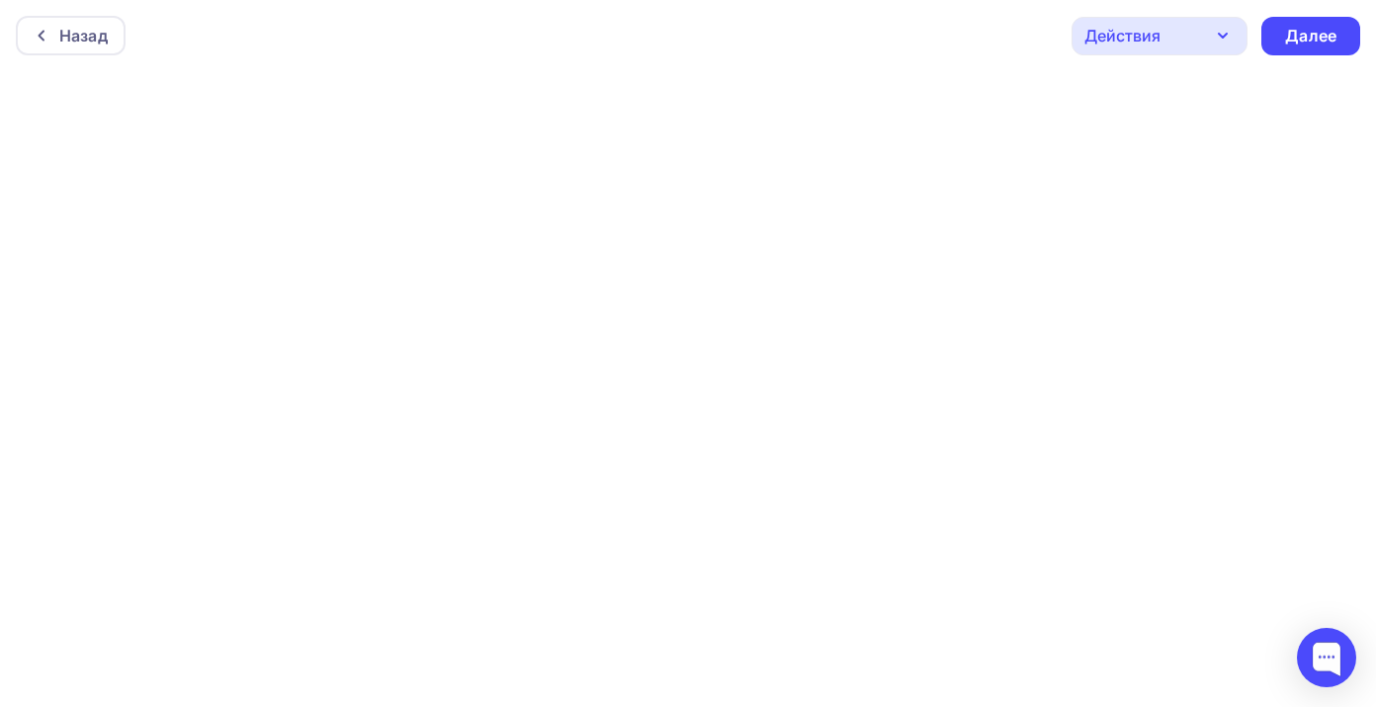
scroll to position [5, 0]
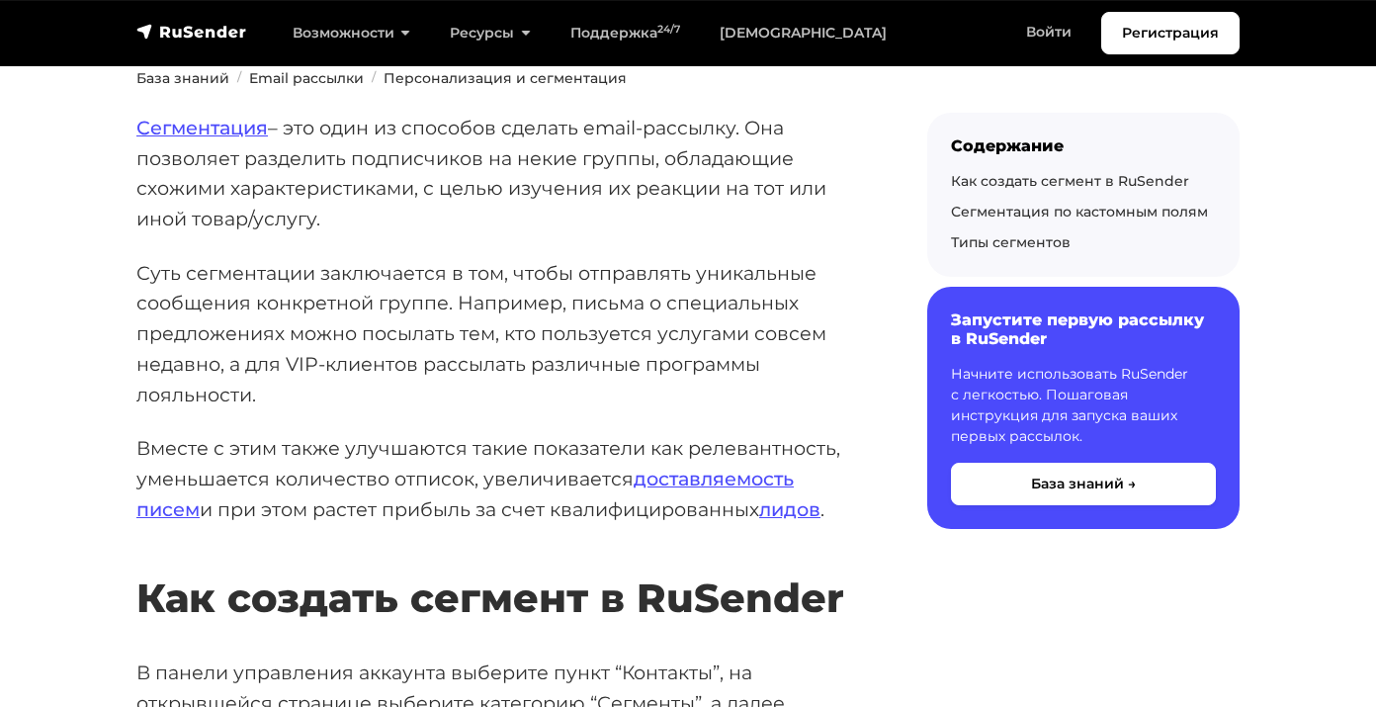
scroll to position [243, 0]
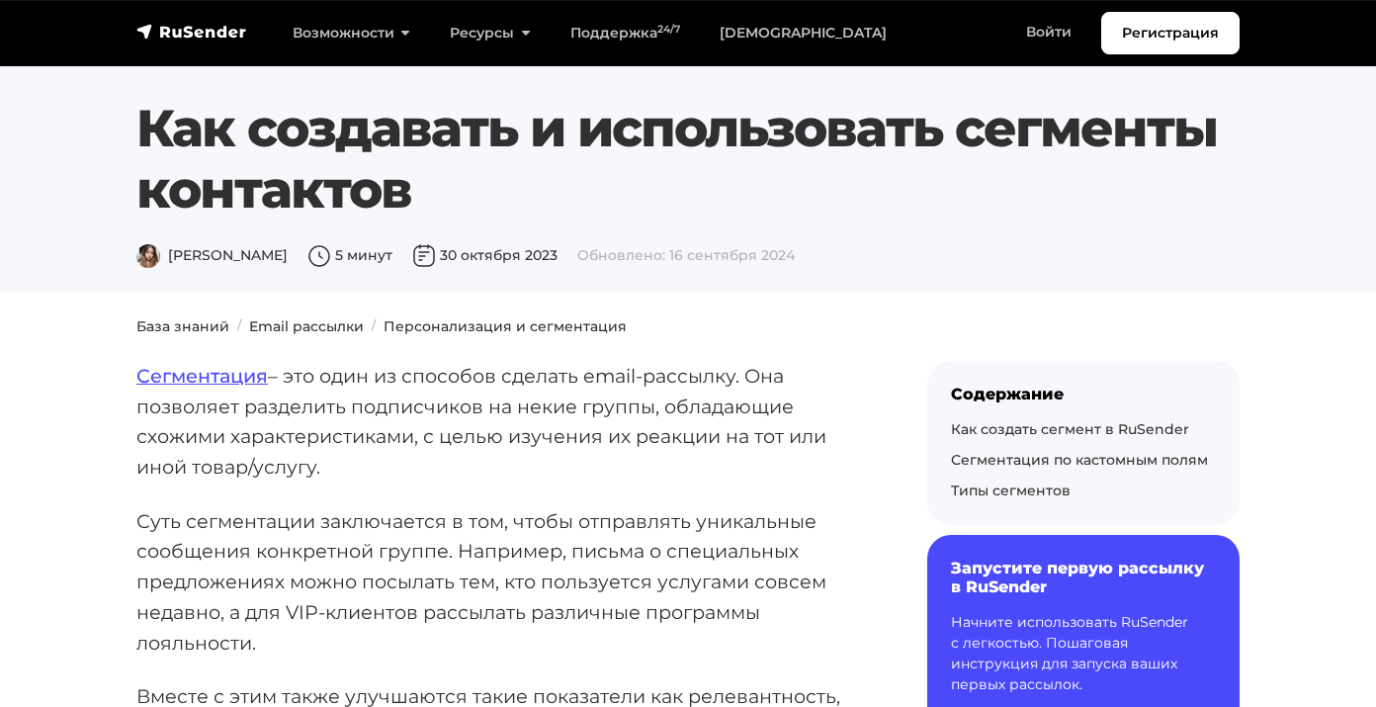
scroll to position [243, 0]
